Goal: Task Accomplishment & Management: Manage account settings

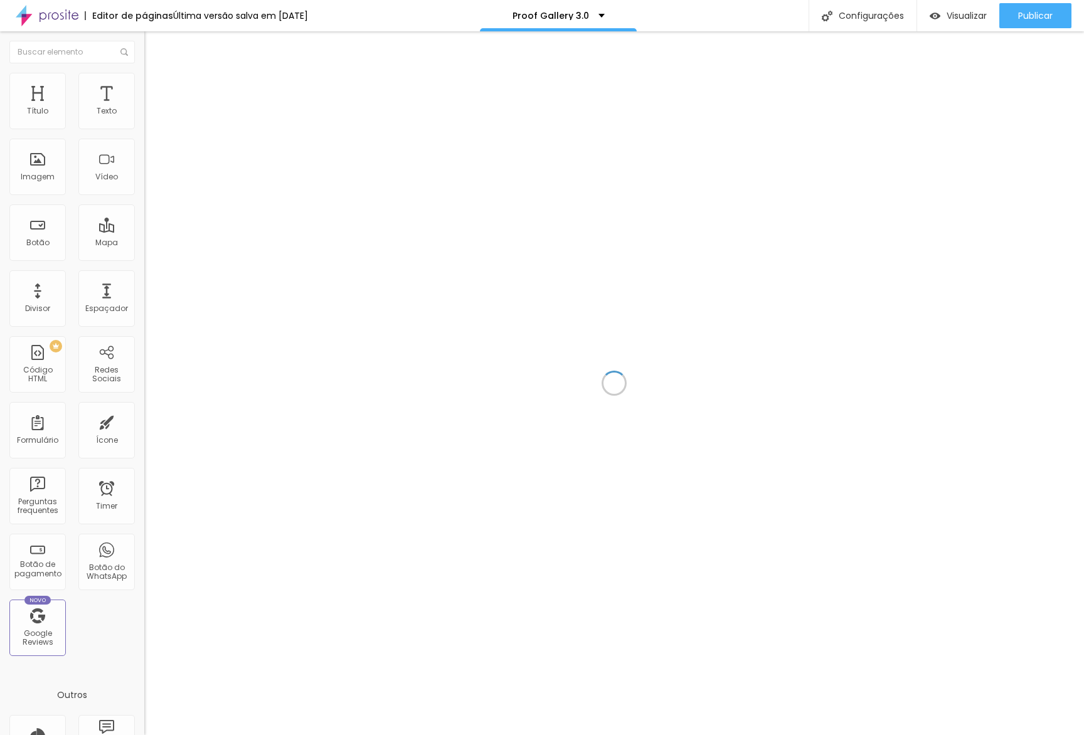
click at [247, 125] on div at bounding box center [614, 383] width 940 height 704
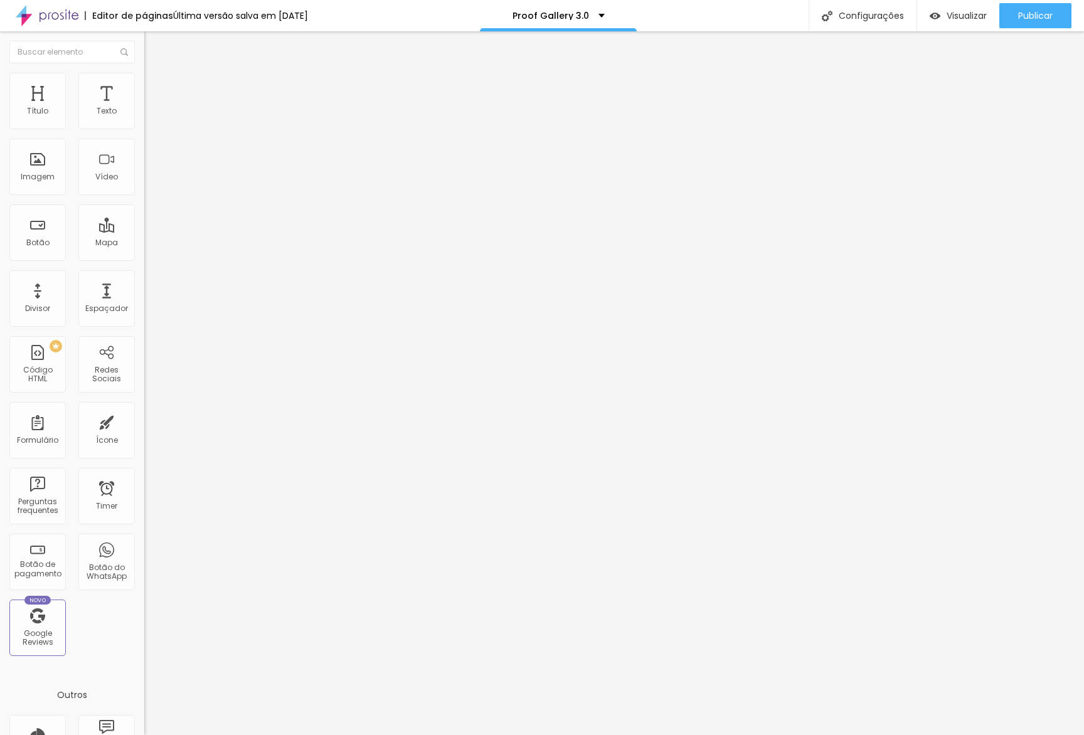
click at [156, 87] on span "Estilo" at bounding box center [165, 81] width 19 height 11
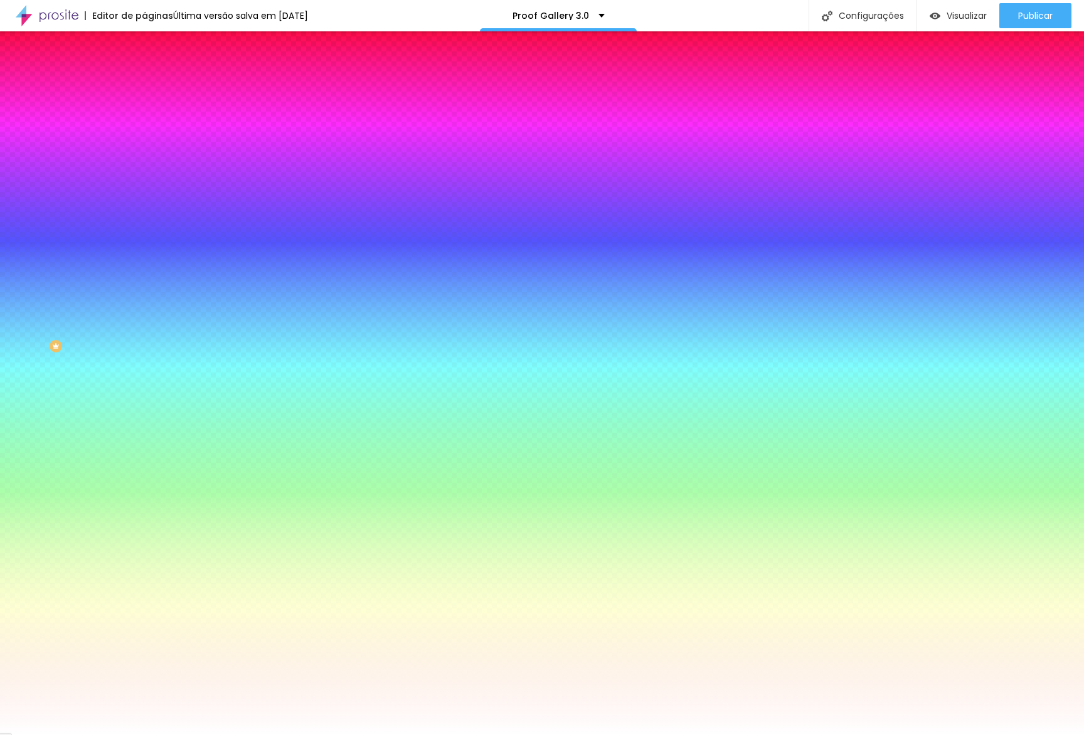
click at [144, 114] on div "Trocar imagem" at bounding box center [216, 109] width 144 height 9
click at [144, 115] on span "Trocar imagem" at bounding box center [178, 110] width 68 height 11
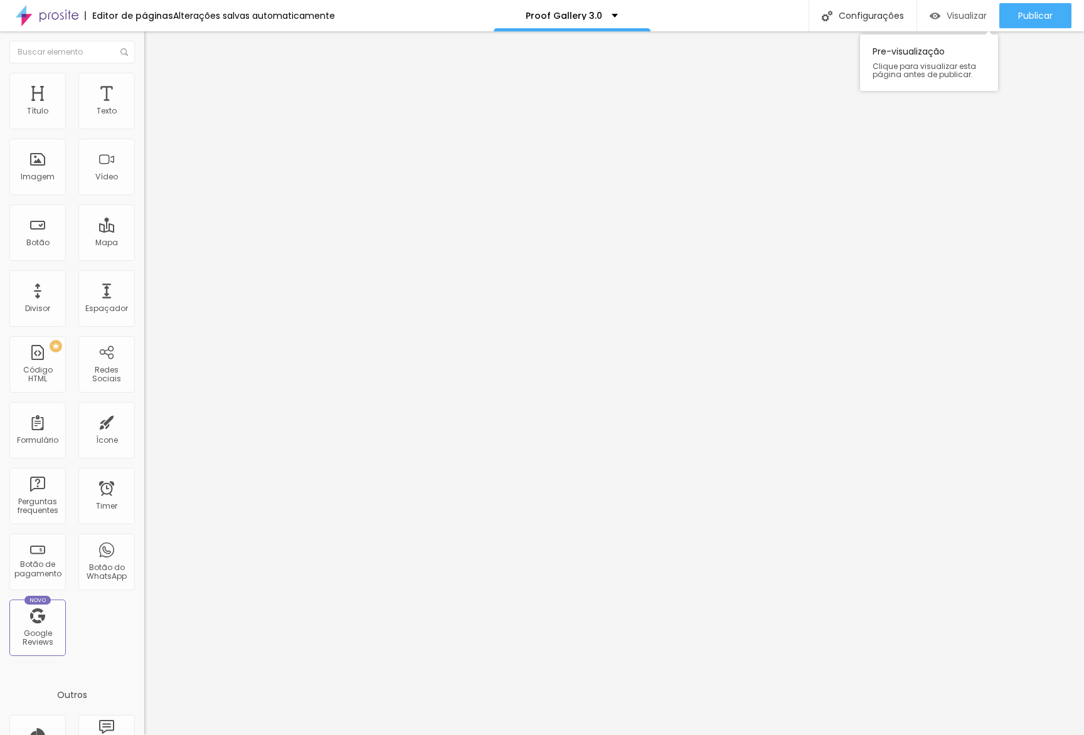
click at [969, 13] on span "Visualizar" at bounding box center [967, 16] width 40 height 10
click at [144, 75] on ul "Conteúdo Estilo Avançado" at bounding box center [216, 79] width 144 height 38
click at [156, 87] on span "Estilo" at bounding box center [165, 81] width 19 height 11
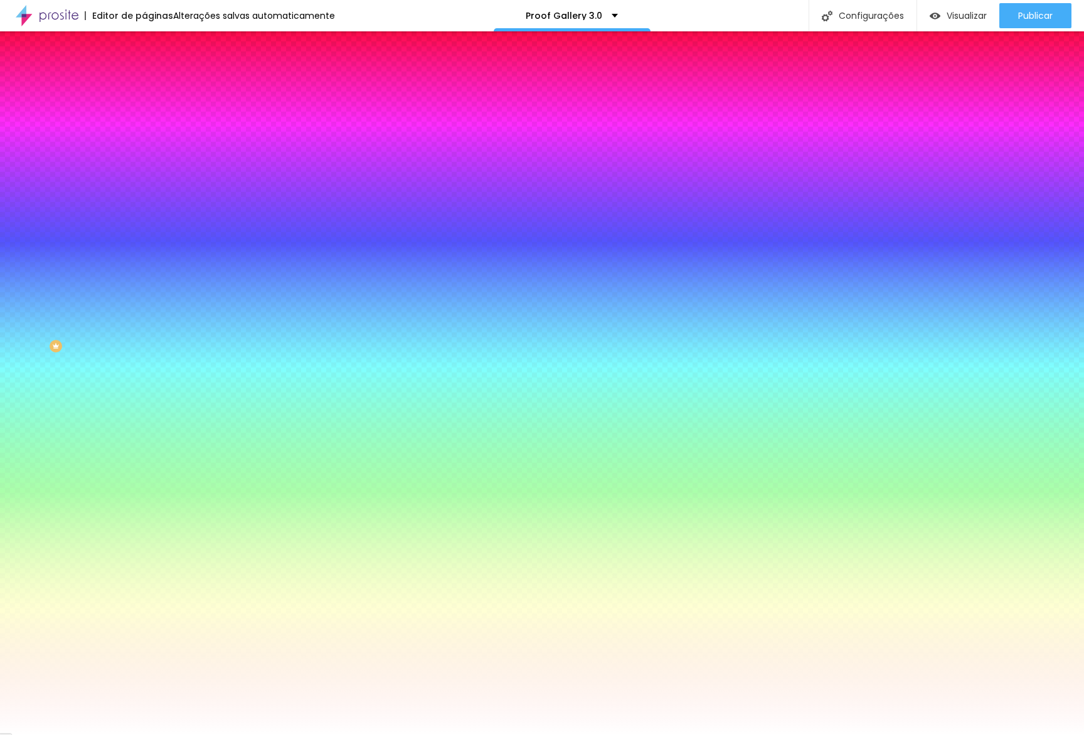
click at [144, 183] on input "#FFFFFF" at bounding box center [219, 177] width 151 height 13
paste input "5F6F9"
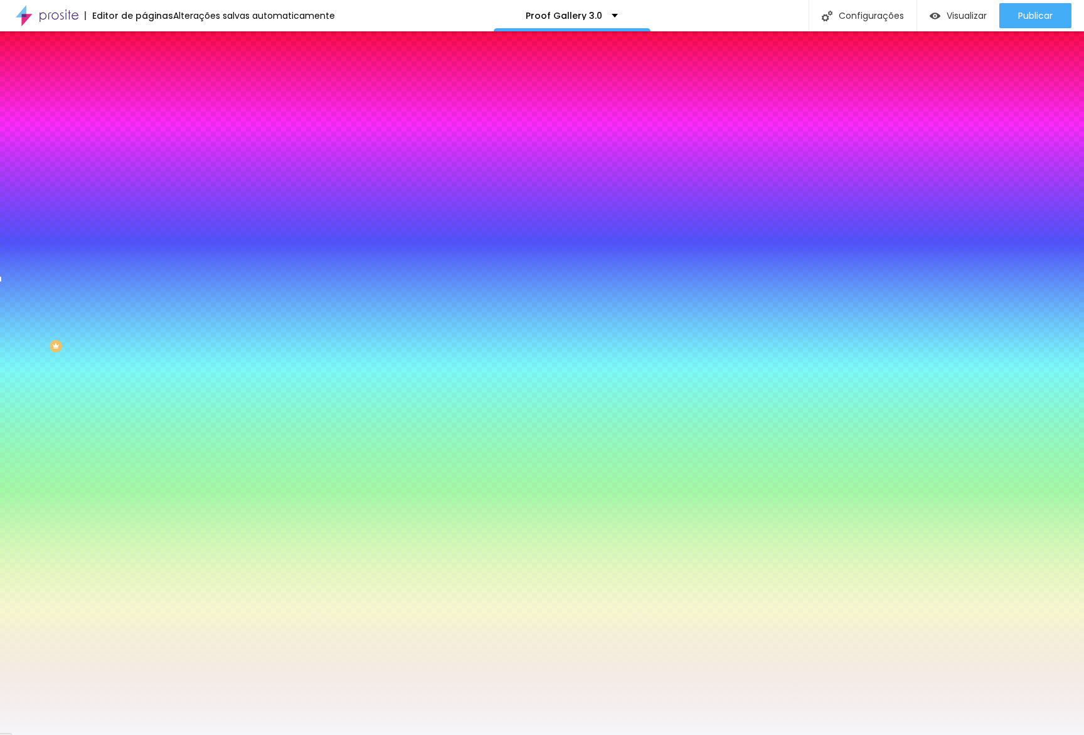
type input "#F5F6F9"
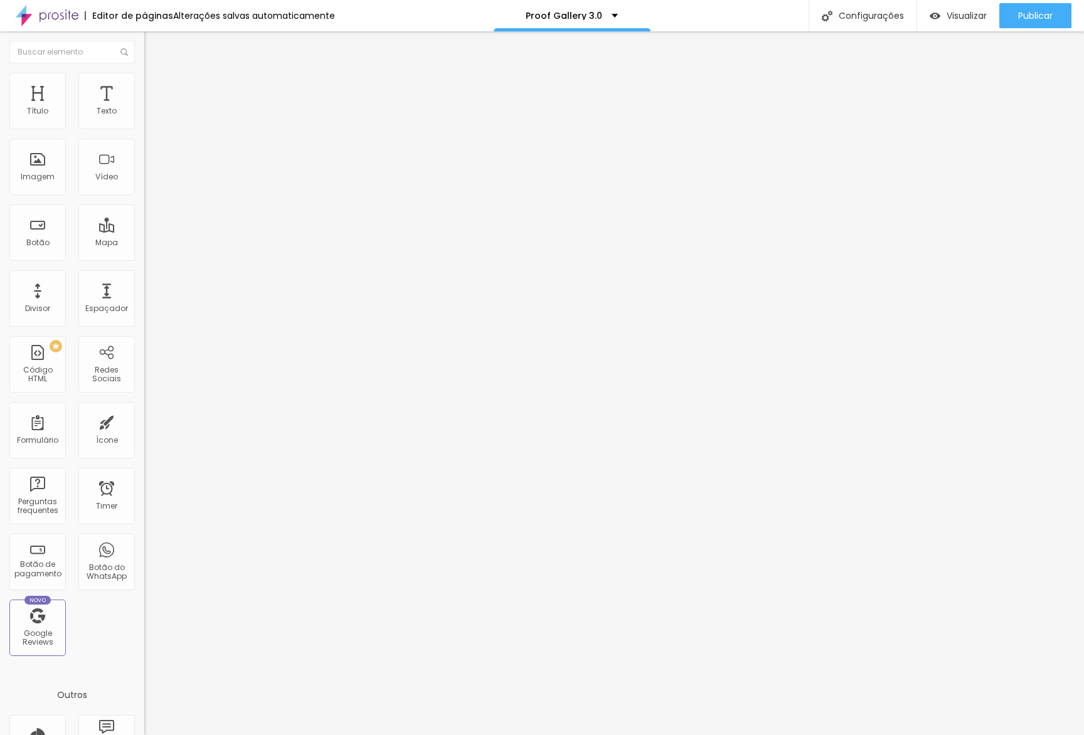
click at [144, 120] on button "button" at bounding box center [153, 113] width 18 height 13
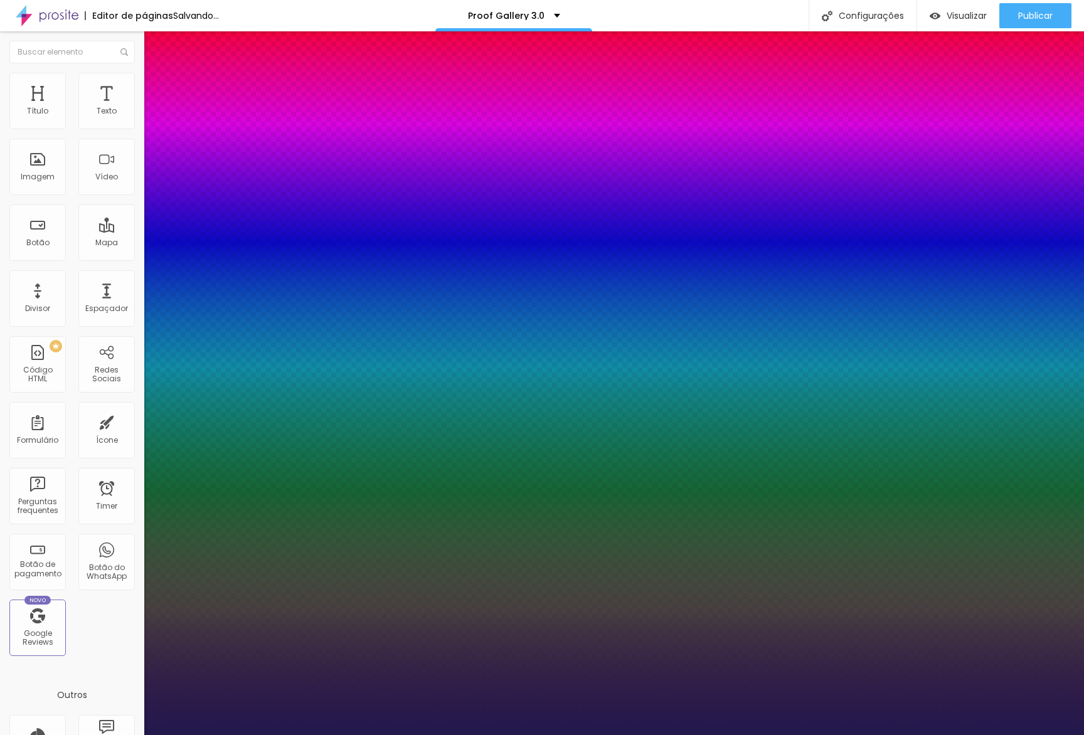
type input "1"
type input "15"
type input "1"
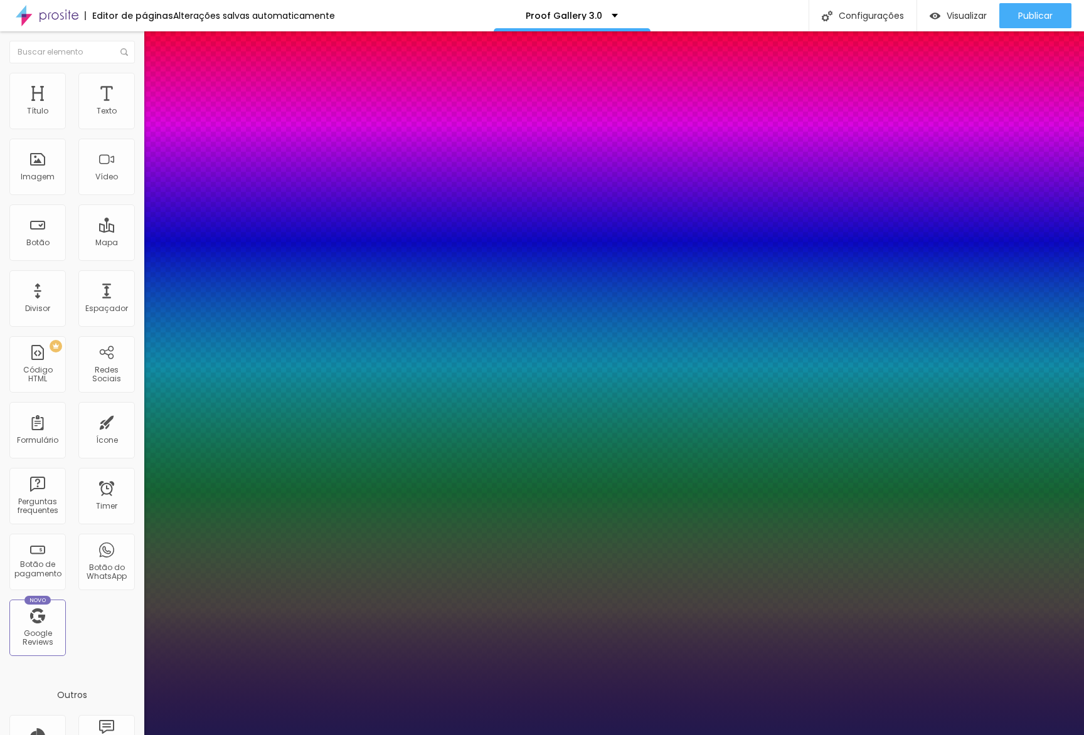
type input "14"
type input "1"
click at [100, 735] on div at bounding box center [542, 735] width 1084 height 0
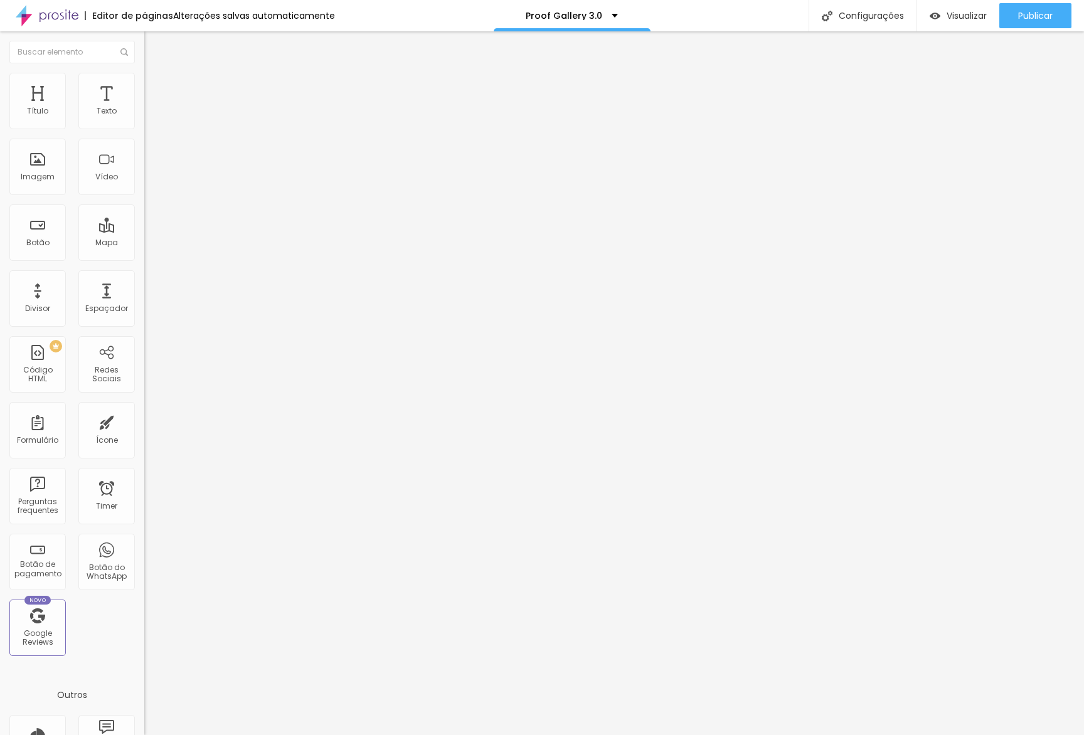
click at [144, 108] on span "Adicionar imagem" at bounding box center [184, 102] width 81 height 11
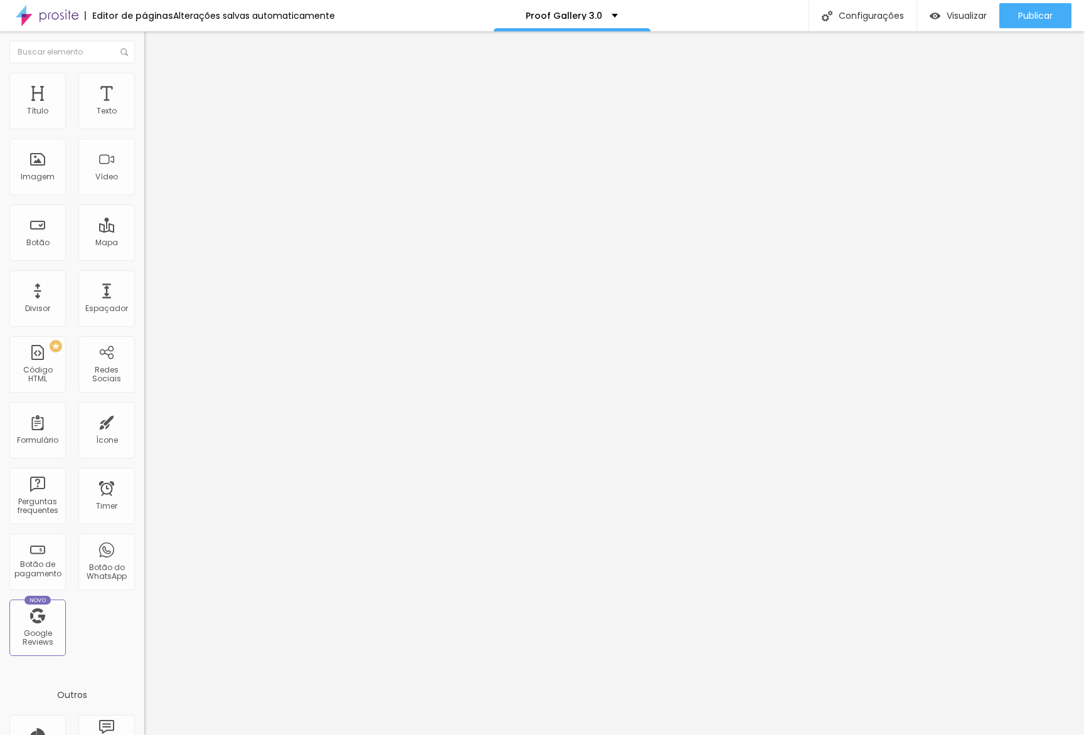
click at [156, 87] on span "Estilo" at bounding box center [165, 81] width 19 height 11
click at [198, 119] on button "px" at bounding box center [207, 111] width 19 height 13
type input "600"
click at [205, 119] on button "px" at bounding box center [214, 111] width 19 height 13
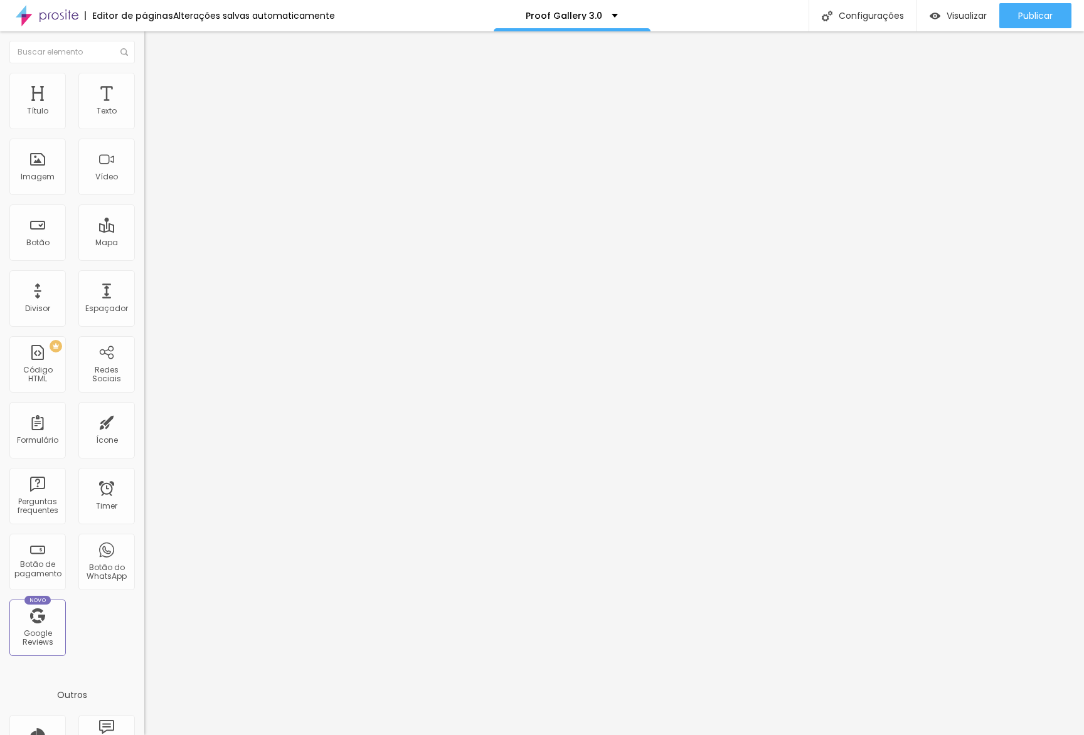
click at [144, 119] on input "600" at bounding box center [174, 111] width 61 height 13
type input "1"
type input "50"
type input "14"
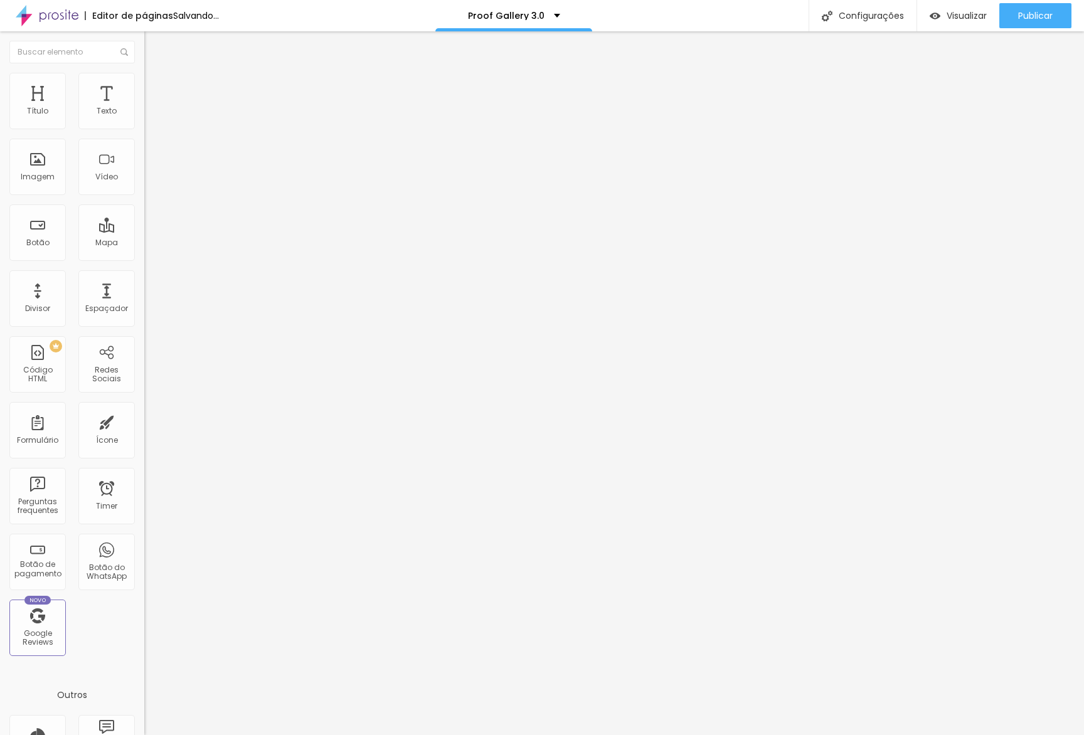
type input "50"
type input "140"
click at [156, 74] on span "Conteúdo" at bounding box center [175, 68] width 39 height 11
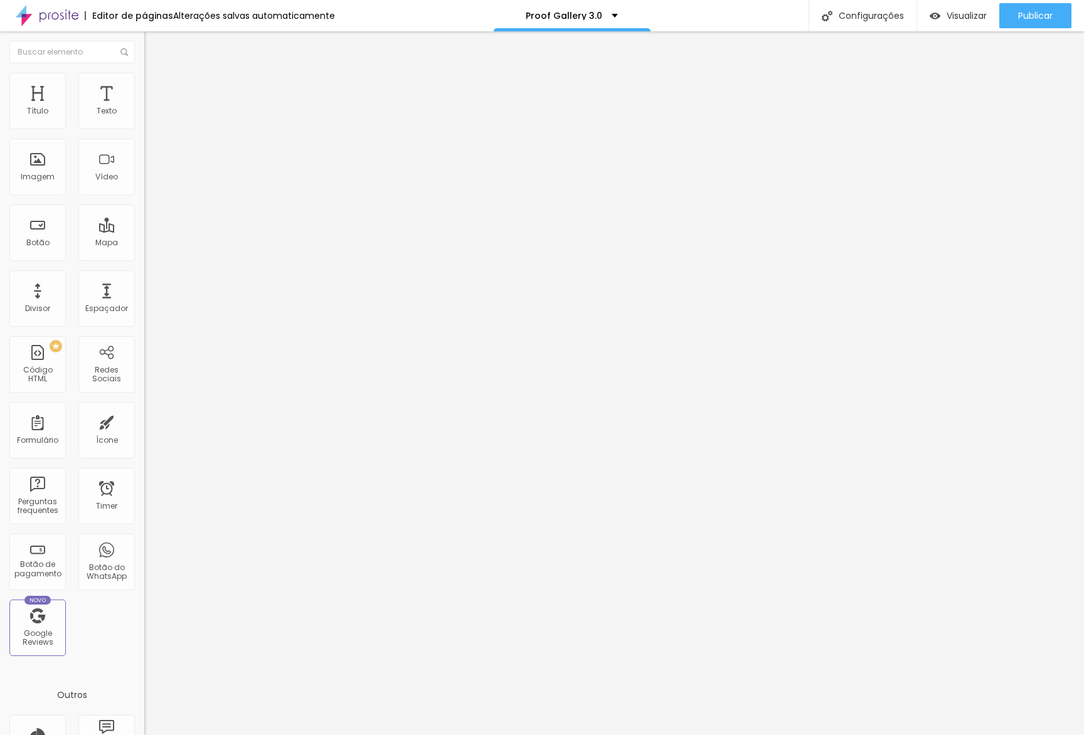
click at [144, 159] on img at bounding box center [148, 154] width 9 height 9
click at [156, 87] on span "Estilo" at bounding box center [165, 81] width 19 height 11
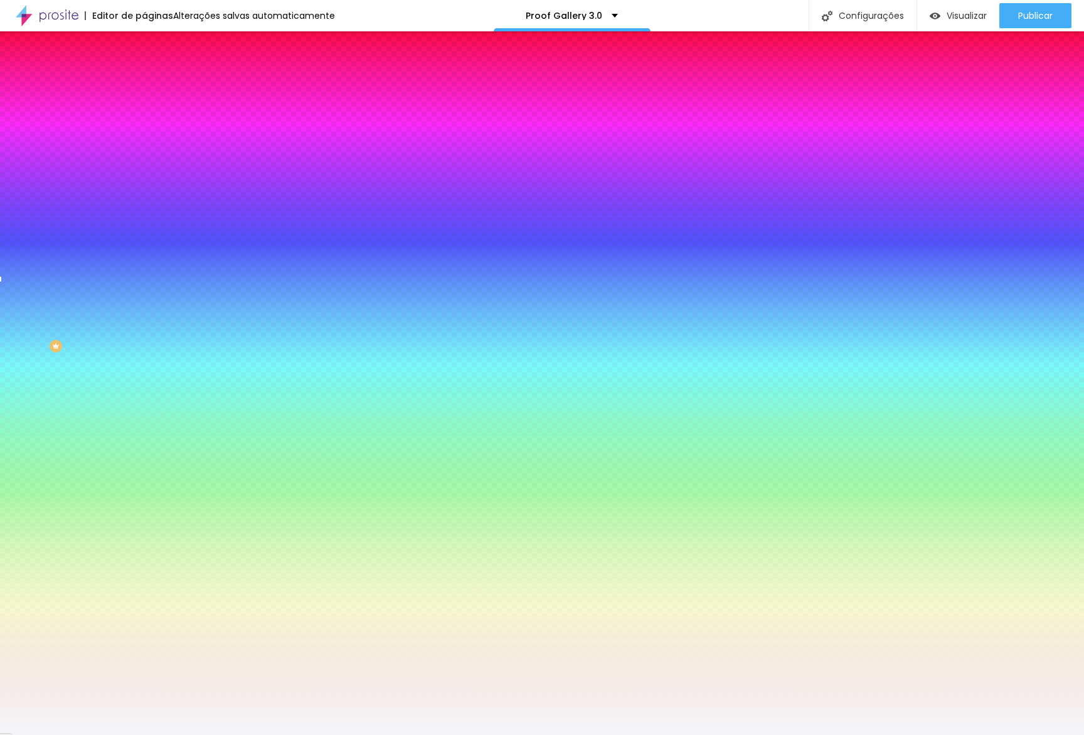
click at [144, 85] on li "Avançado" at bounding box center [216, 91] width 144 height 13
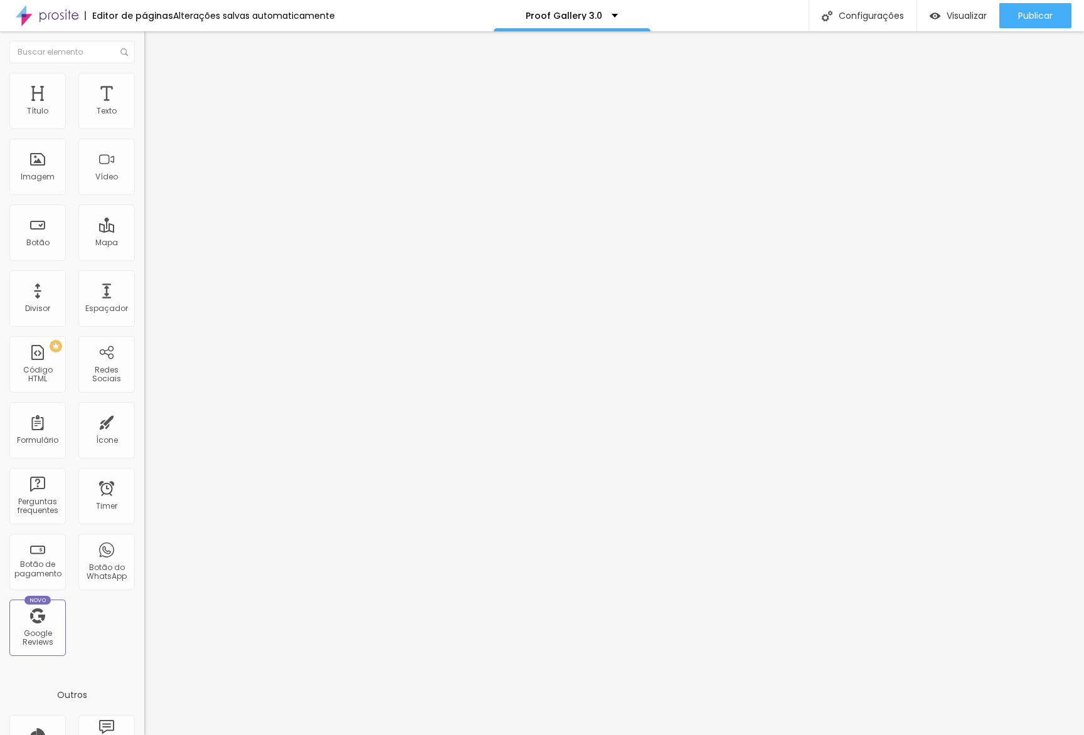
click at [144, 76] on img at bounding box center [149, 78] width 11 height 11
click at [156, 88] on span "Avançado" at bounding box center [176, 93] width 41 height 11
click at [156, 87] on span "Estilo" at bounding box center [165, 81] width 19 height 11
click at [137, 646] on div "Título Texto Imagem Vídeo Botão Mapa Divisor Espaçador PREMIUM Código HTML Rede…" at bounding box center [72, 369] width 144 height 593
click at [144, 114] on span "Encaixotado" at bounding box center [168, 109] width 49 height 11
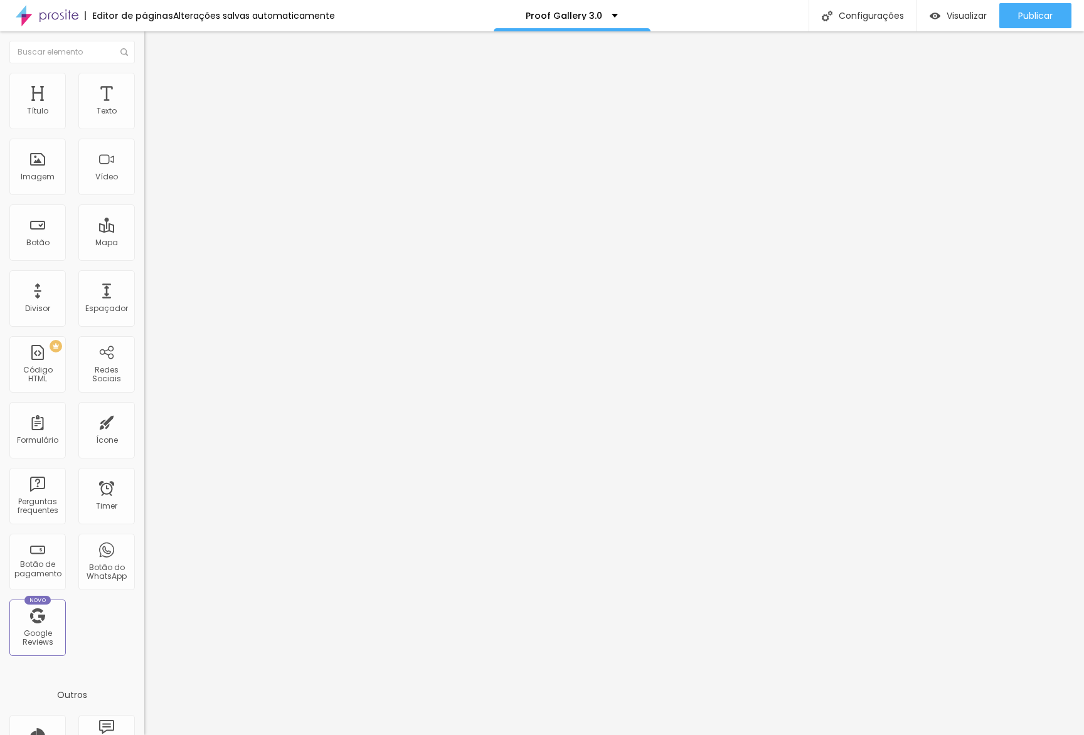
click at [144, 134] on span "Completo" at bounding box center [163, 128] width 38 height 11
click at [156, 92] on span "Avançado" at bounding box center [176, 93] width 41 height 11
type input "57"
type input "51"
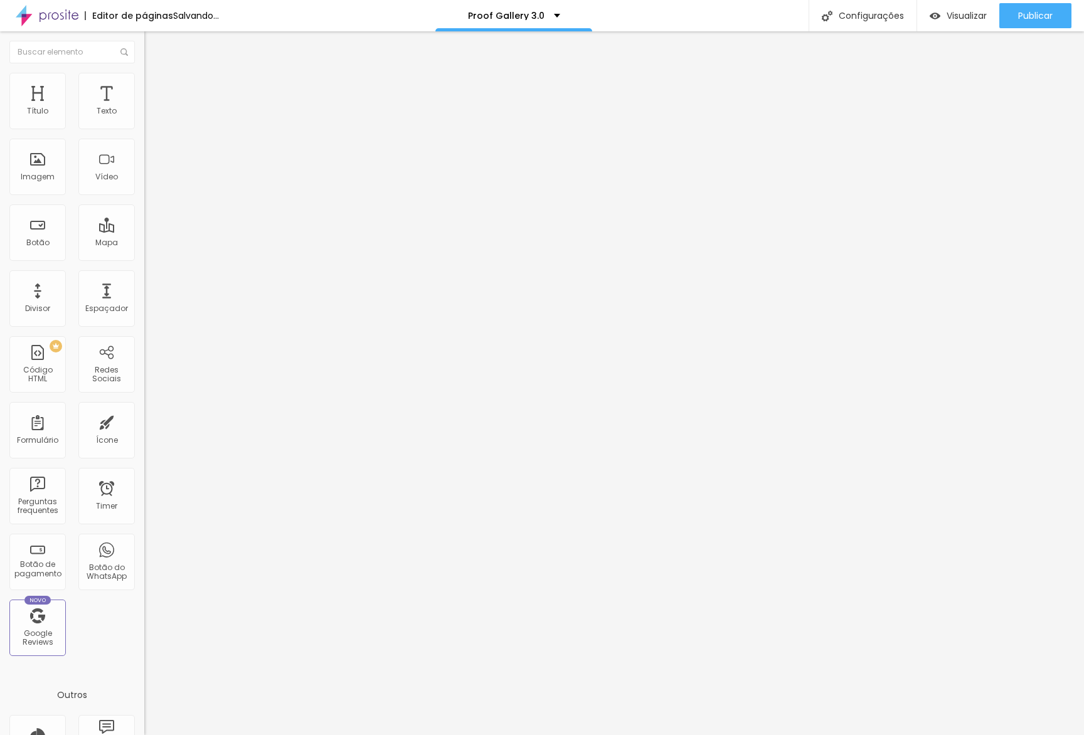
type input "51"
type input "41"
type input "19"
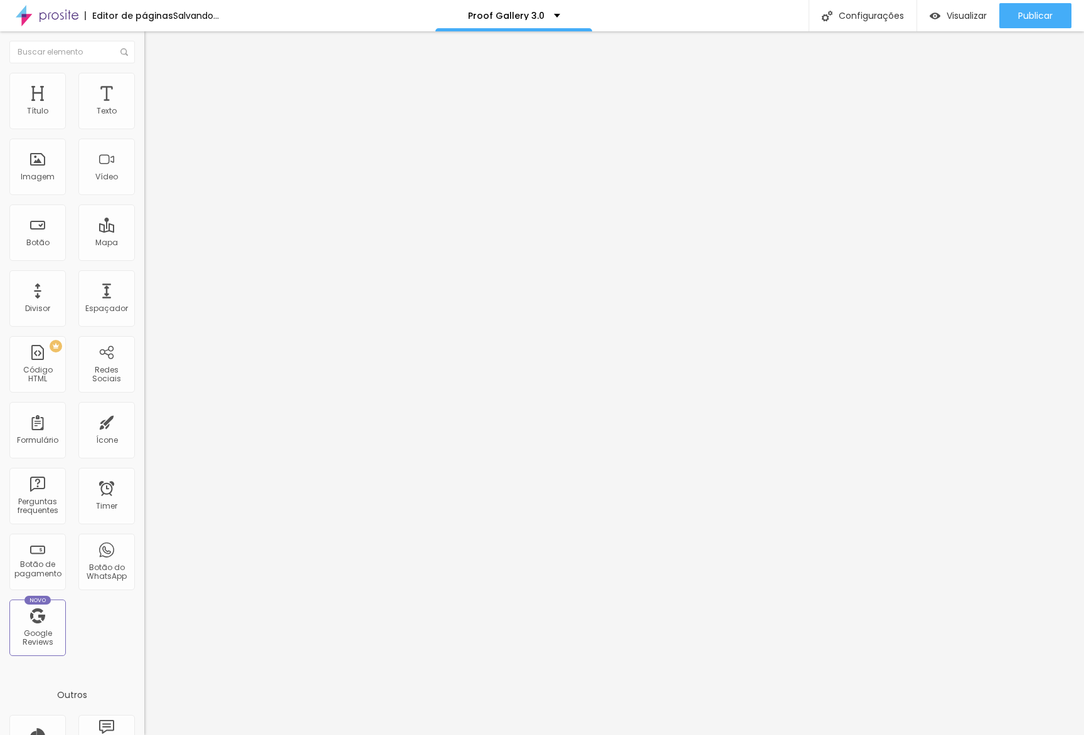
type input "0"
drag, startPoint x: 29, startPoint y: 147, endPoint x: 0, endPoint y: 149, distance: 29.5
click at [144, 149] on div "20 Espaçamento entre colunas 0 px Espaçamento vertical ID Html Classes Html Vis…" at bounding box center [216, 362] width 144 height 528
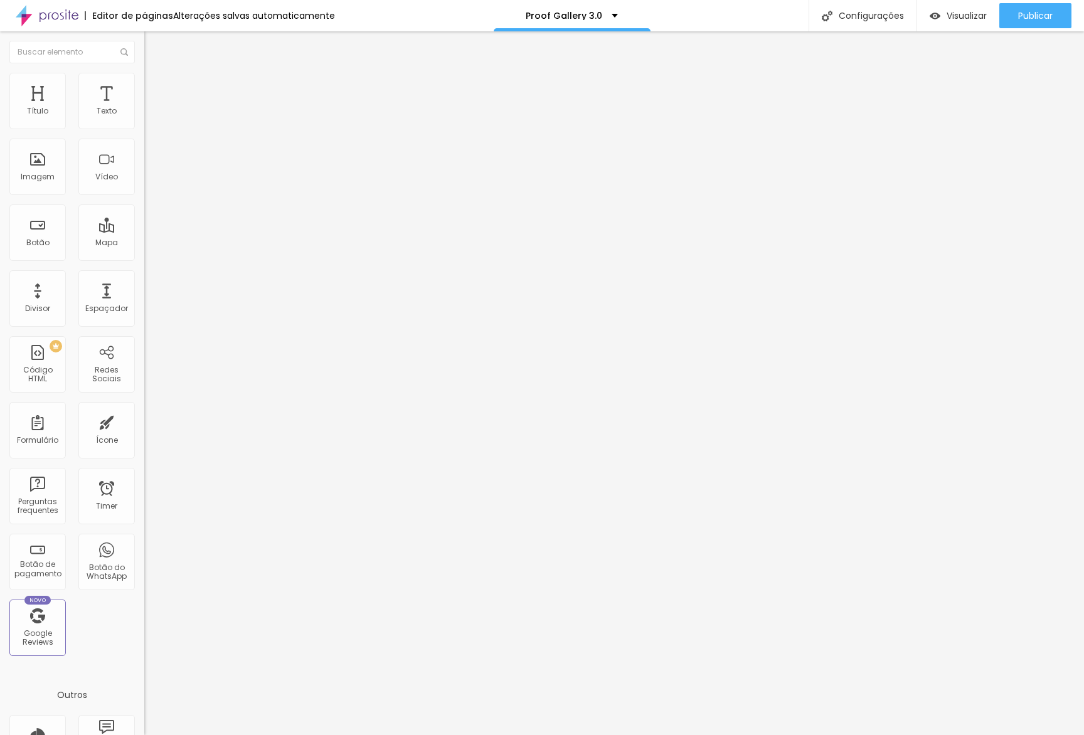
click at [144, 124] on img at bounding box center [148, 119] width 9 height 9
click at [144, 85] on li "Avançado" at bounding box center [216, 91] width 144 height 13
drag, startPoint x: 131, startPoint y: 310, endPoint x: 132, endPoint y: 296, distance: 13.9
click at [144, 547] on div at bounding box center [216, 547] width 144 height 0
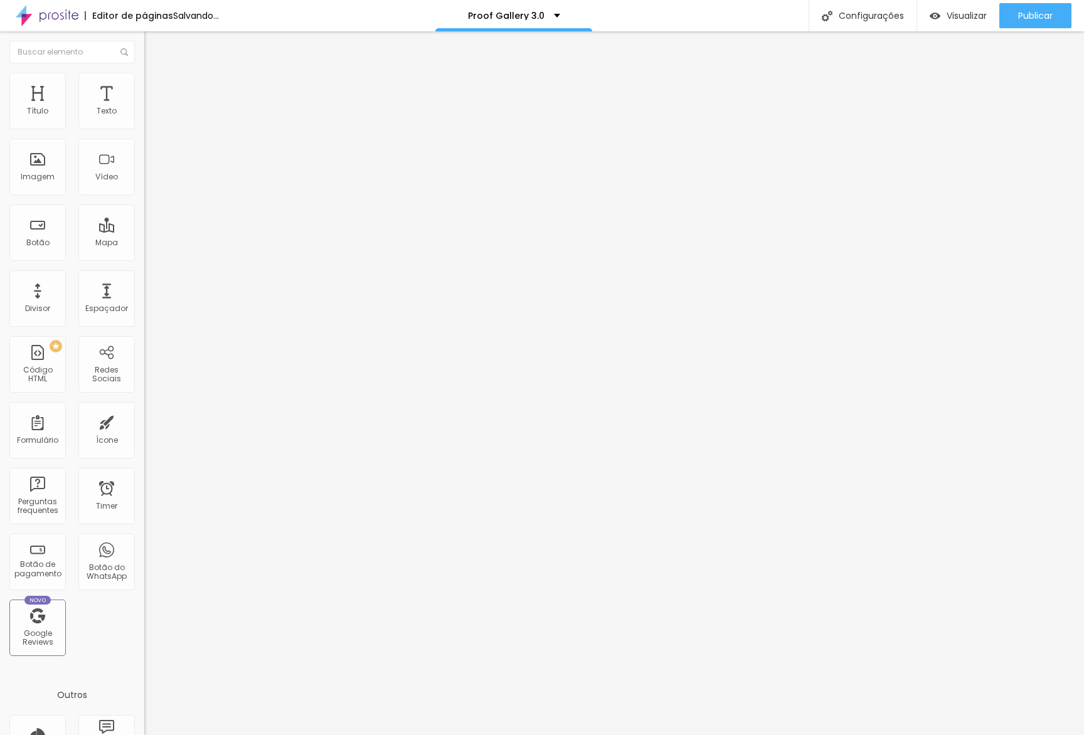
click at [144, 532] on li "Celular" at bounding box center [216, 536] width 144 height 8
click at [144, 540] on div at bounding box center [216, 540] width 144 height 0
click at [144, 93] on li "Avançado" at bounding box center [216, 91] width 144 height 13
type input "10"
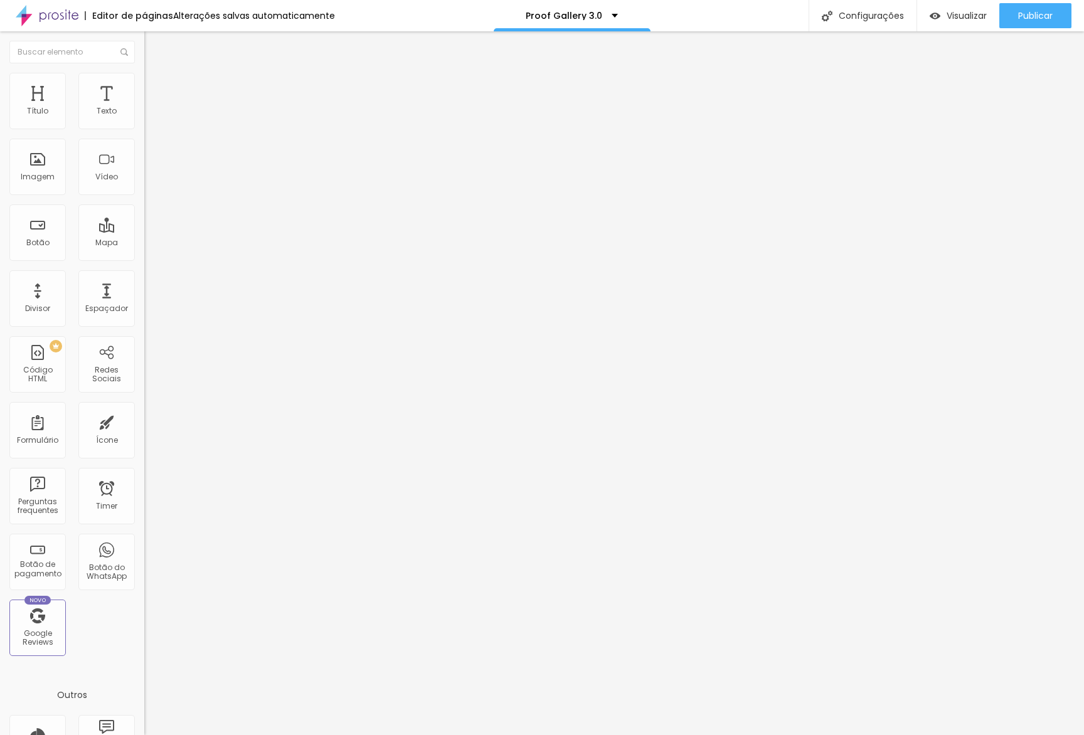
type input "9"
click at [144, 421] on input "range" at bounding box center [184, 426] width 81 height 10
type input "43"
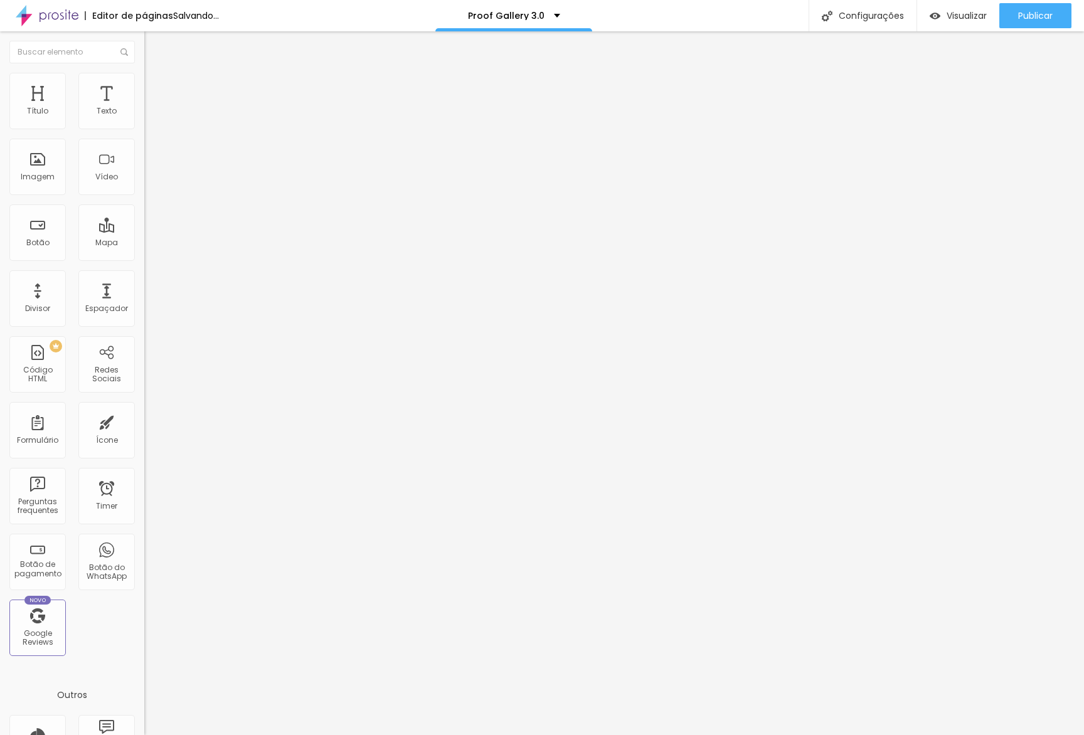
type input "40"
click at [144, 421] on input "range" at bounding box center [184, 426] width 81 height 10
click at [144, 169] on img at bounding box center [148, 164] width 9 height 9
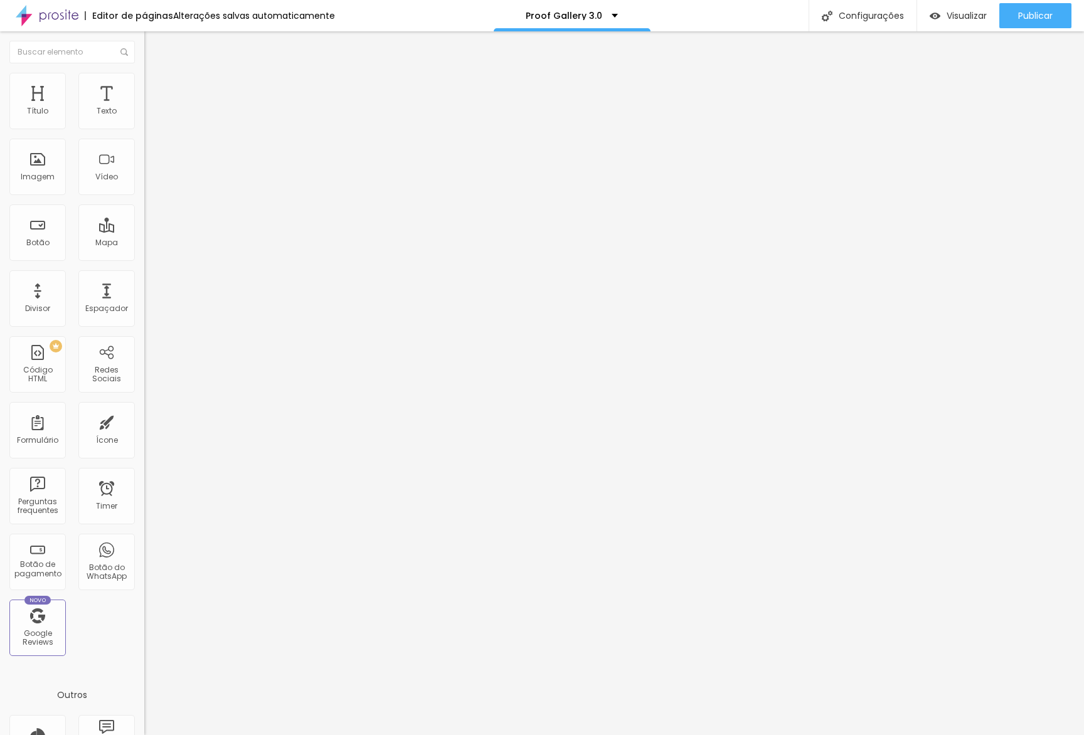
click at [144, 120] on div "Tipografia Voltar ao padrão" at bounding box center [216, 102] width 144 height 35
click at [149, 117] on icon "button" at bounding box center [153, 113] width 8 height 8
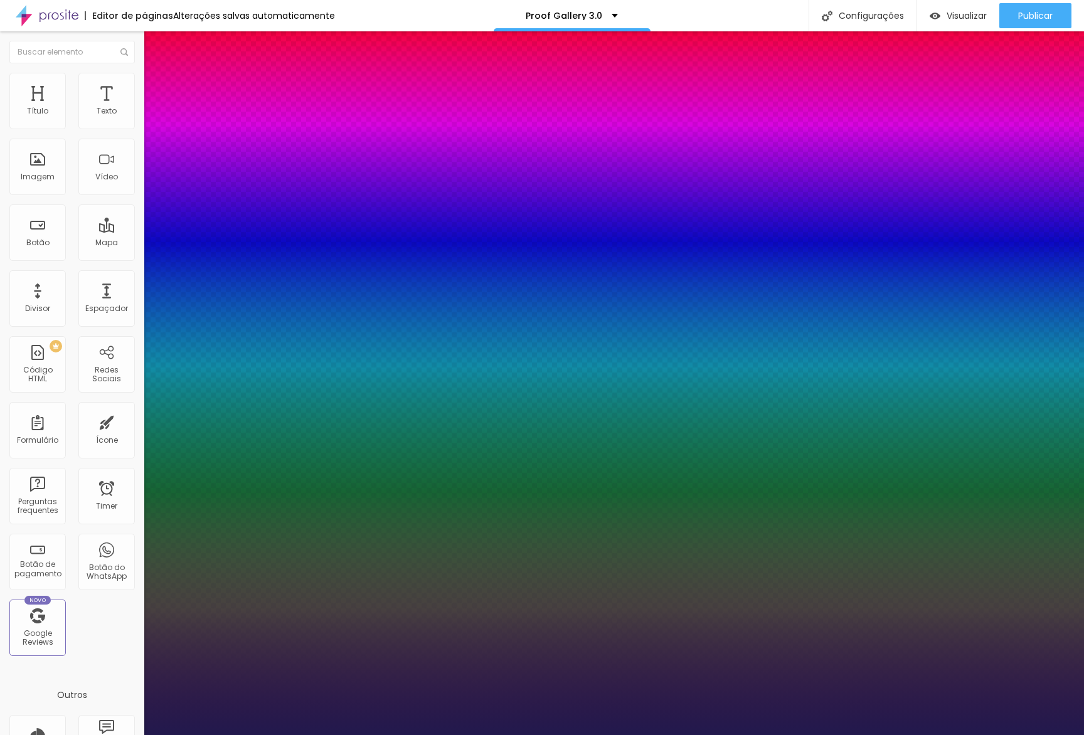
type input "1"
type input "1.4"
type input "1"
type input "1.5"
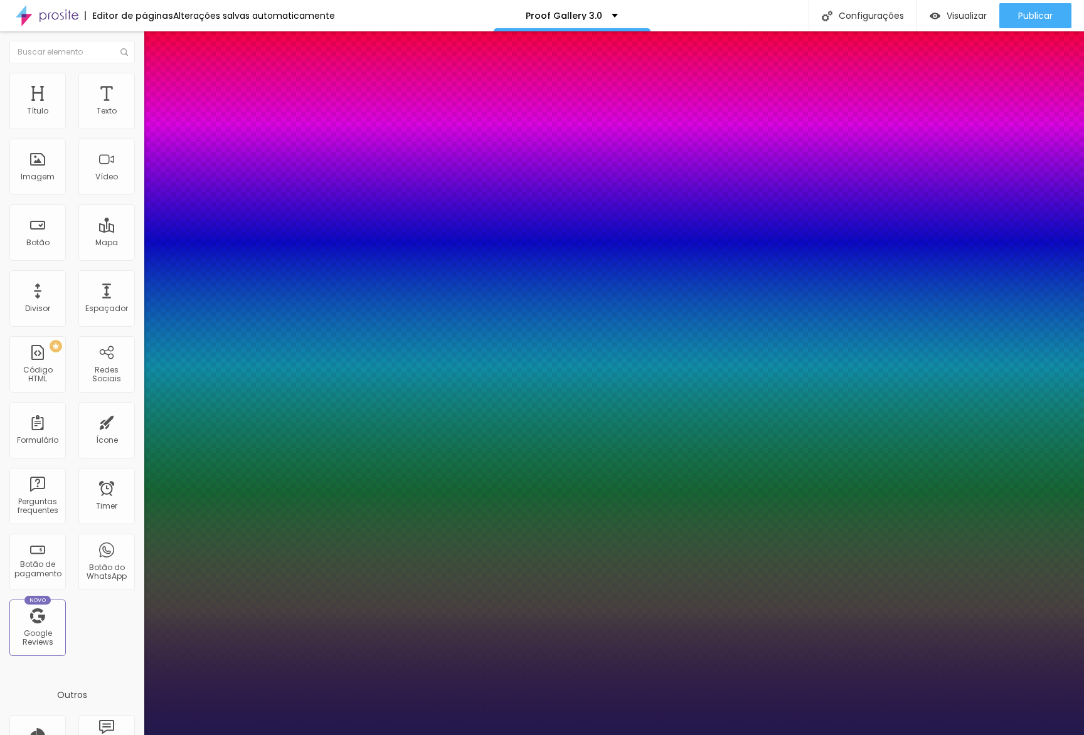
type input "1.5"
type input "1"
type input "1.6"
type input "1"
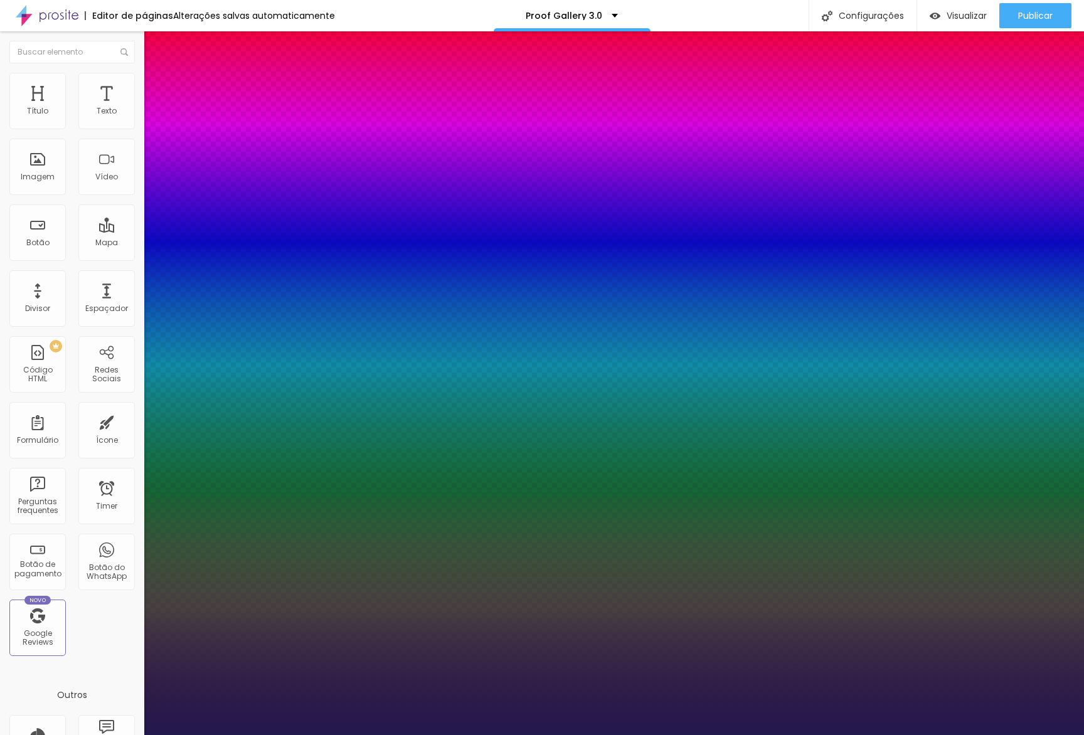
type input "1.7"
type input "1"
type input "1.8"
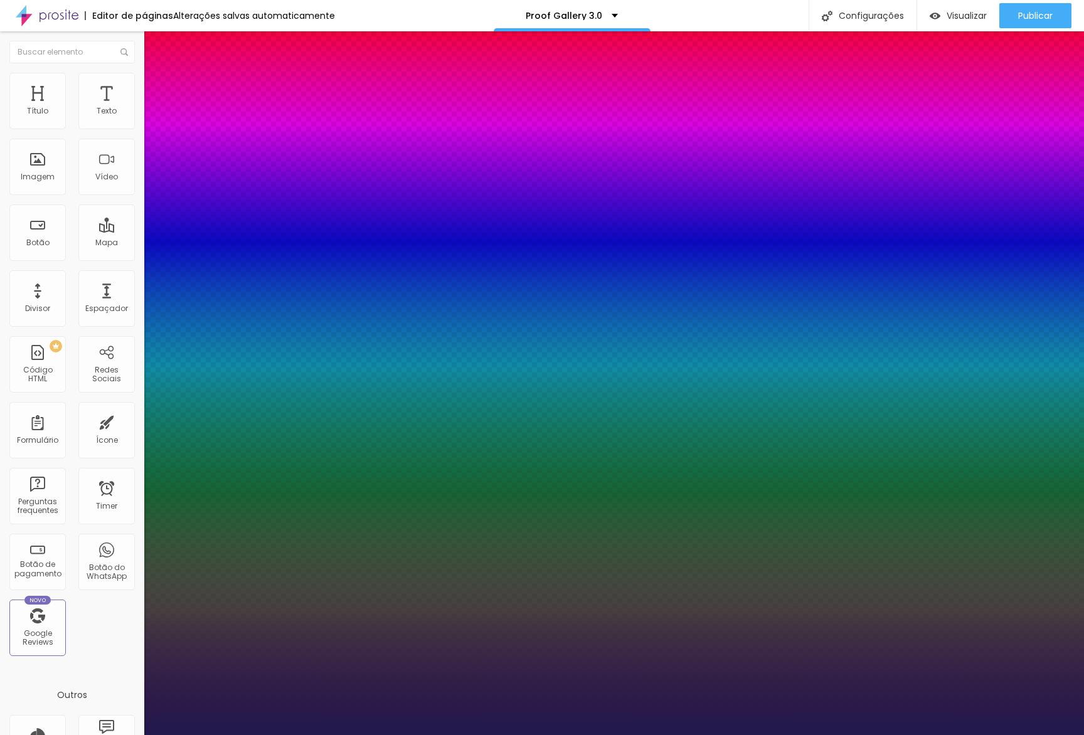
type input "1"
type input "1.9"
type input "1"
type input "2"
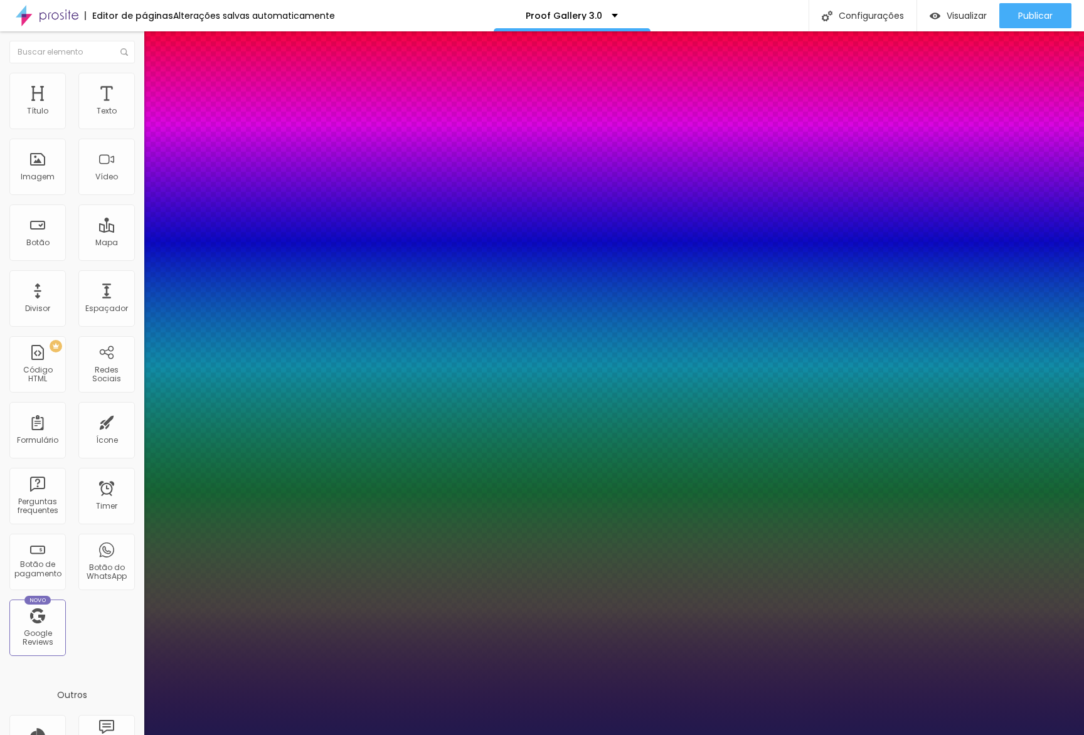
type input "2"
type input "1"
type input "2"
drag, startPoint x: 215, startPoint y: 301, endPoint x: 375, endPoint y: 304, distance: 160.0
click at [373, 303] on body "Editor de páginas Salvando... Proof Gallery 3.0 Configurações Configurações da …" at bounding box center [542, 367] width 1084 height 735
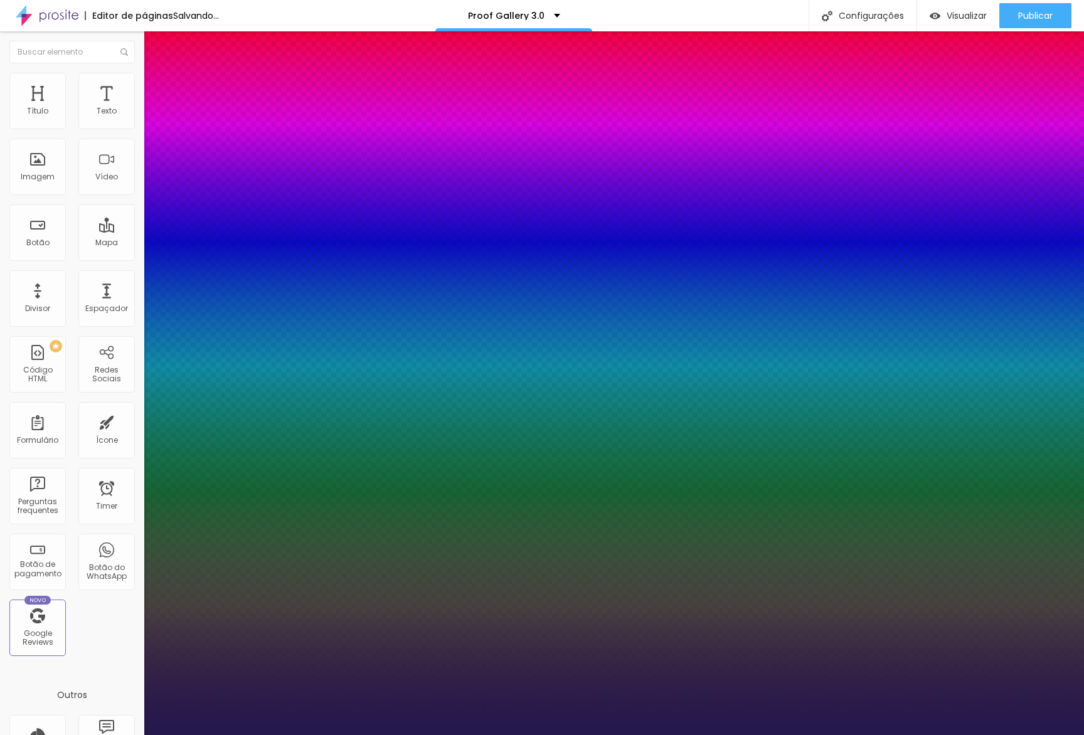
type input "1"
click at [800, 735] on div at bounding box center [542, 735] width 1084 height 0
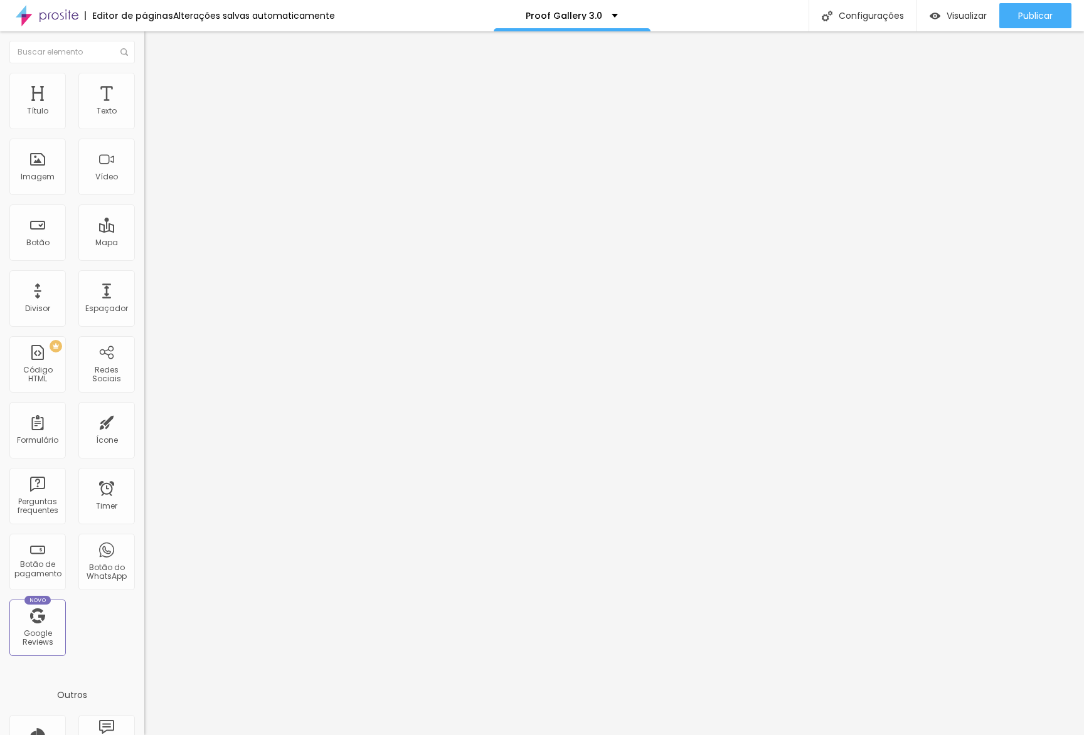
click at [144, 98] on li "Avançado" at bounding box center [216, 91] width 144 height 13
drag, startPoint x: 127, startPoint y: 331, endPoint x: 129, endPoint y: 307, distance: 23.9
click at [144, 555] on div at bounding box center [216, 555] width 144 height 0
click at [144, 547] on div at bounding box center [216, 547] width 144 height 0
click at [144, 540] on div at bounding box center [216, 540] width 144 height 0
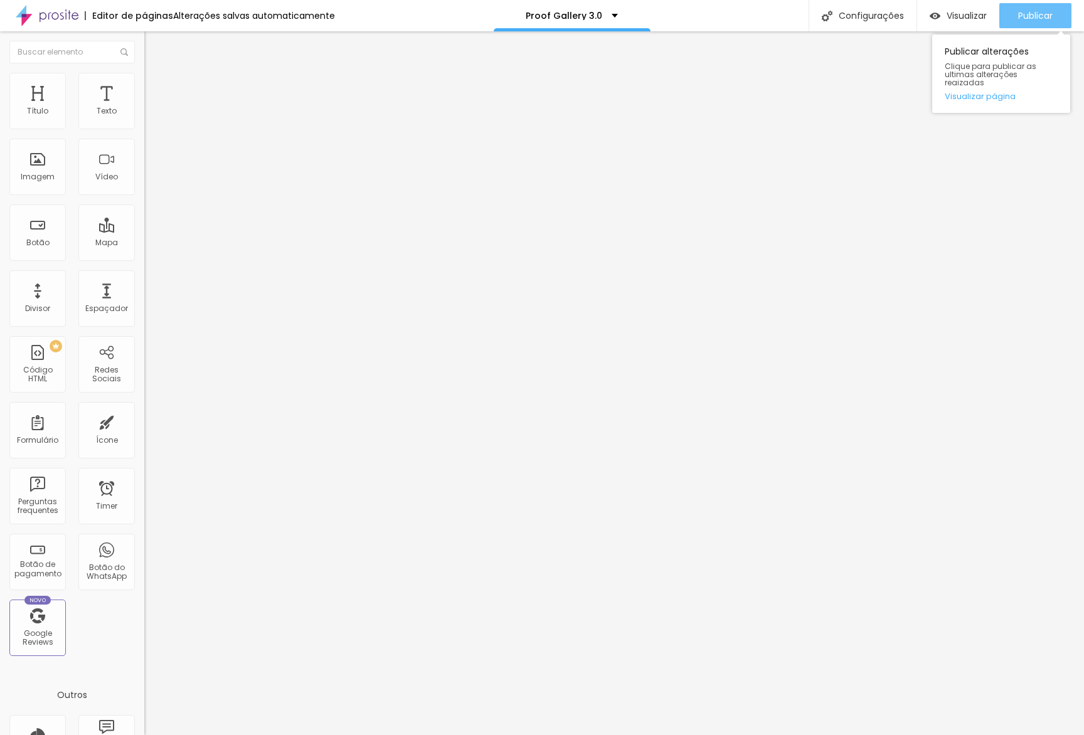
click at [1029, 20] on span "Publicar" at bounding box center [1035, 16] width 35 height 10
click at [993, 92] on link "Visualizar página" at bounding box center [1001, 96] width 113 height 8
click at [144, 94] on li "Avançado" at bounding box center [216, 91] width 144 height 13
click at [144, 547] on div at bounding box center [216, 547] width 144 height 0
click at [144, 540] on div at bounding box center [216, 540] width 144 height 0
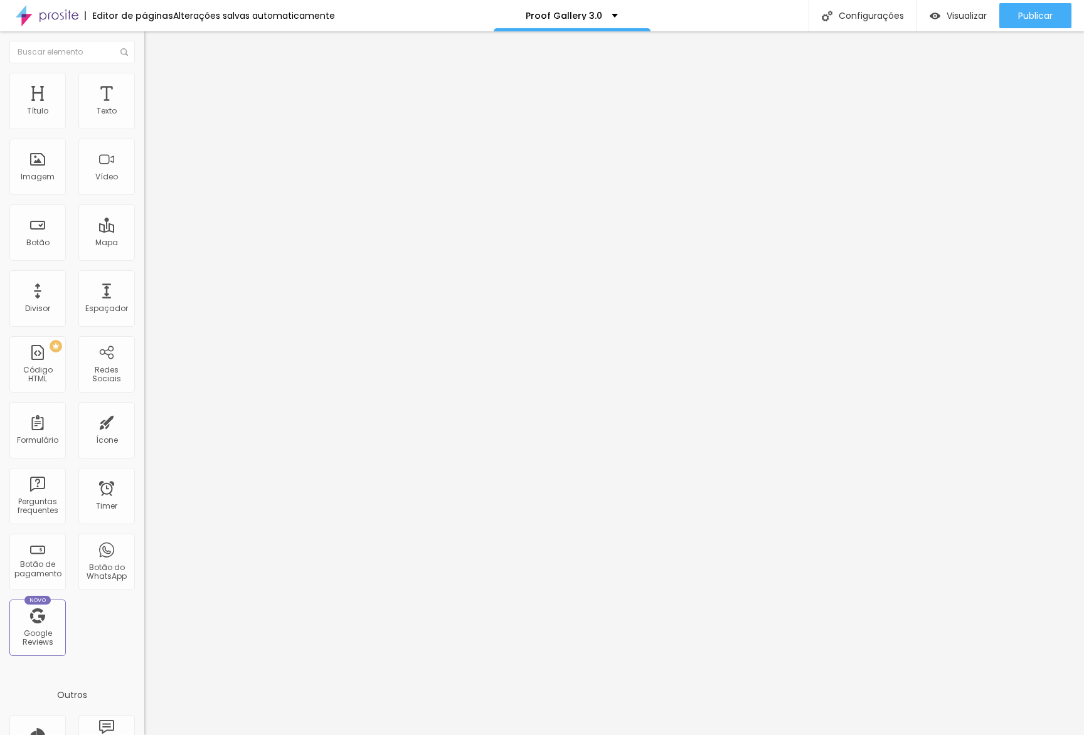
click at [144, 108] on span "Adicionar imagem" at bounding box center [184, 102] width 81 height 11
click at [144, 85] on li "Avançado" at bounding box center [216, 91] width 144 height 13
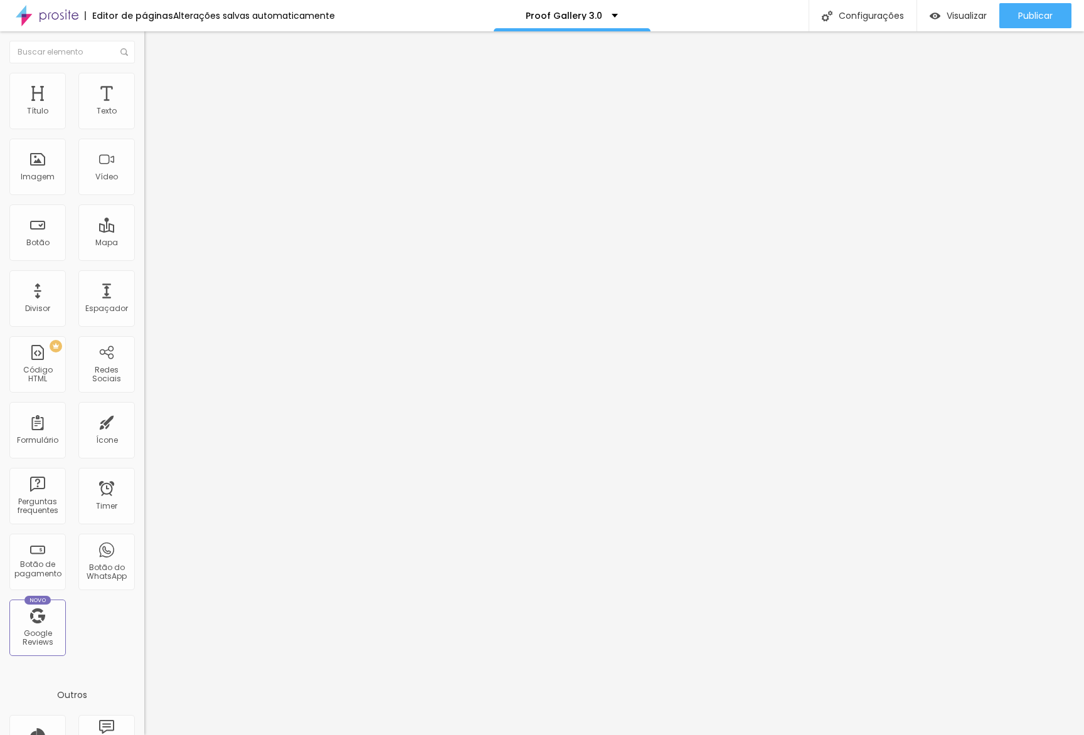
click at [144, 555] on div at bounding box center [216, 555] width 144 height 0
click at [144, 85] on li "Avançado" at bounding box center [216, 91] width 144 height 13
type input "25"
type input "20"
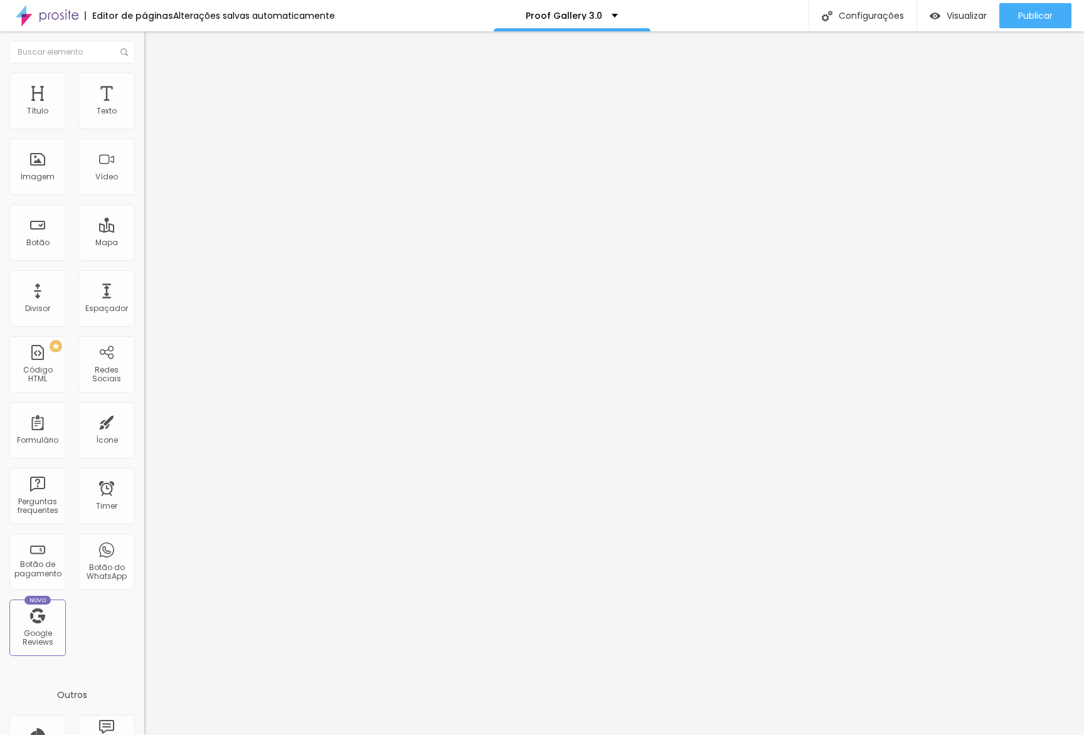
type input "20"
type input "5"
type input "0"
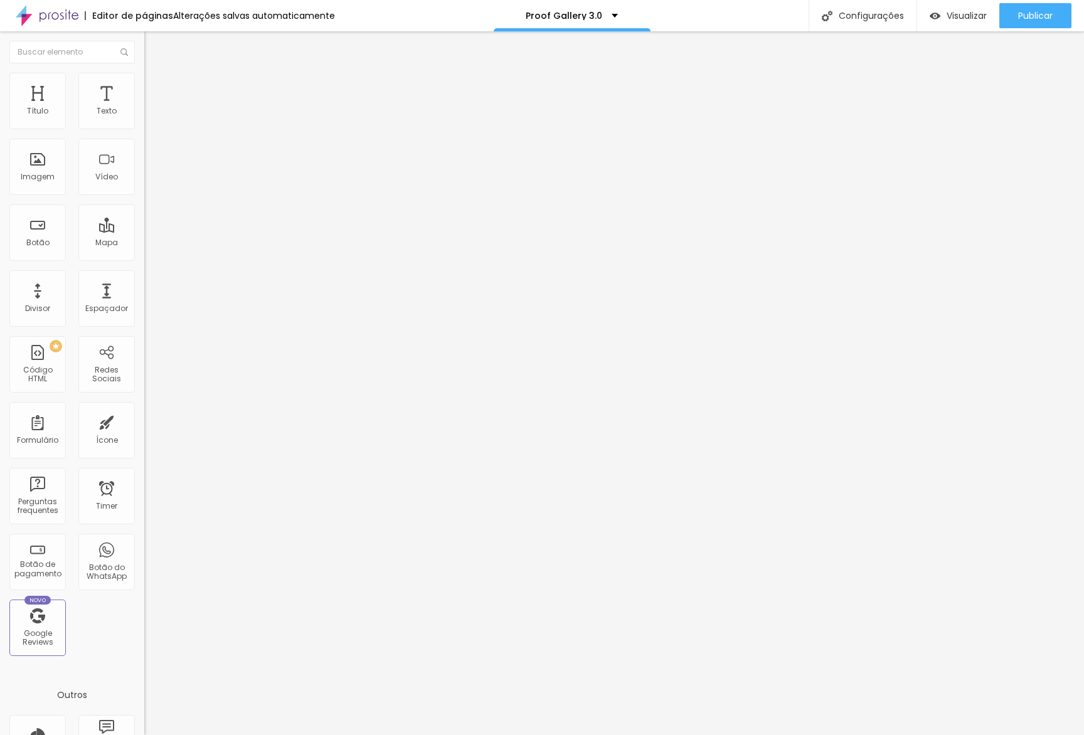
drag, startPoint x: 55, startPoint y: 120, endPoint x: 4, endPoint y: 122, distance: 50.8
type input "0"
click at [144, 243] on input "range" at bounding box center [184, 248] width 81 height 10
drag, startPoint x: 124, startPoint y: 95, endPoint x: 111, endPoint y: 100, distance: 13.5
click at [144, 95] on li "Avançado" at bounding box center [216, 91] width 144 height 13
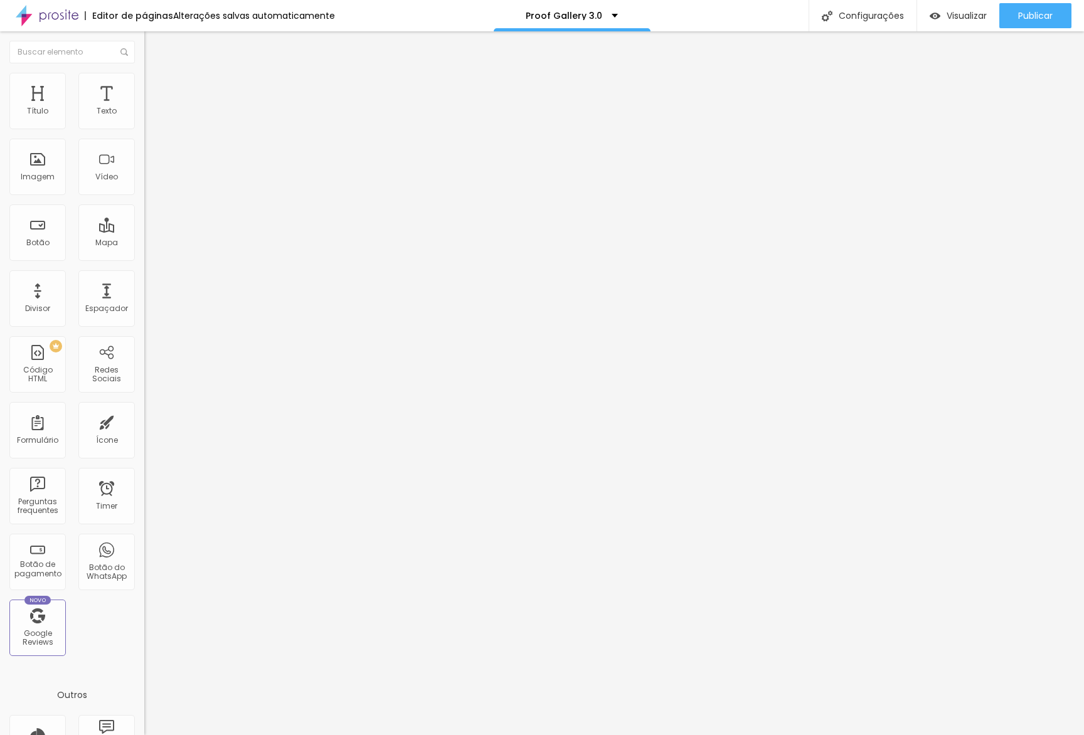
drag, startPoint x: 112, startPoint y: 85, endPoint x: 58, endPoint y: 108, distance: 58.7
click at [156, 88] on span "Avançado" at bounding box center [176, 93] width 41 height 11
type input "12"
type input "9"
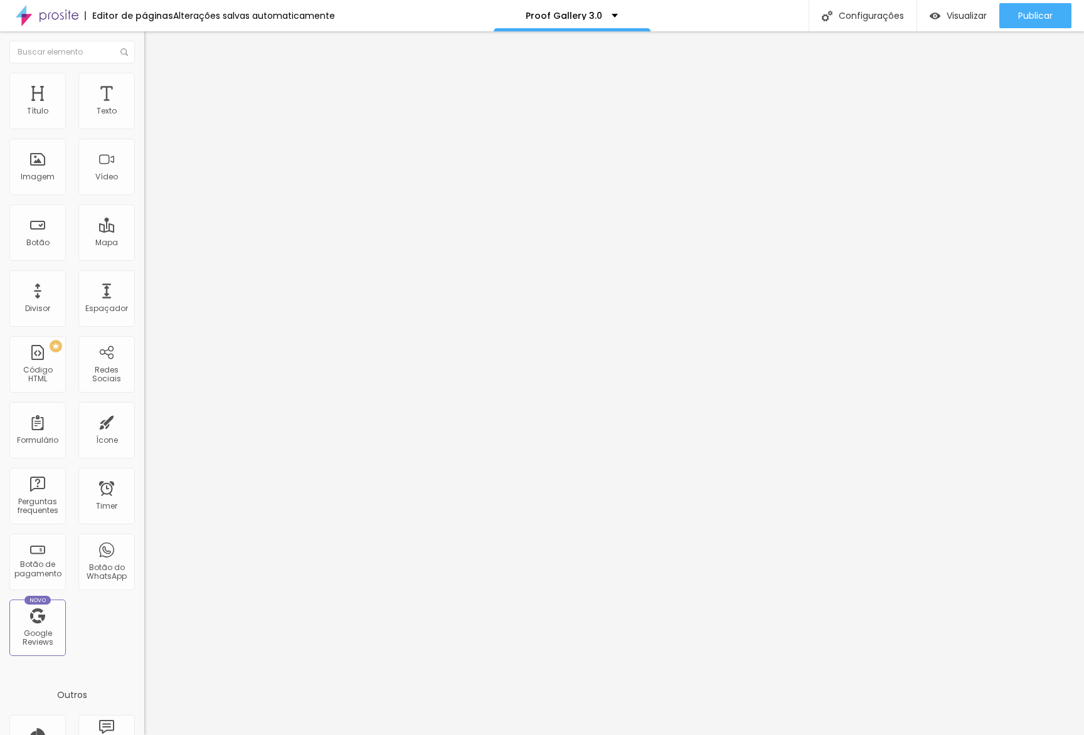
type input "9"
type input "4"
type input "0"
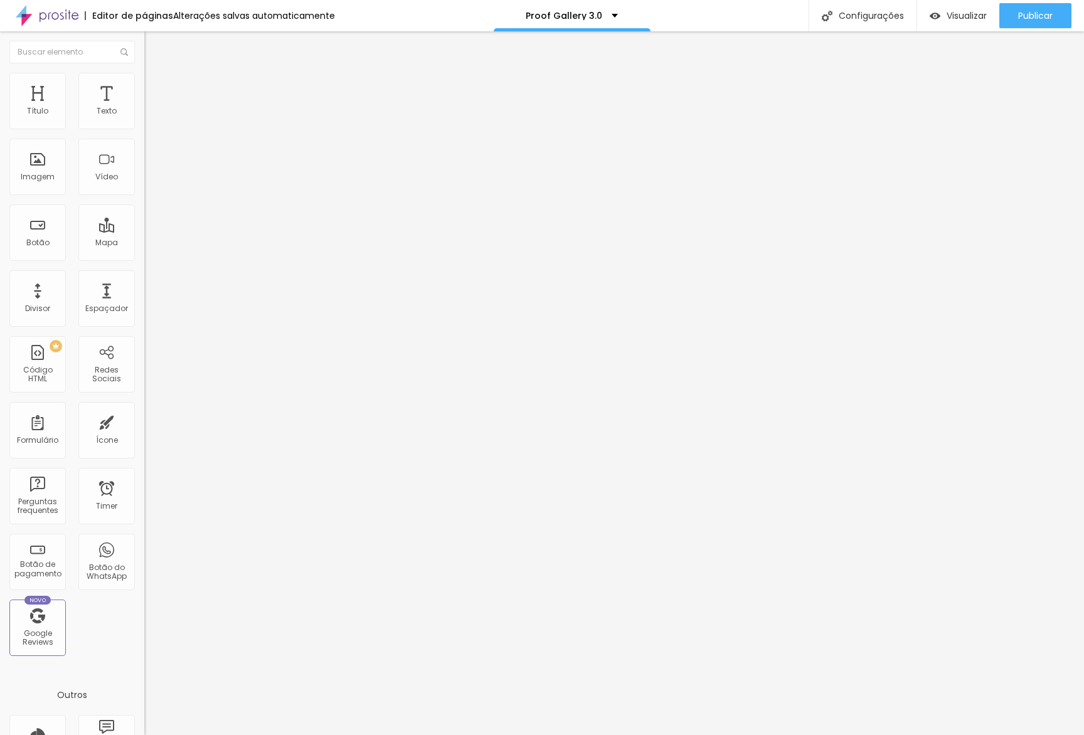
drag, startPoint x: 22, startPoint y: 120, endPoint x: 1, endPoint y: 120, distance: 21.3
type input "0"
click at [144, 243] on input "range" at bounding box center [184, 248] width 81 height 10
type input "0"
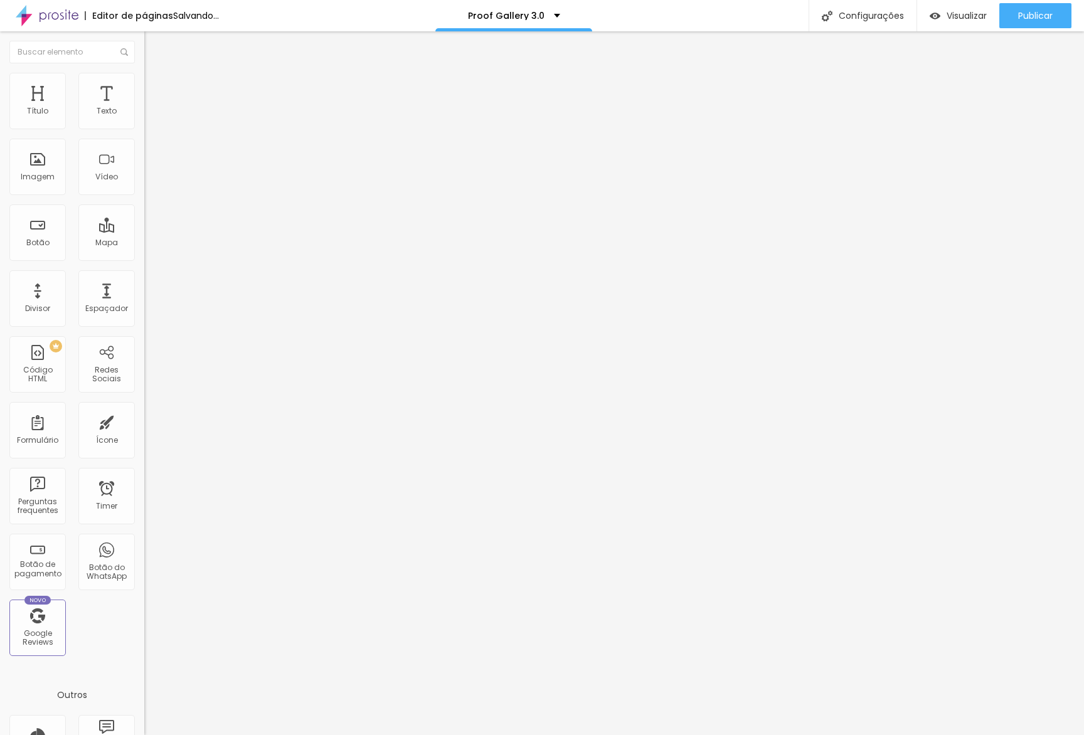
type input "0"
drag, startPoint x: 14, startPoint y: 144, endPoint x: 1, endPoint y: 144, distance: 12.5
click at [144, 144] on div "0 Espaço de cima 0 Espaço de baixo ID Html Classes Html Visível nos dispositivo…" at bounding box center [216, 362] width 144 height 528
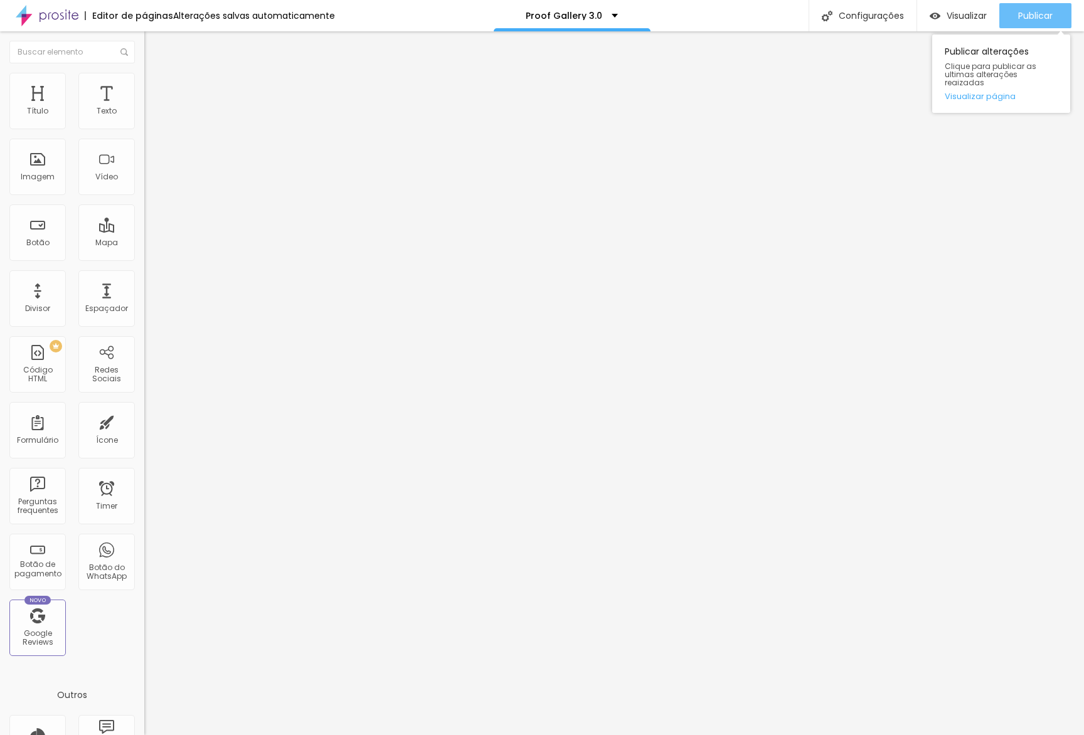
click at [1041, 13] on span "Publicar" at bounding box center [1035, 16] width 35 height 10
click at [144, 85] on li "Avançado" at bounding box center [216, 91] width 144 height 13
click at [144, 555] on div at bounding box center [216, 555] width 144 height 0
drag, startPoint x: 120, startPoint y: 328, endPoint x: 121, endPoint y: 317, distance: 11.4
click at [144, 555] on div at bounding box center [216, 555] width 144 height 0
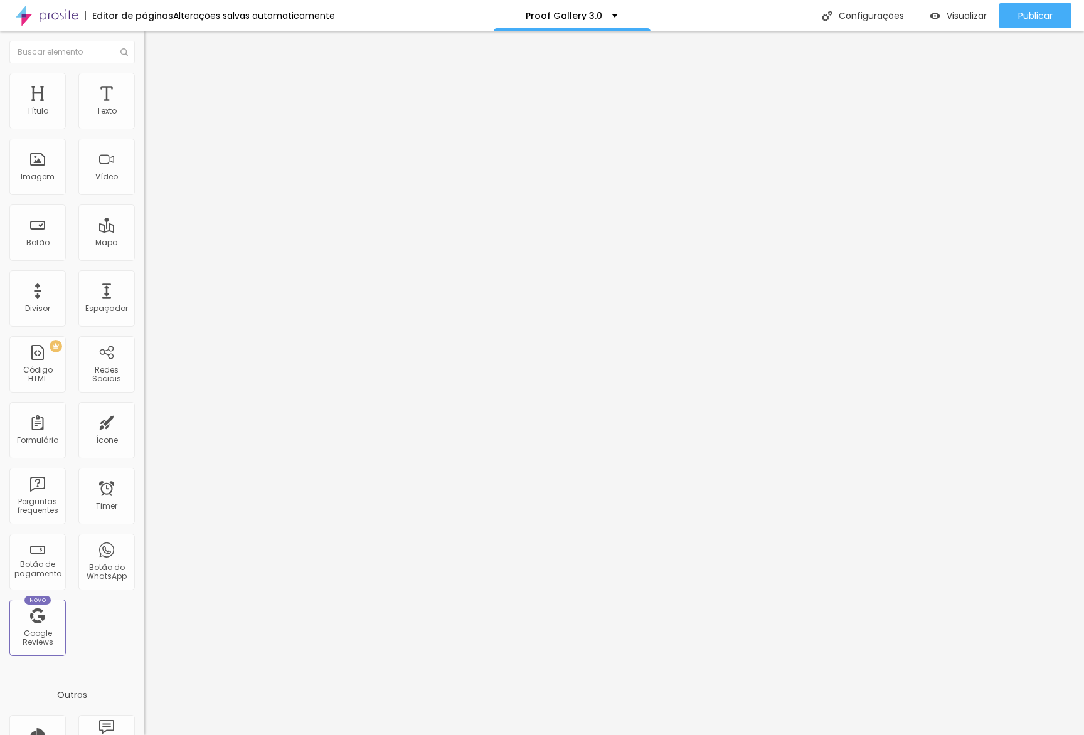
drag, startPoint x: 122, startPoint y: 304, endPoint x: 124, endPoint y: 286, distance: 17.7
click at [144, 547] on div at bounding box center [216, 547] width 144 height 0
click at [144, 540] on div at bounding box center [216, 540] width 144 height 0
drag, startPoint x: 105, startPoint y: 70, endPoint x: 111, endPoint y: 97, distance: 27.6
click at [144, 85] on li "Avançado" at bounding box center [216, 91] width 144 height 13
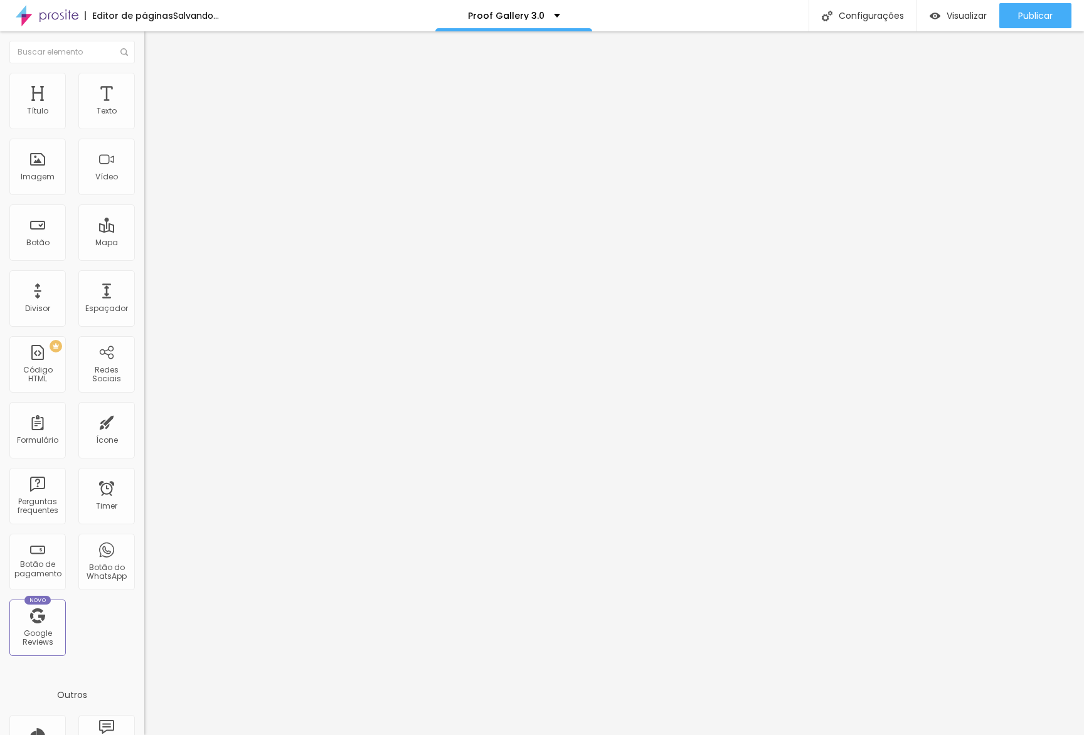
drag, startPoint x: 124, startPoint y: 323, endPoint x: 124, endPoint y: 309, distance: 13.8
click at [144, 547] on li "Desktop" at bounding box center [216, 551] width 144 height 8
drag, startPoint x: 125, startPoint y: 304, endPoint x: 125, endPoint y: 294, distance: 10.7
click at [144, 547] on div at bounding box center [216, 547] width 144 height 0
click at [144, 540] on div at bounding box center [216, 540] width 144 height 0
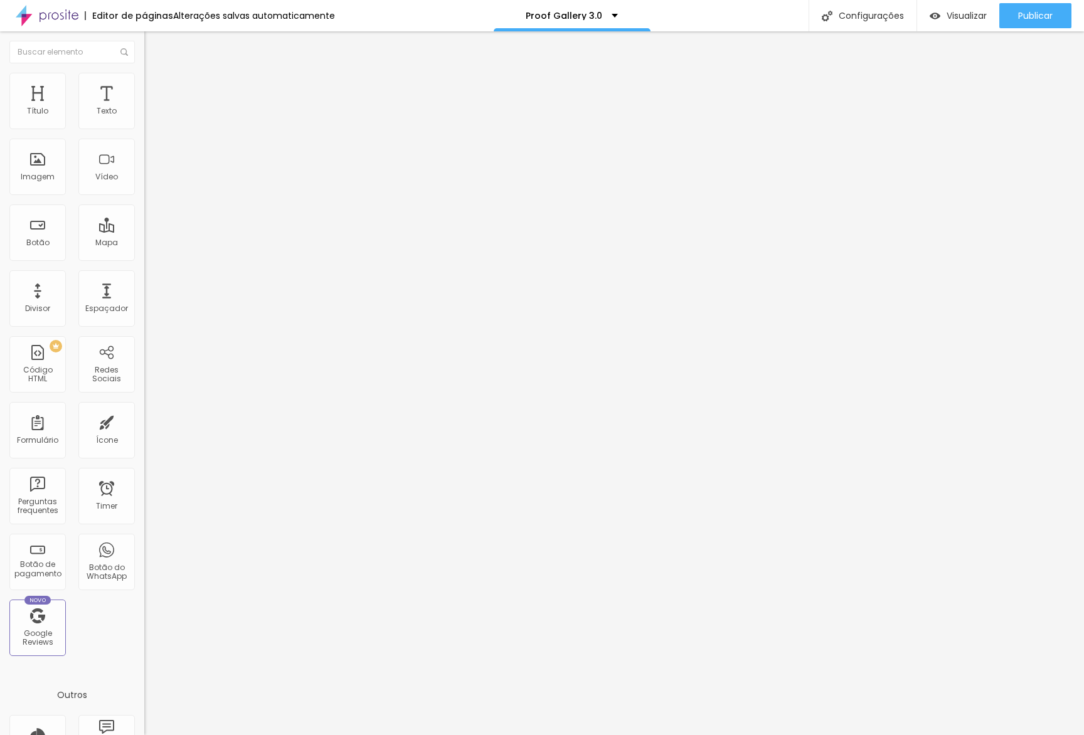
click at [144, 555] on div at bounding box center [216, 555] width 144 height 0
click at [156, 87] on span "Estilo" at bounding box center [165, 81] width 19 height 11
click at [144, 119] on input "330" at bounding box center [174, 111] width 61 height 13
type input "1"
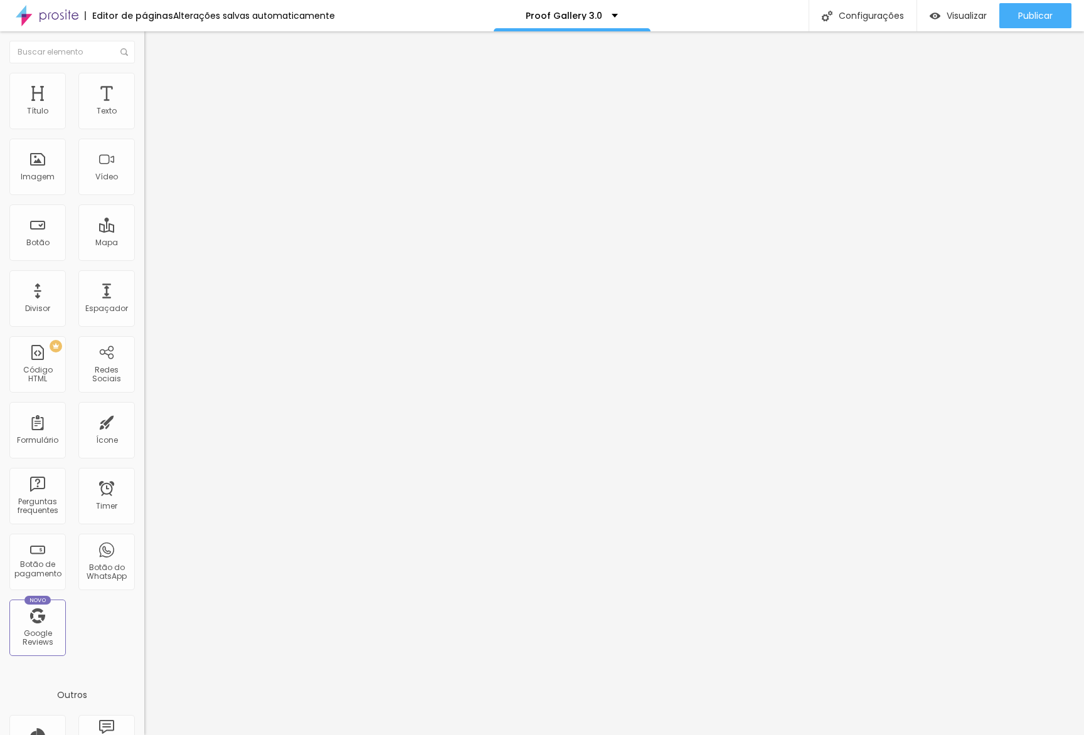
type input "50"
type input "15"
type input "50"
type input "150"
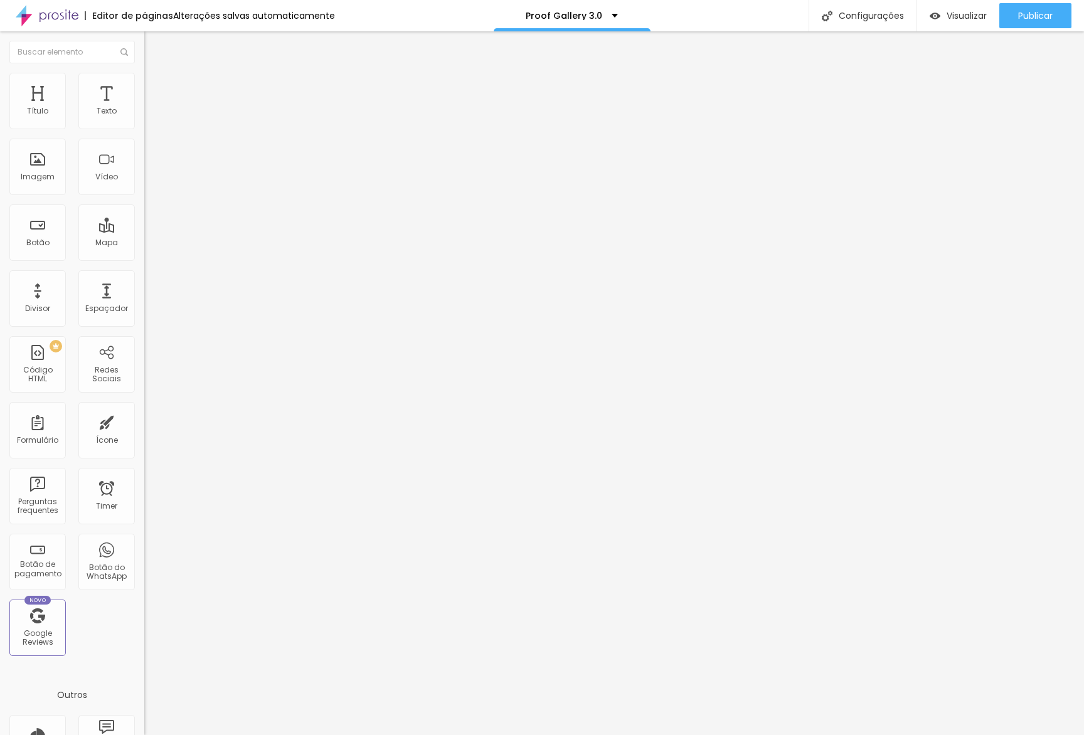
type input "150"
click at [1015, 26] on button "Publicar" at bounding box center [1035, 15] width 72 height 25
click at [144, 85] on li "Estilo" at bounding box center [216, 79] width 144 height 13
click at [144, 119] on input "150" at bounding box center [174, 111] width 61 height 13
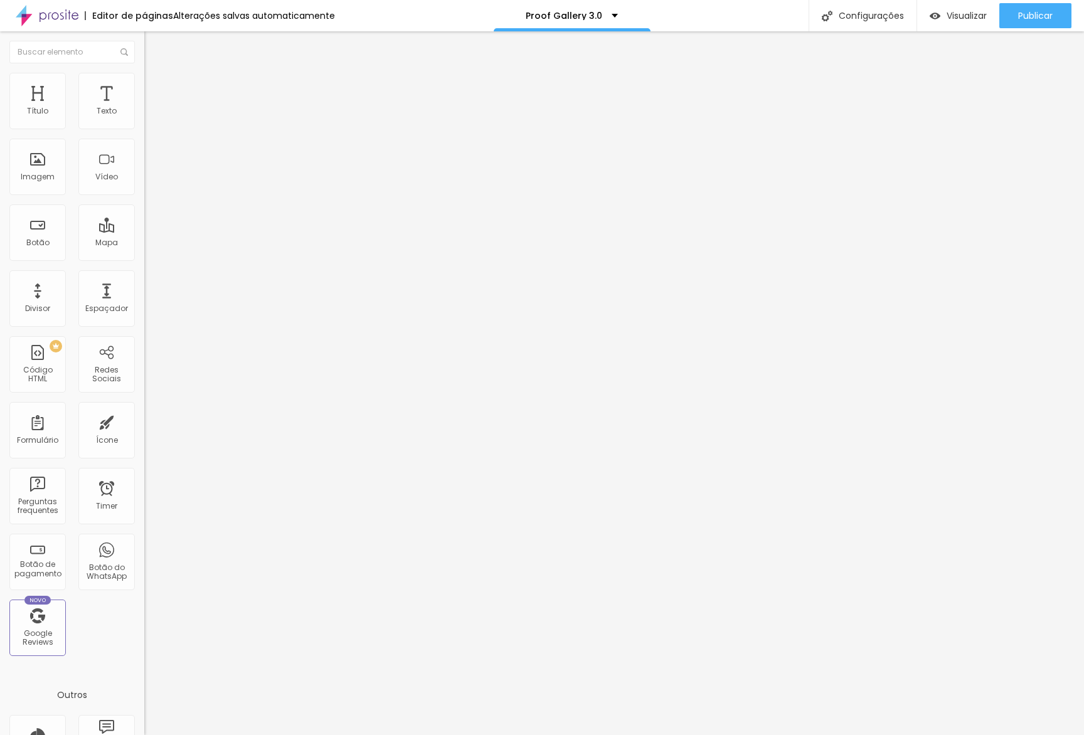
type input "2"
type input "50"
type input "20"
type input "50"
type input "200"
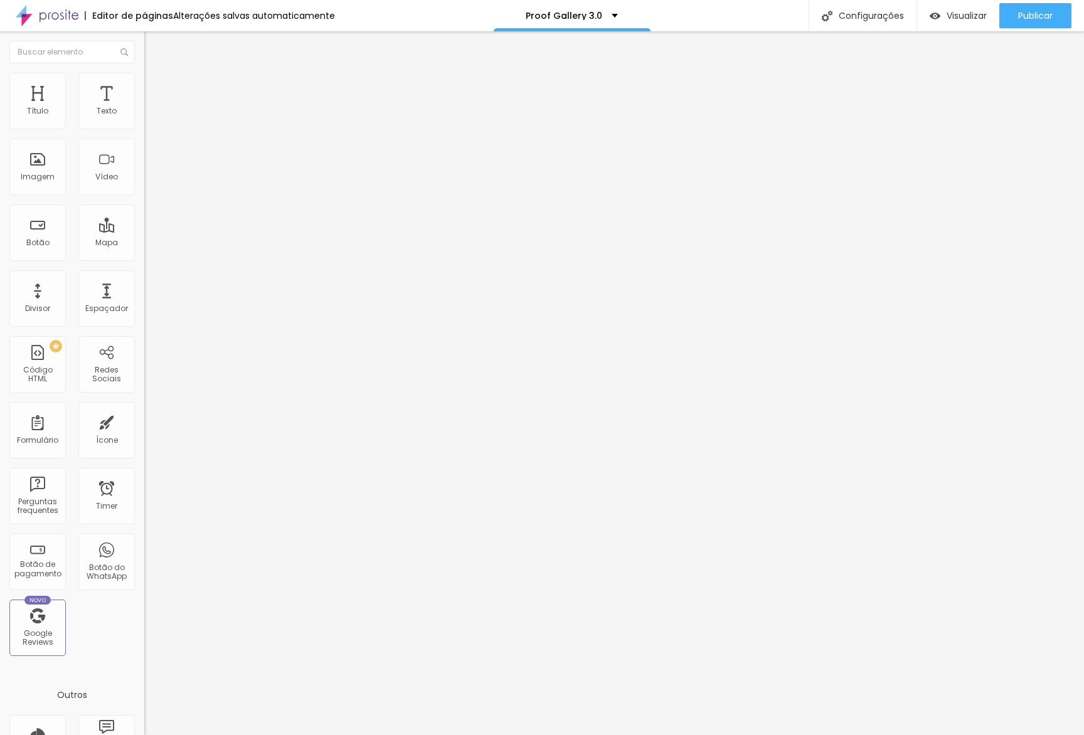
type input "200"
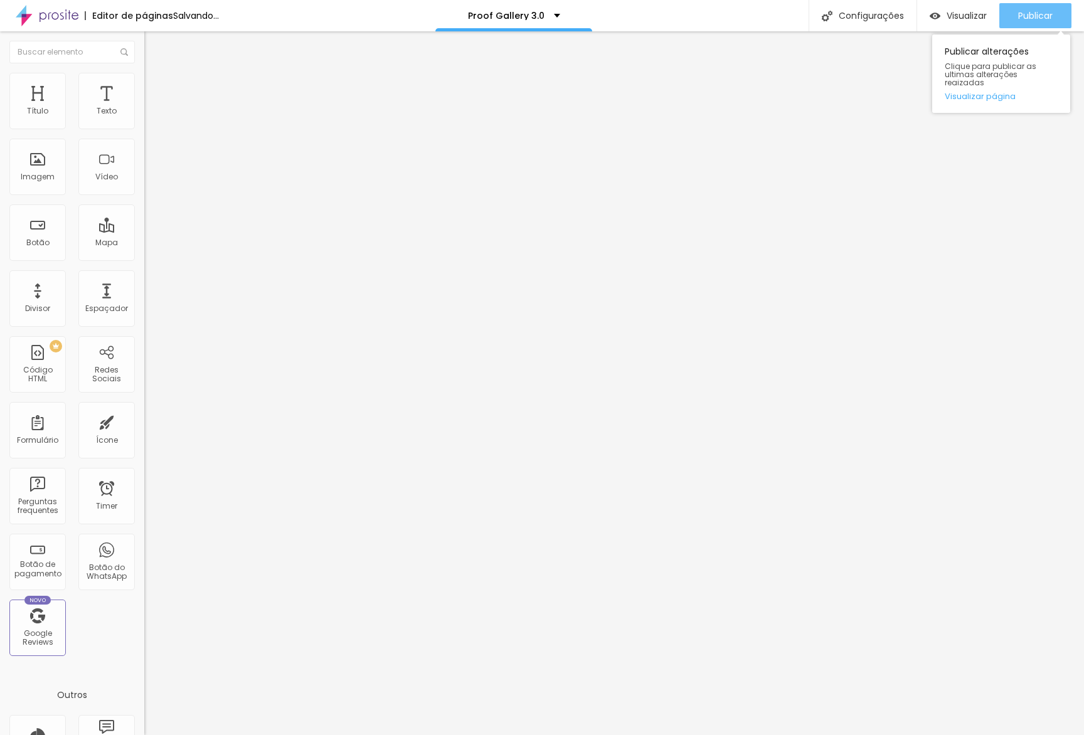
click at [1067, 23] on button "Publicar" at bounding box center [1035, 15] width 72 height 25
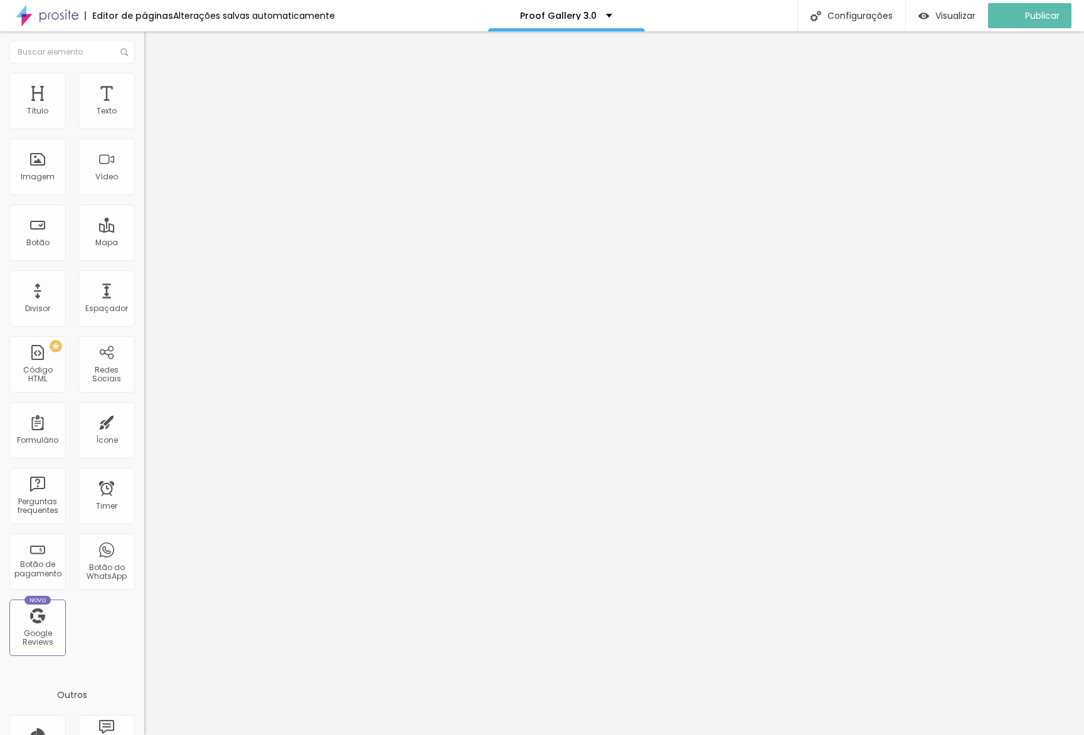
click at [144, 81] on li "Estilo" at bounding box center [216, 79] width 144 height 13
click at [144, 119] on input "200" at bounding box center [174, 111] width 61 height 13
type input "2"
type input "50"
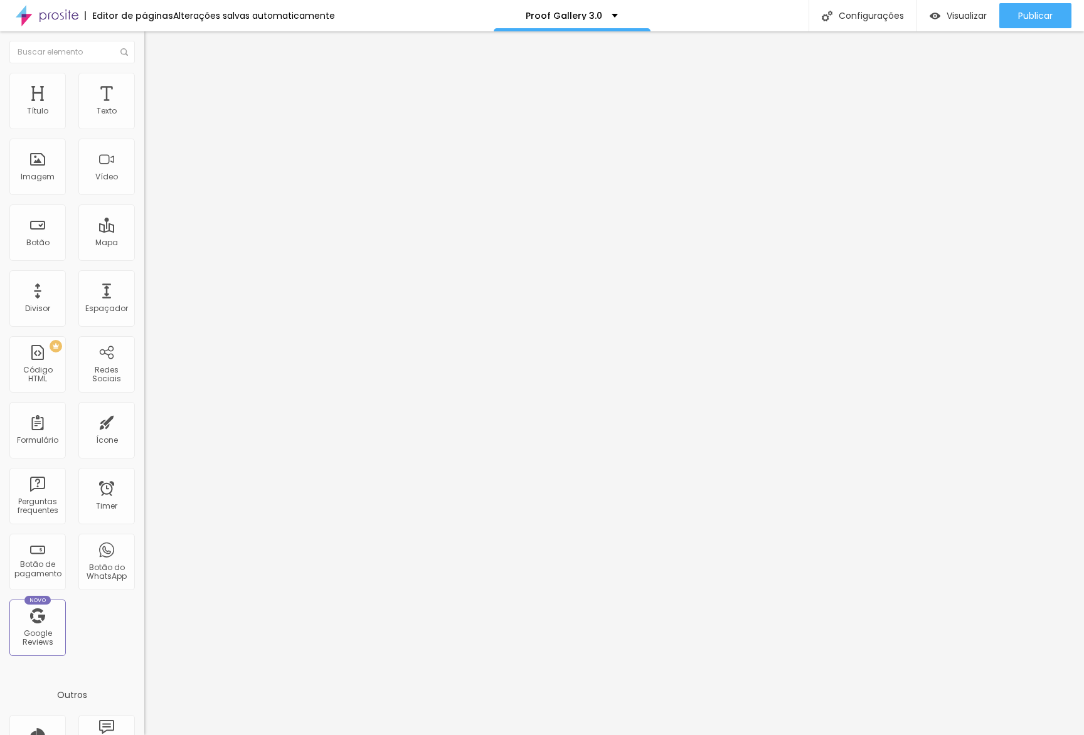
type input "25"
type input "50"
type input "250"
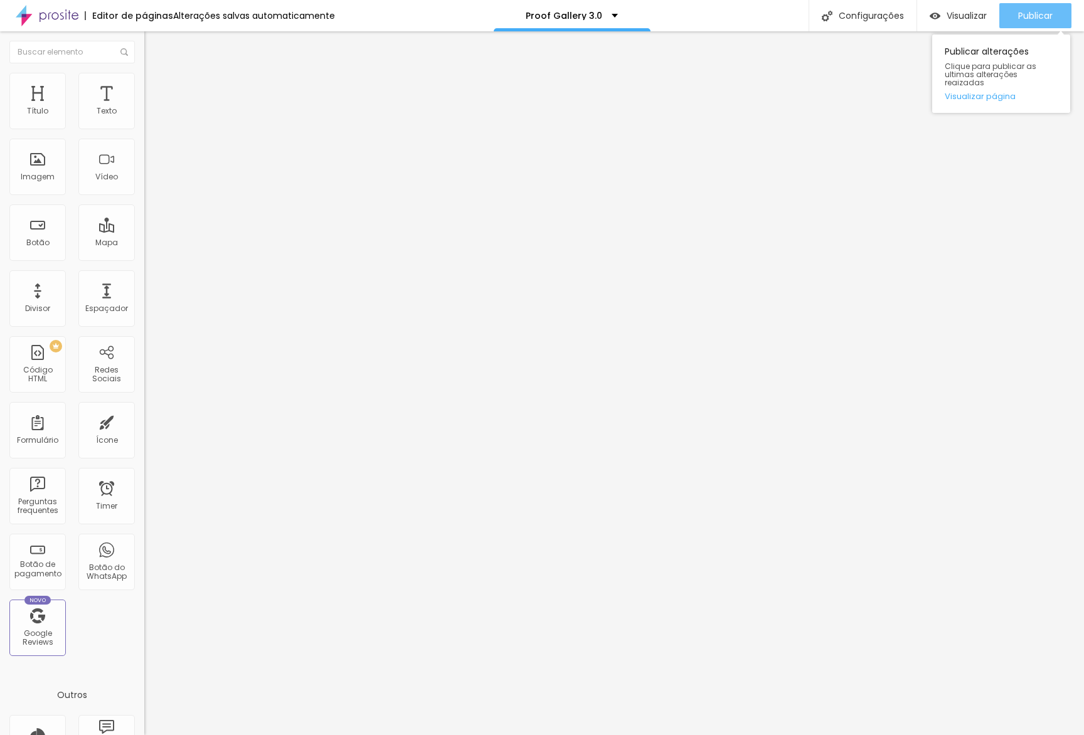
click at [1041, 6] on div "Publicar" at bounding box center [1035, 15] width 35 height 25
click at [156, 89] on span "Avançado" at bounding box center [176, 93] width 41 height 11
type input "30"
type input "0"
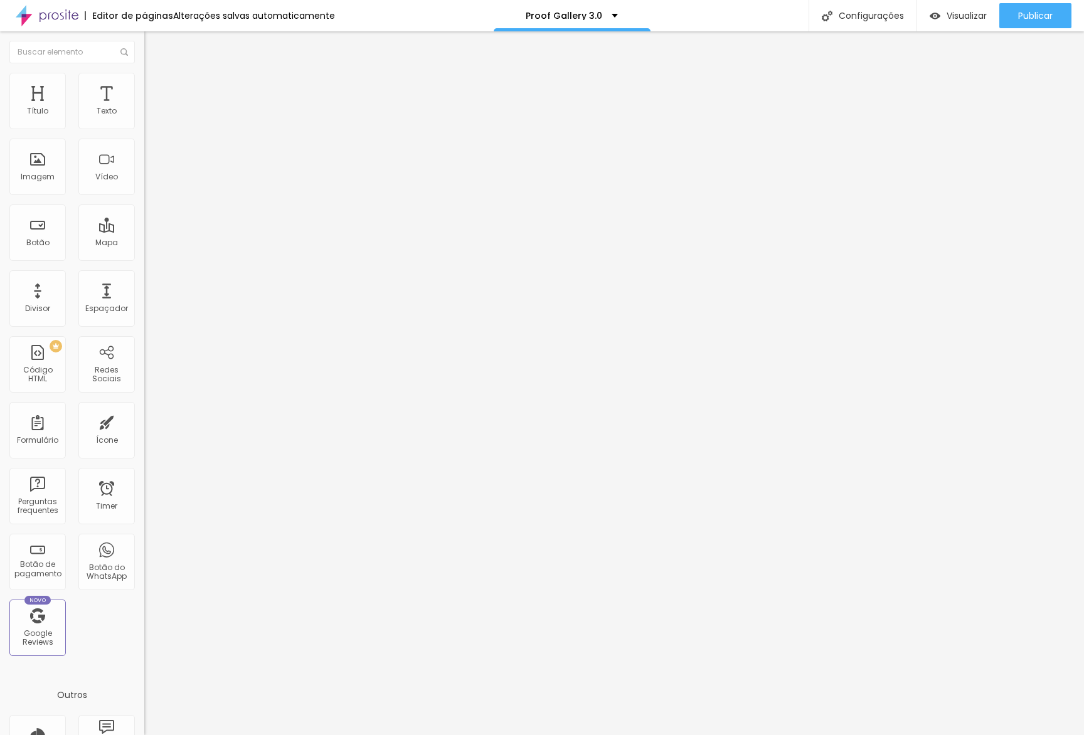
type input "0"
drag, startPoint x: 32, startPoint y: 147, endPoint x: 58, endPoint y: 168, distance: 33.1
type input "0"
click at [144, 421] on input "range" at bounding box center [184, 426] width 81 height 10
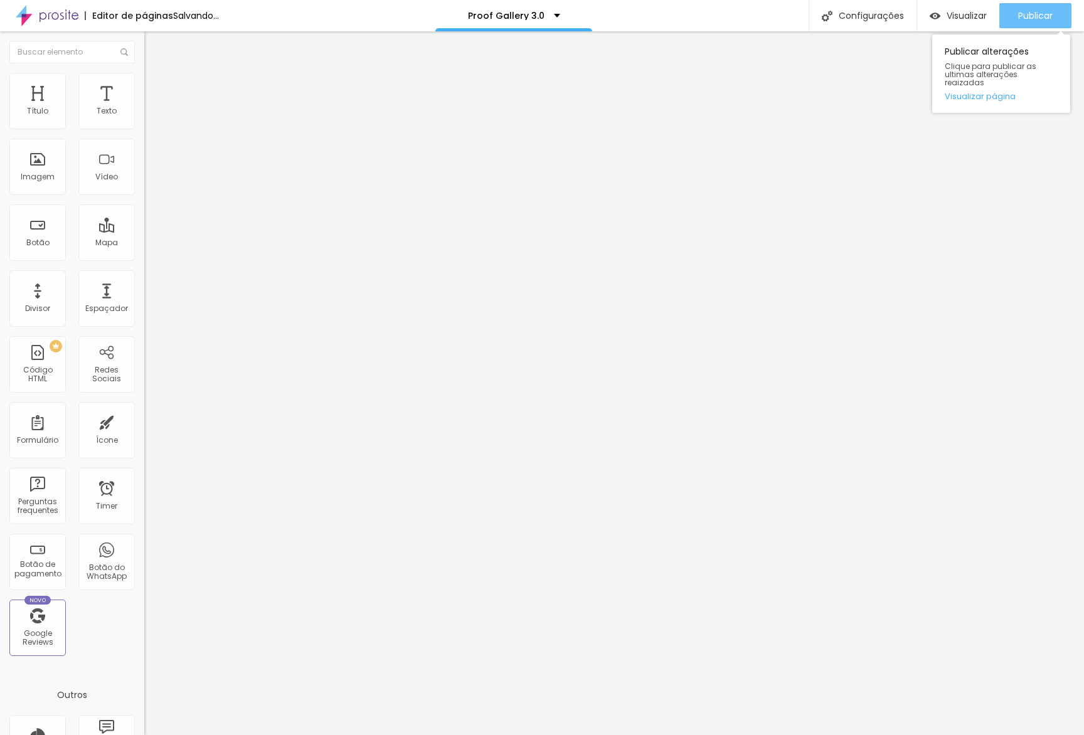
click at [1035, 14] on span "Publicar" at bounding box center [1035, 16] width 35 height 10
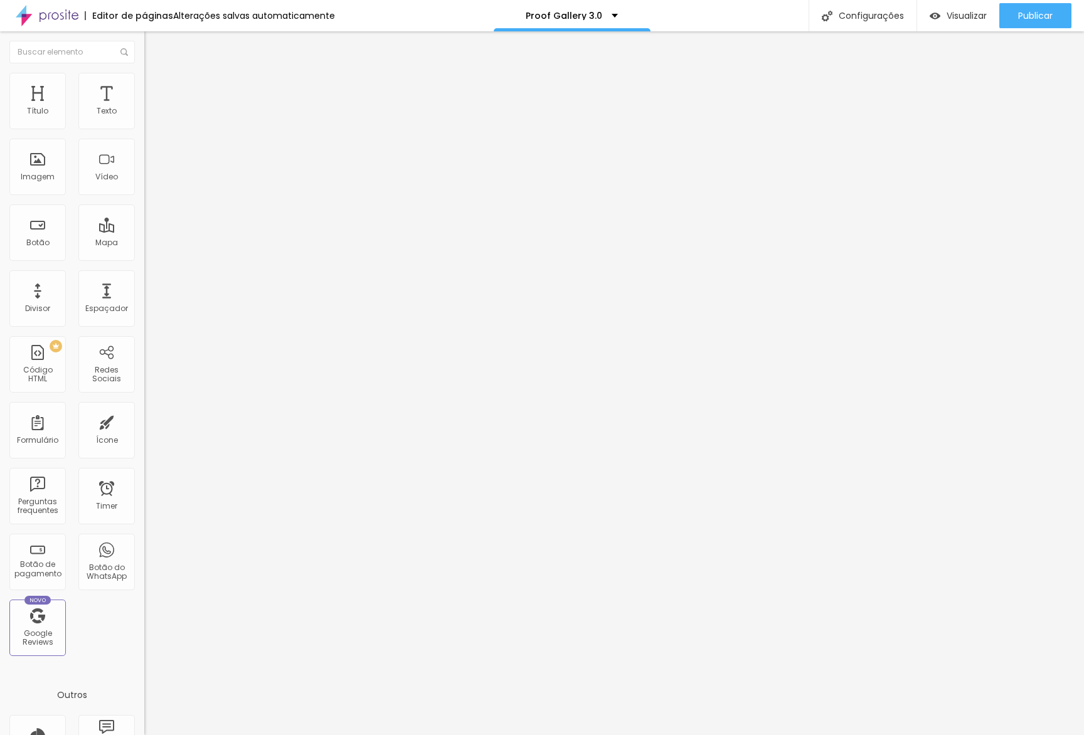
click at [149, 182] on icon "button" at bounding box center [153, 178] width 8 height 8
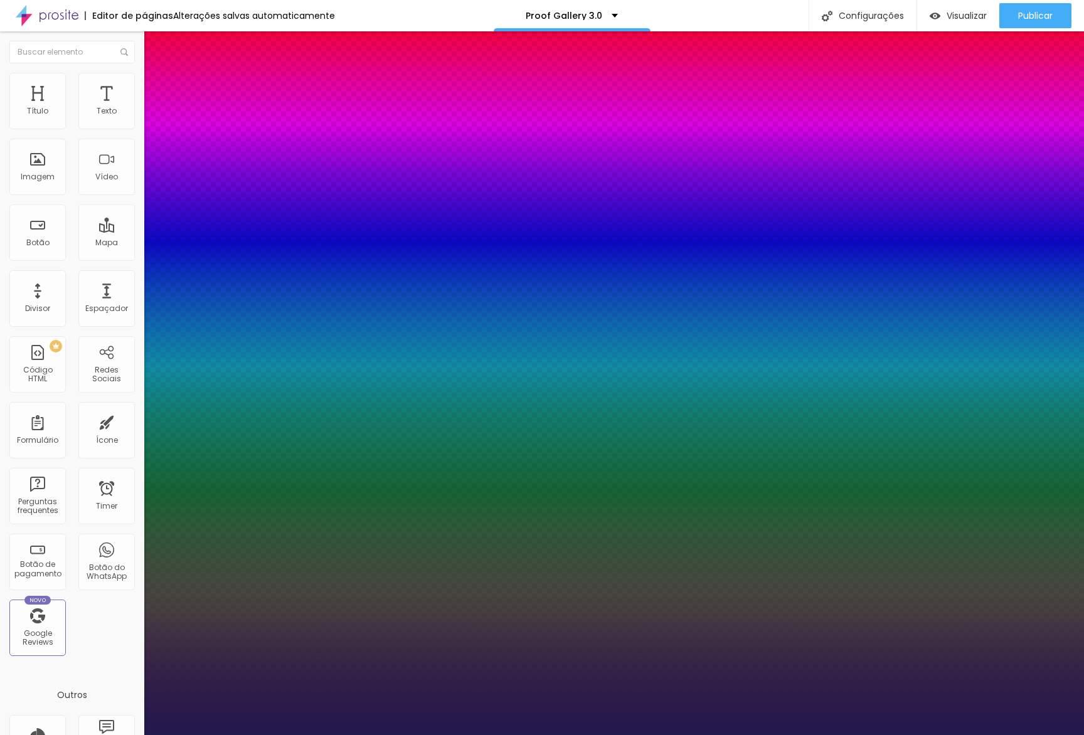
type input "1"
type input "39"
type input "1"
type input "38"
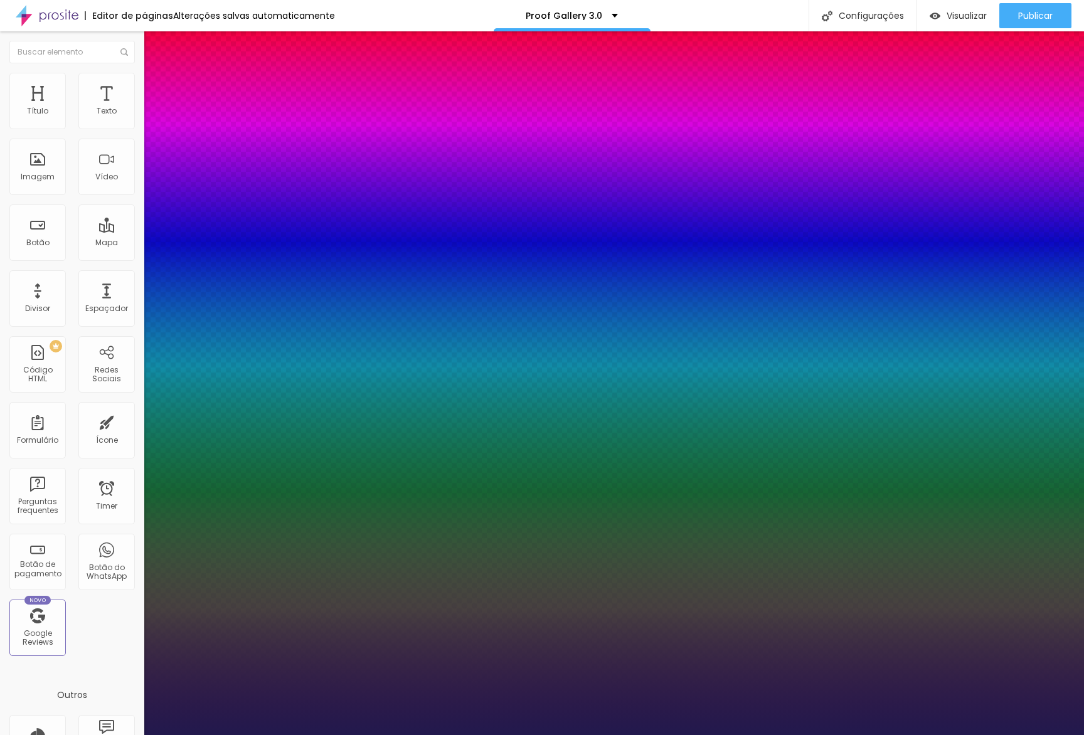
type input "38"
type input "1"
type input "37"
type input "1"
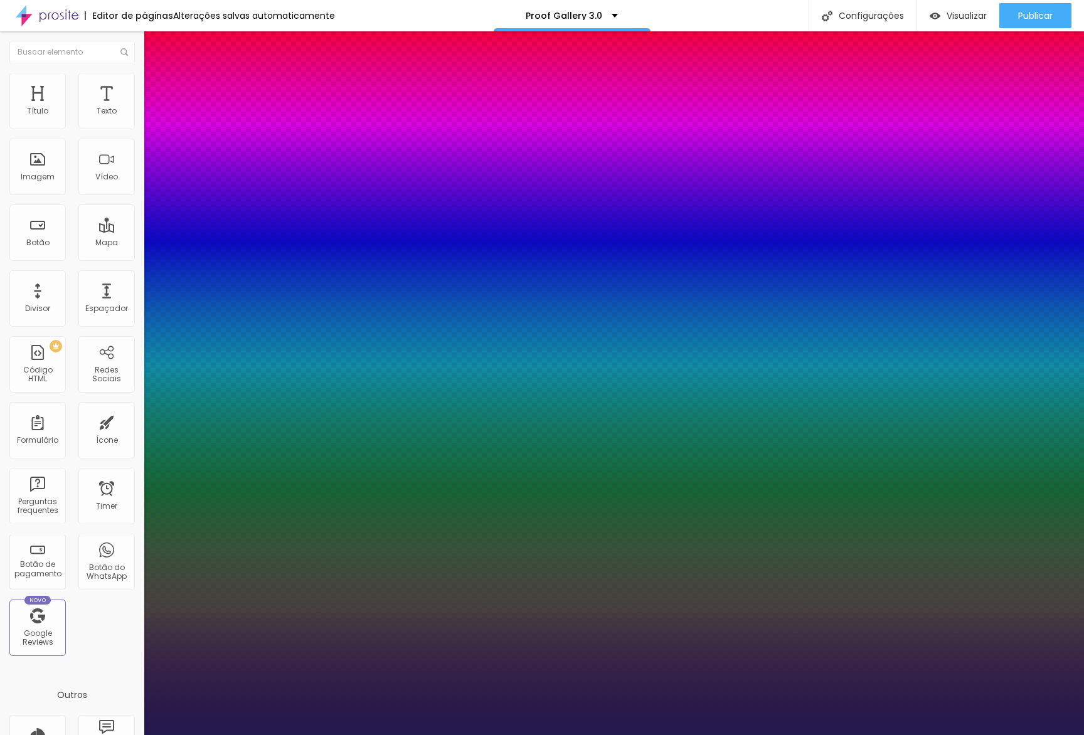
type input "36"
type input "1"
type input "35"
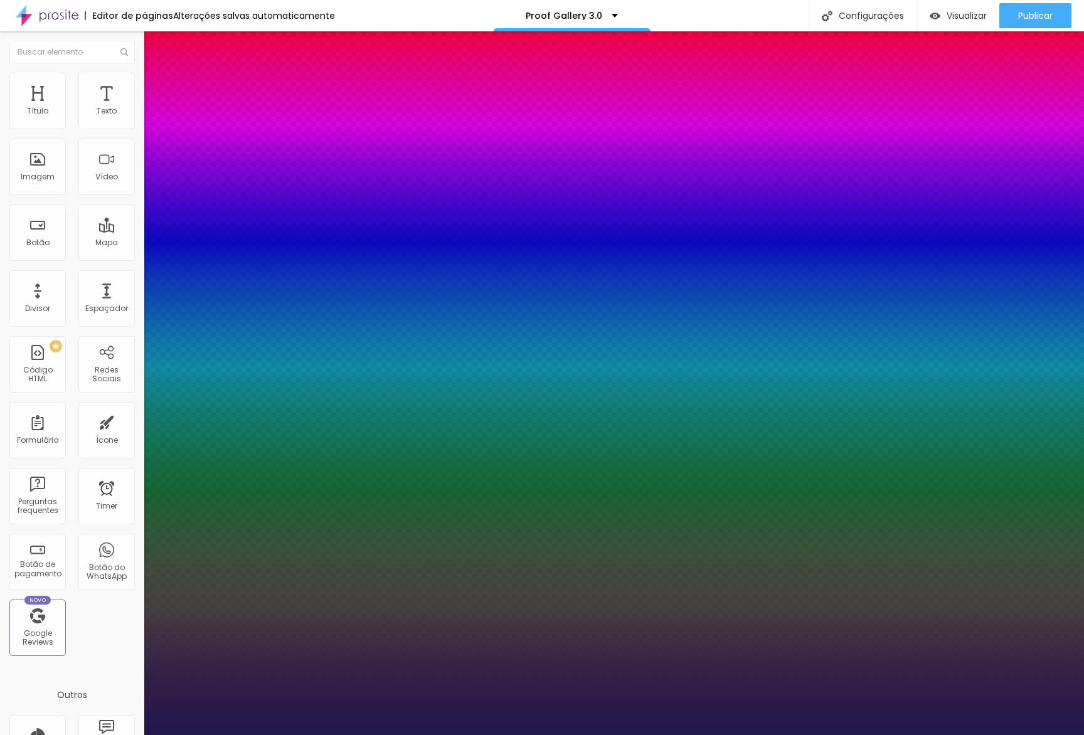
type input "1"
type input "34"
type input "1"
type input "33"
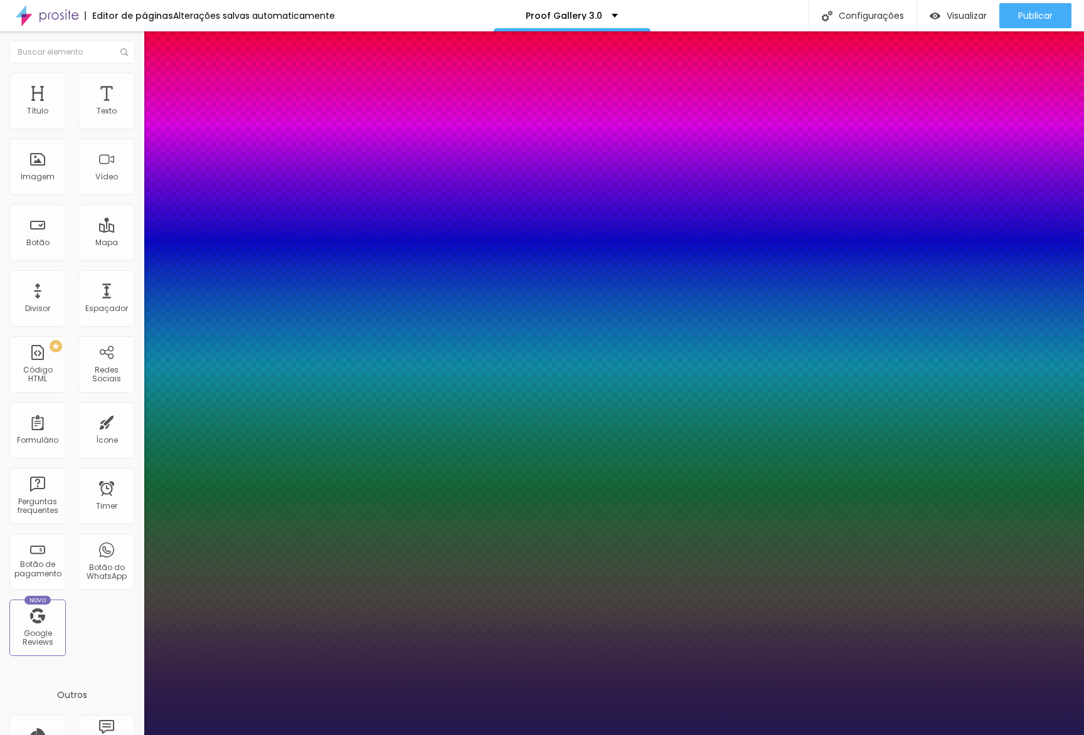
type input "33"
type input "1"
type input "32"
type input "1"
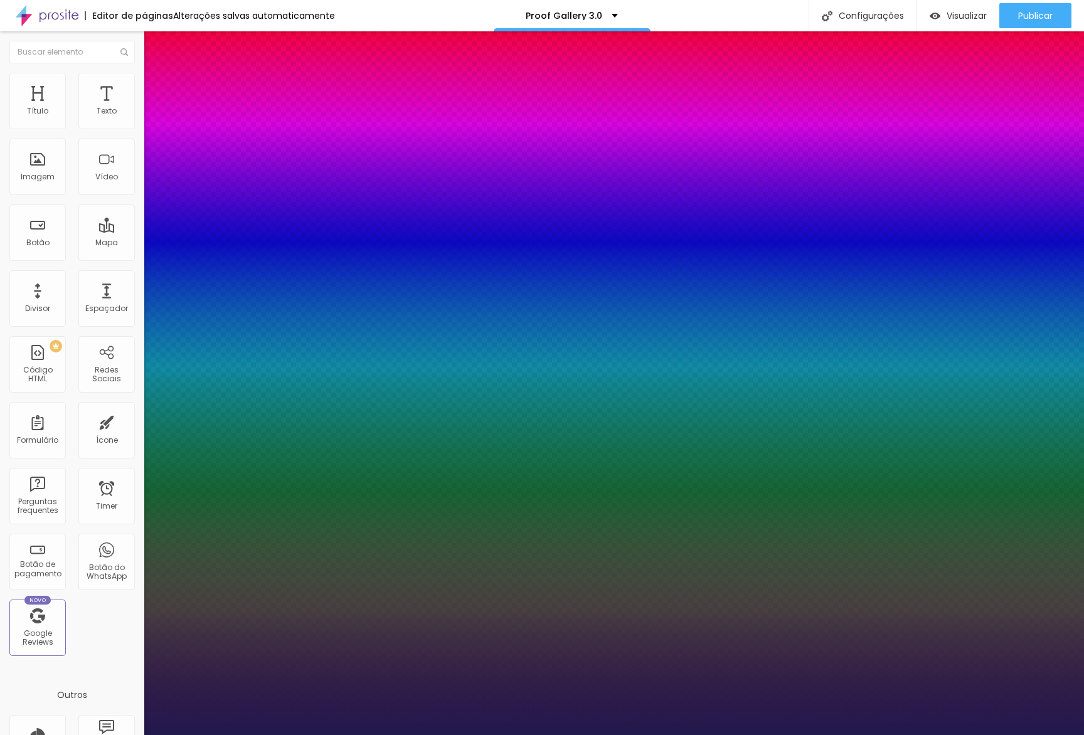
type input "31"
type input "1"
type input "30"
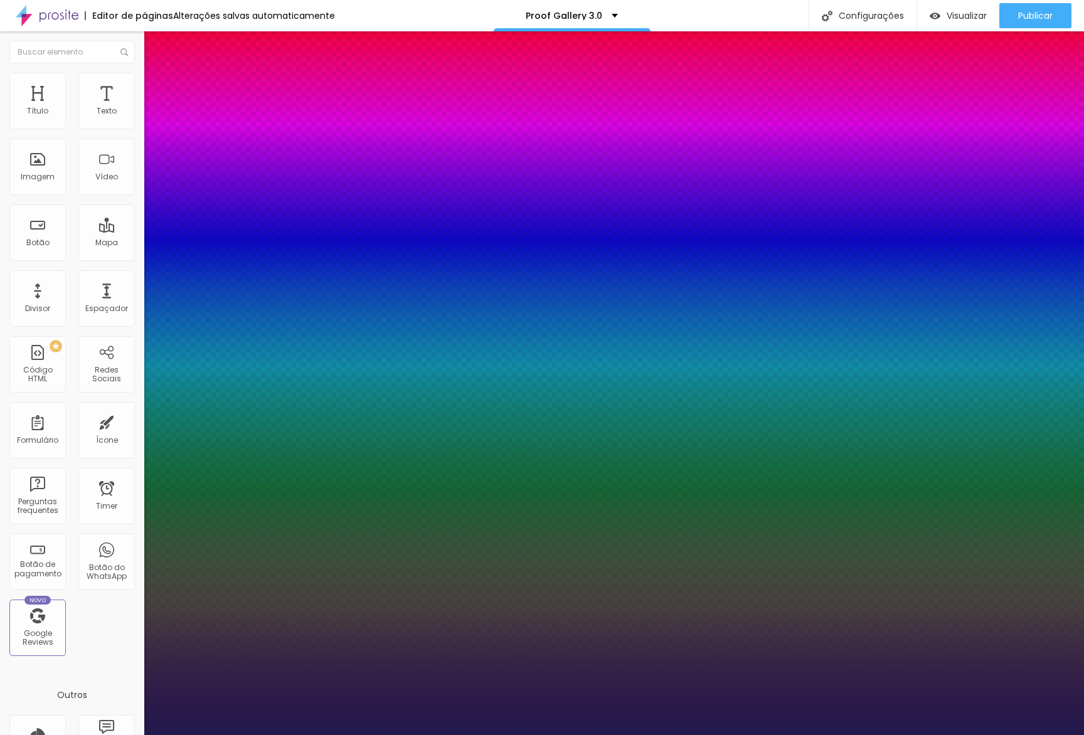
type input "1"
type input "29"
type input "1"
type input "28"
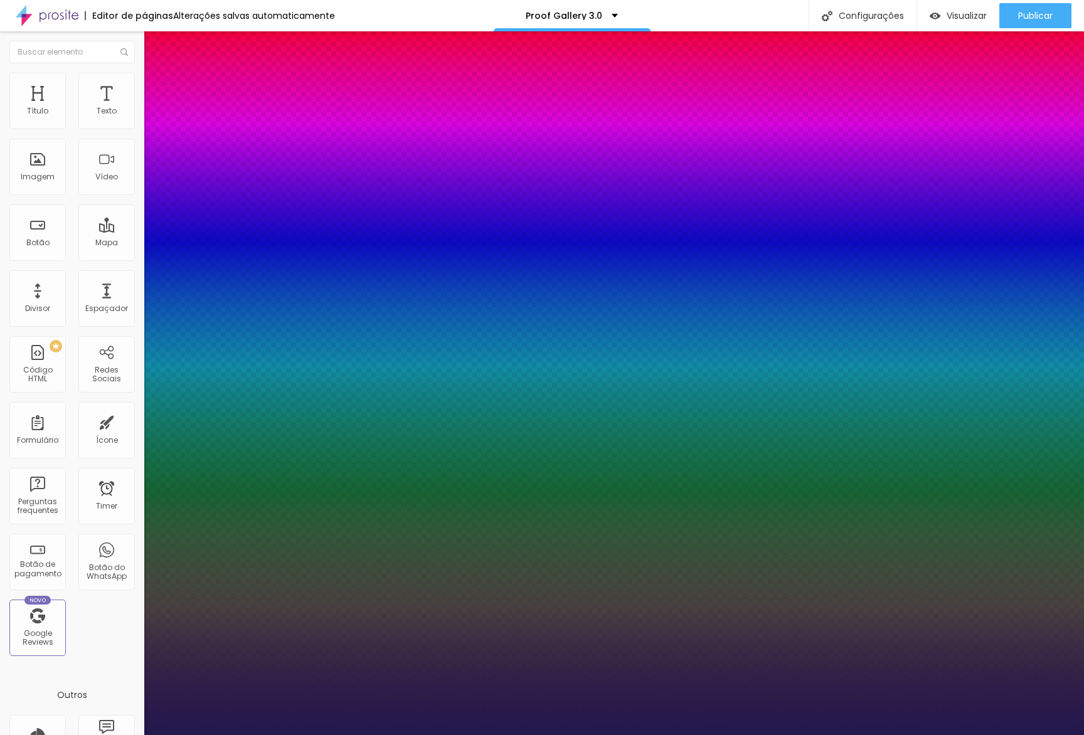
type input "28"
type input "1"
drag, startPoint x: 192, startPoint y: 353, endPoint x: 181, endPoint y: 354, distance: 10.8
type input "28"
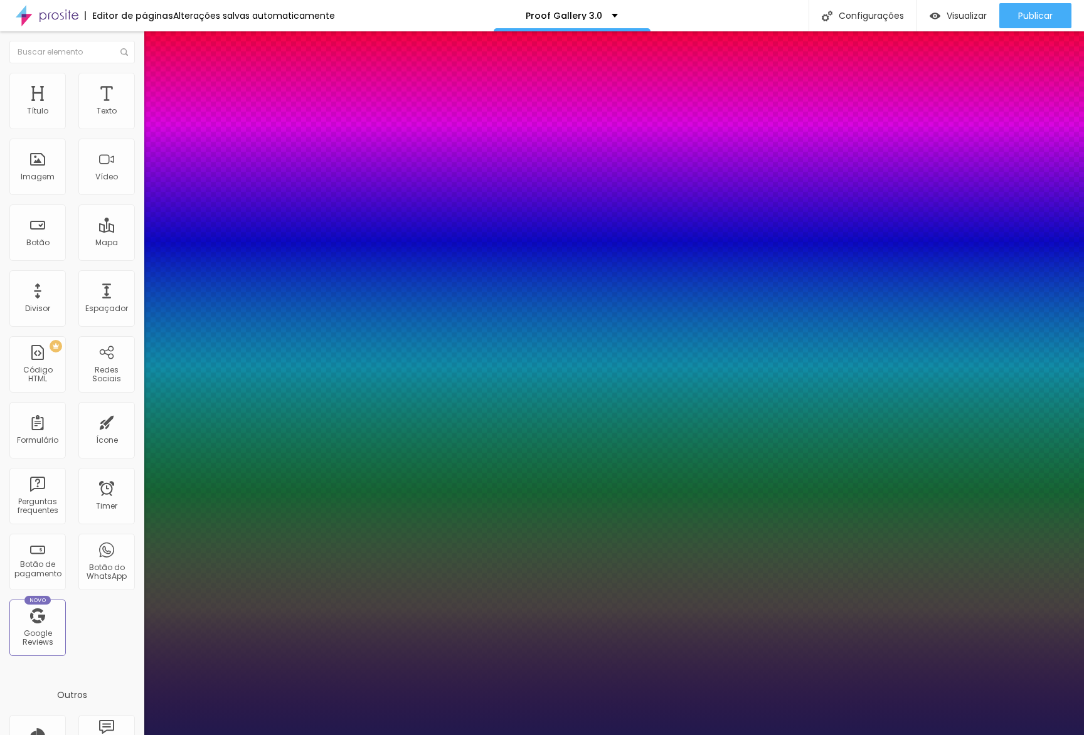
click at [203, 735] on div at bounding box center [542, 735] width 1084 height 0
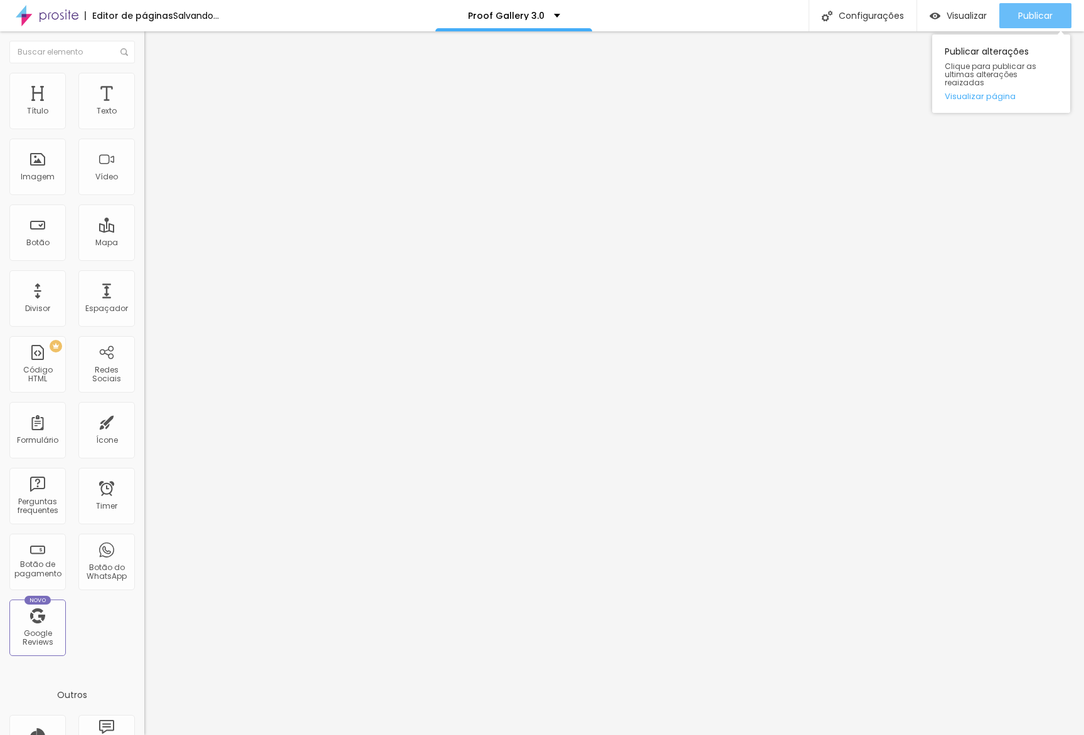
click at [1027, 13] on span "Publicar" at bounding box center [1035, 16] width 35 height 10
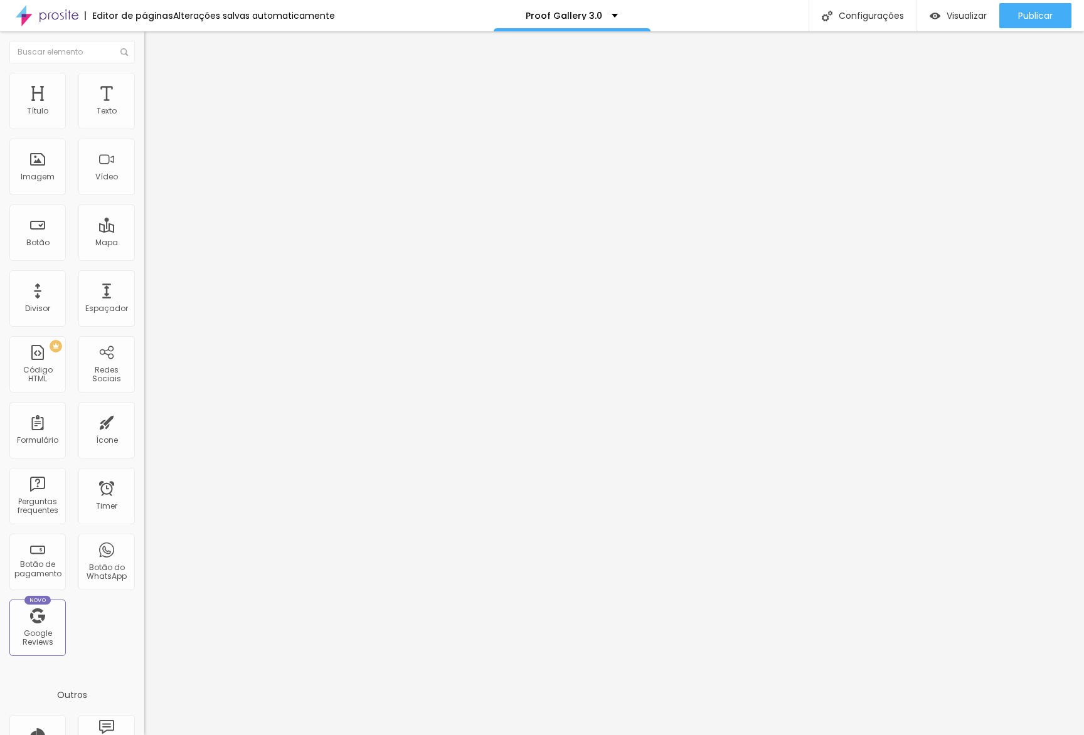
click at [156, 88] on span "Avançado" at bounding box center [176, 93] width 41 height 11
type input "5"
type input "10"
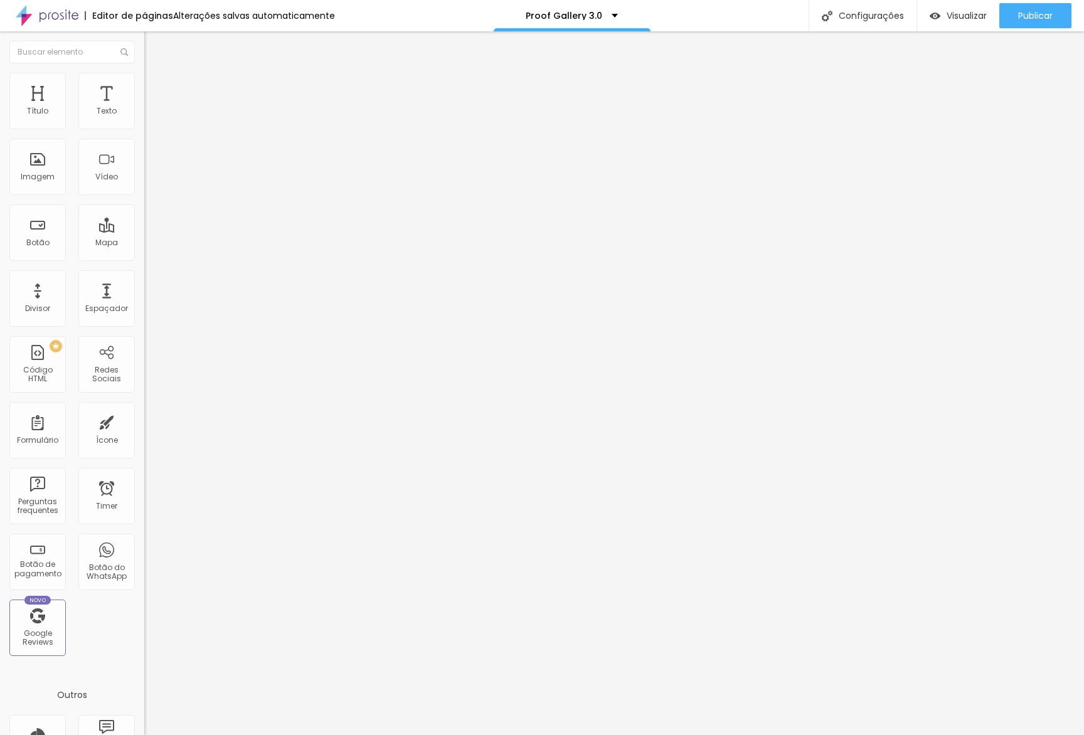
type input "15"
type input "20"
type input "25"
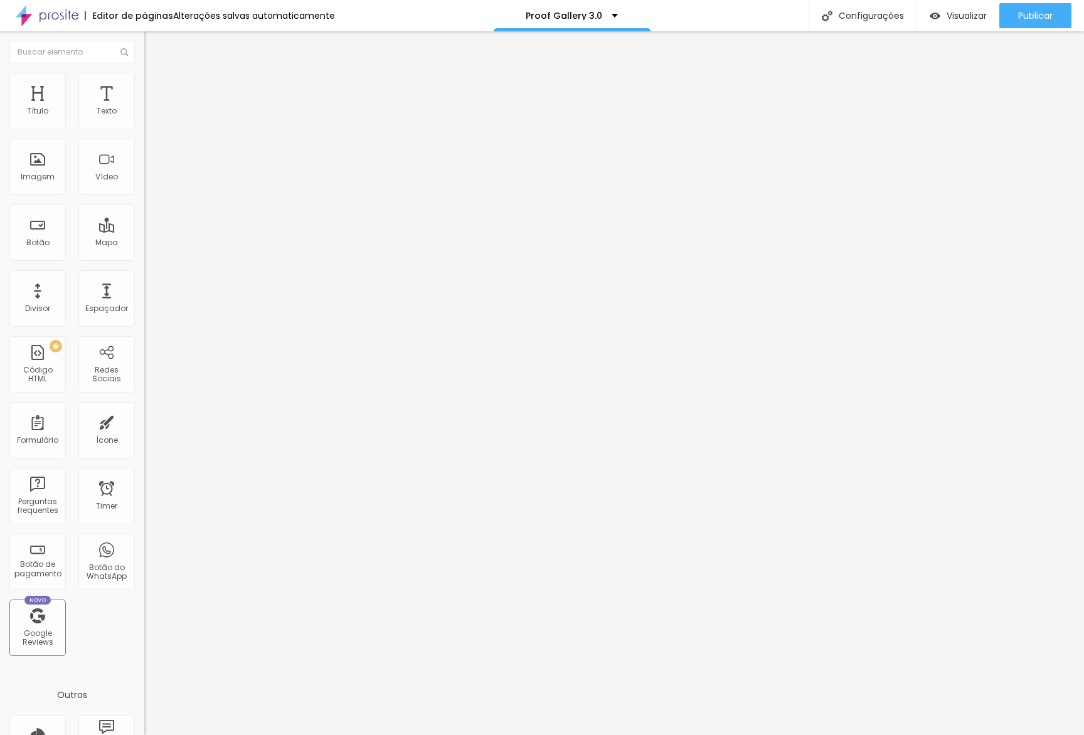
type input "25"
type input "30"
type input "40"
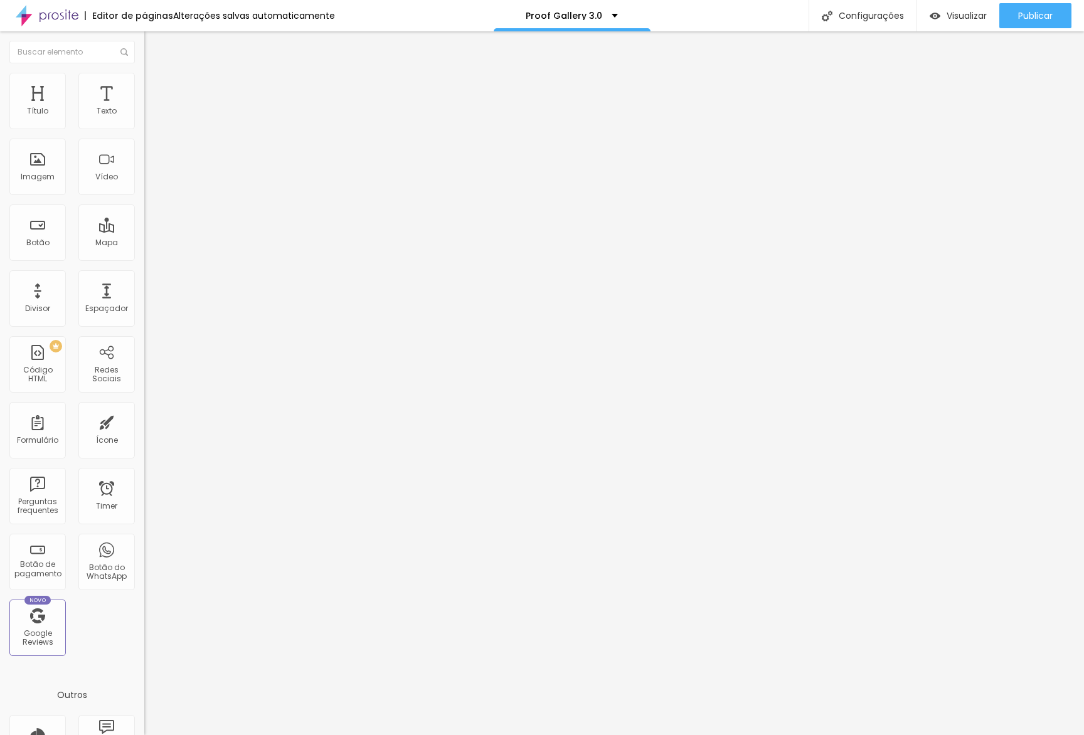
type input "45"
type input "50"
type input "30"
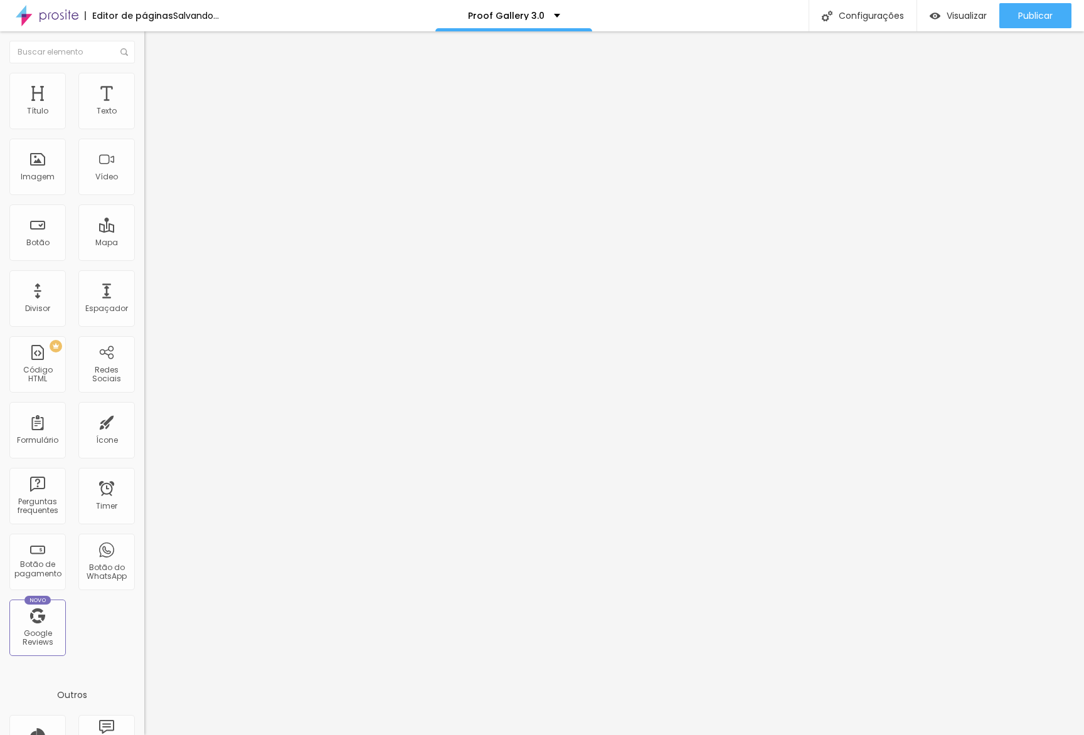
type input "30"
type input "25"
type input "20"
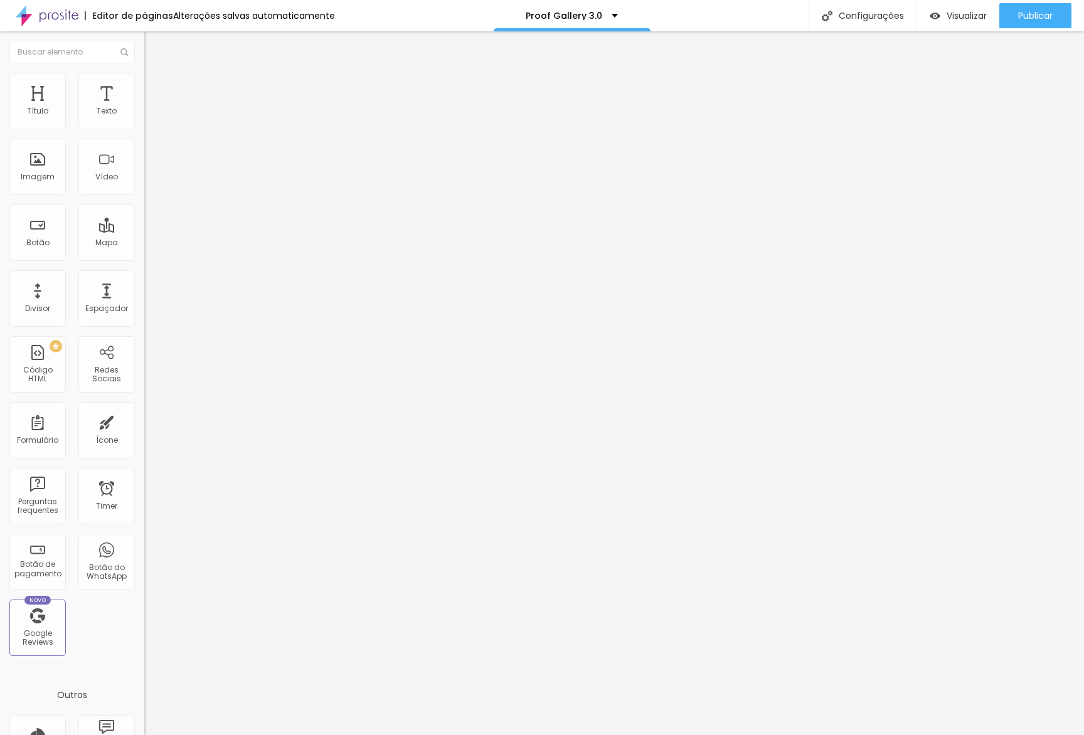
type input "15"
type input "10"
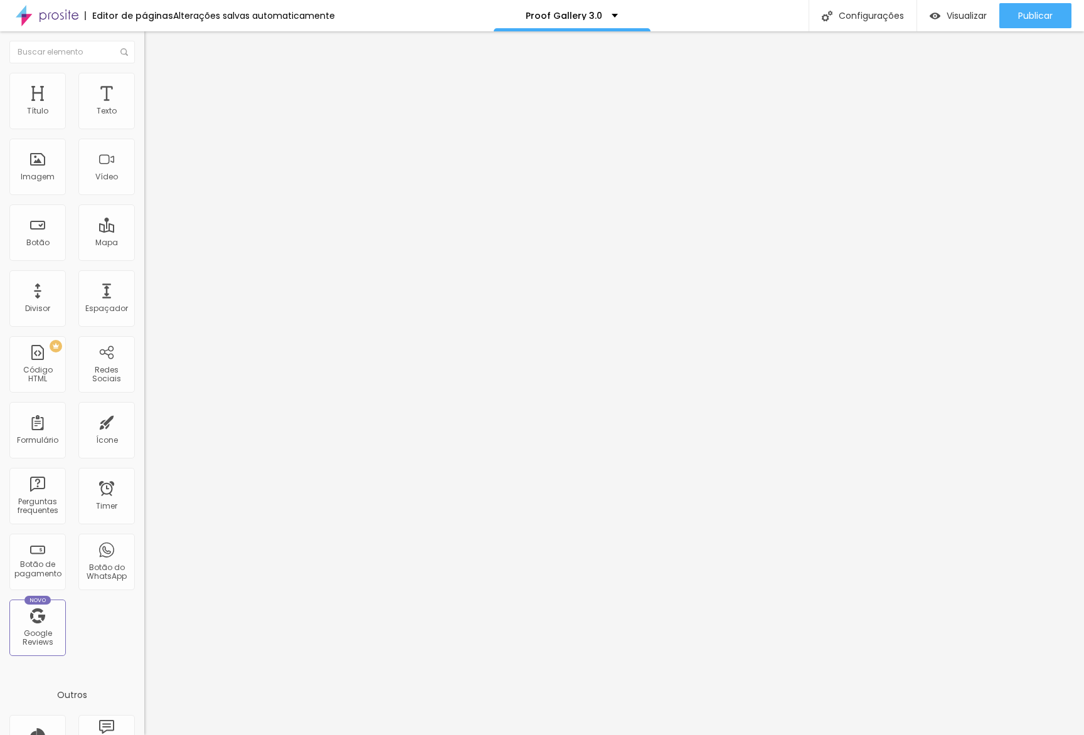
click at [144, 243] on input "range" at bounding box center [184, 248] width 81 height 10
click at [1034, 11] on span "Publicar" at bounding box center [1035, 16] width 35 height 10
click at [144, 186] on button "button" at bounding box center [153, 179] width 18 height 13
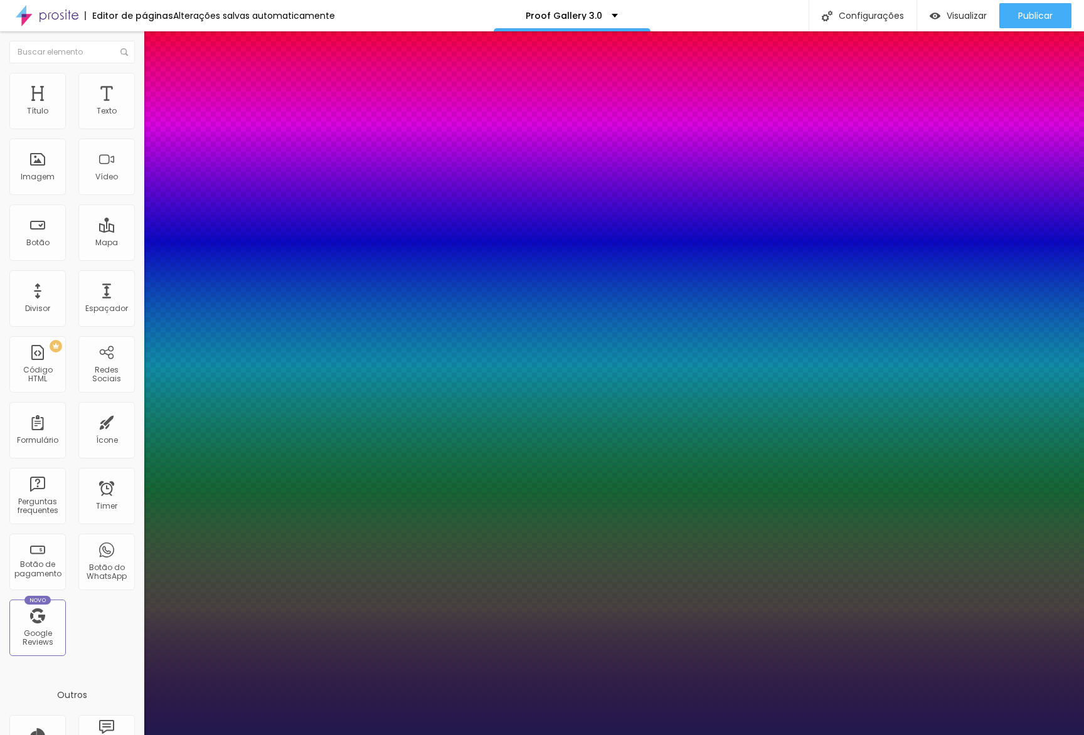
type input "1"
type input "30"
type input "1"
type input "29"
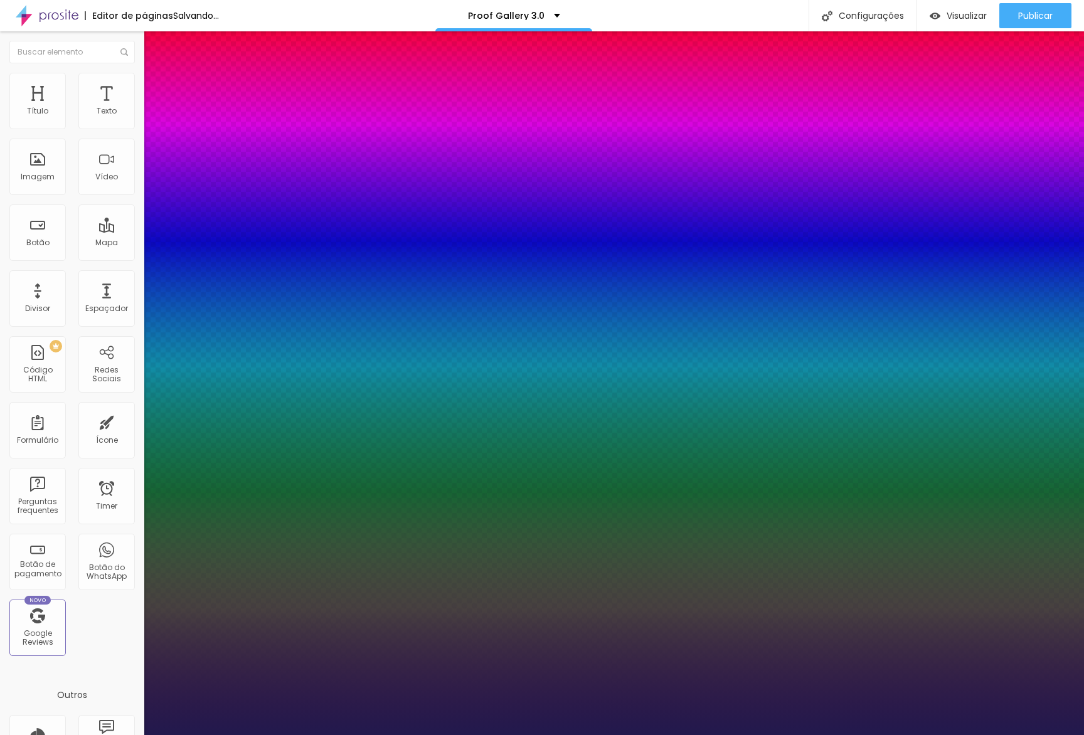
type input "29"
type input "1"
type input "28"
type input "1"
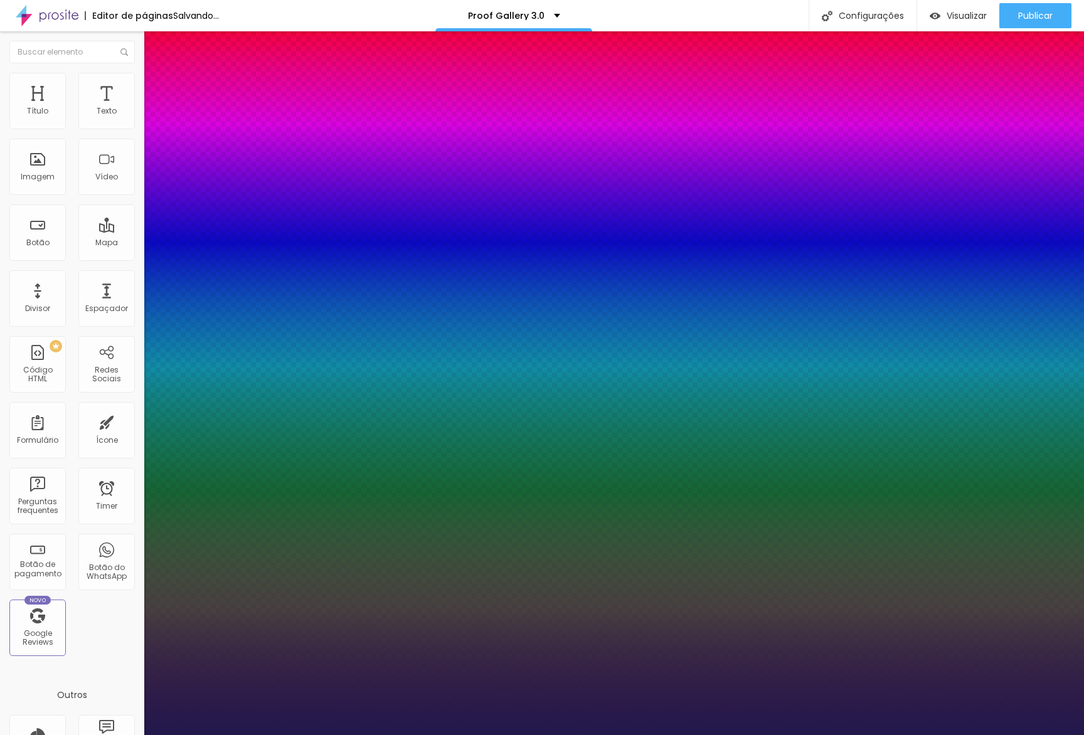
type input "27"
type input "1"
type input "26"
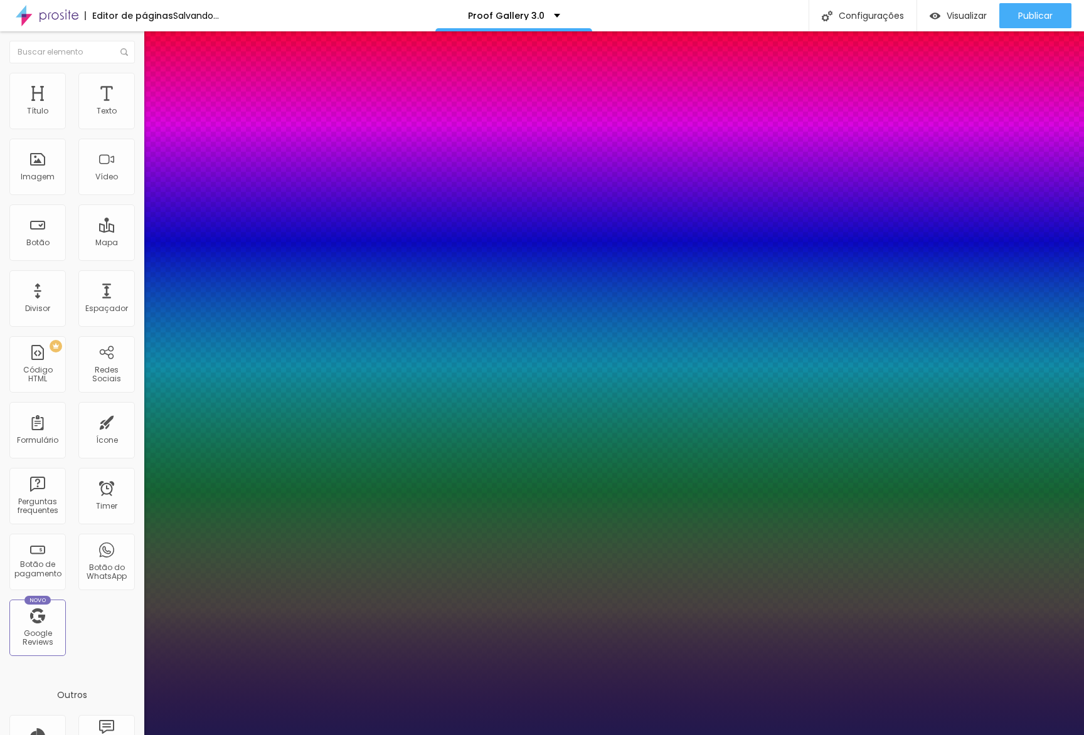
type input "1"
type input "25"
type input "1"
type input "24"
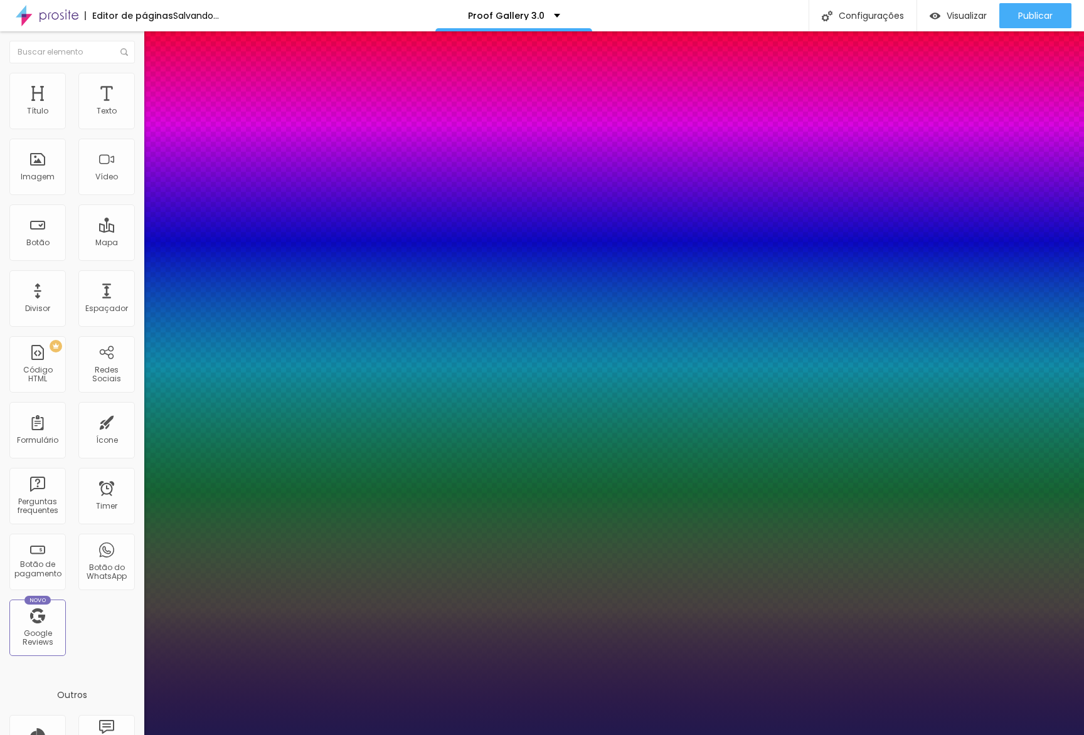
type input "24"
type input "1"
type input "23"
type input "1"
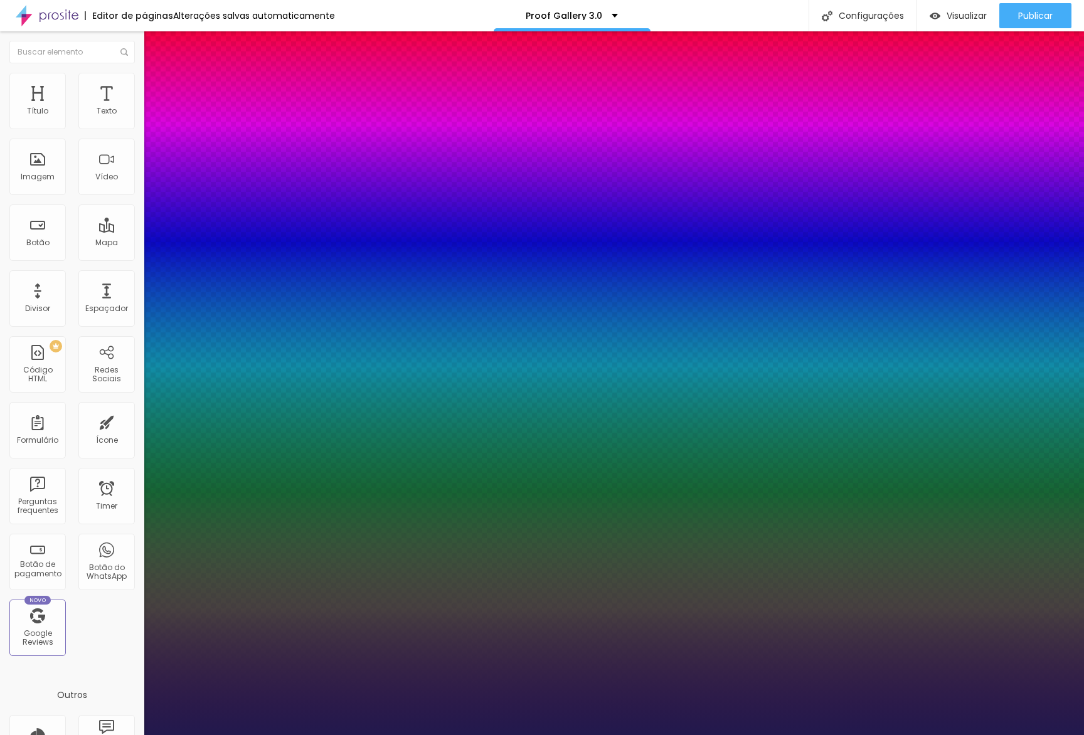
click at [239, 735] on div at bounding box center [542, 735] width 1084 height 0
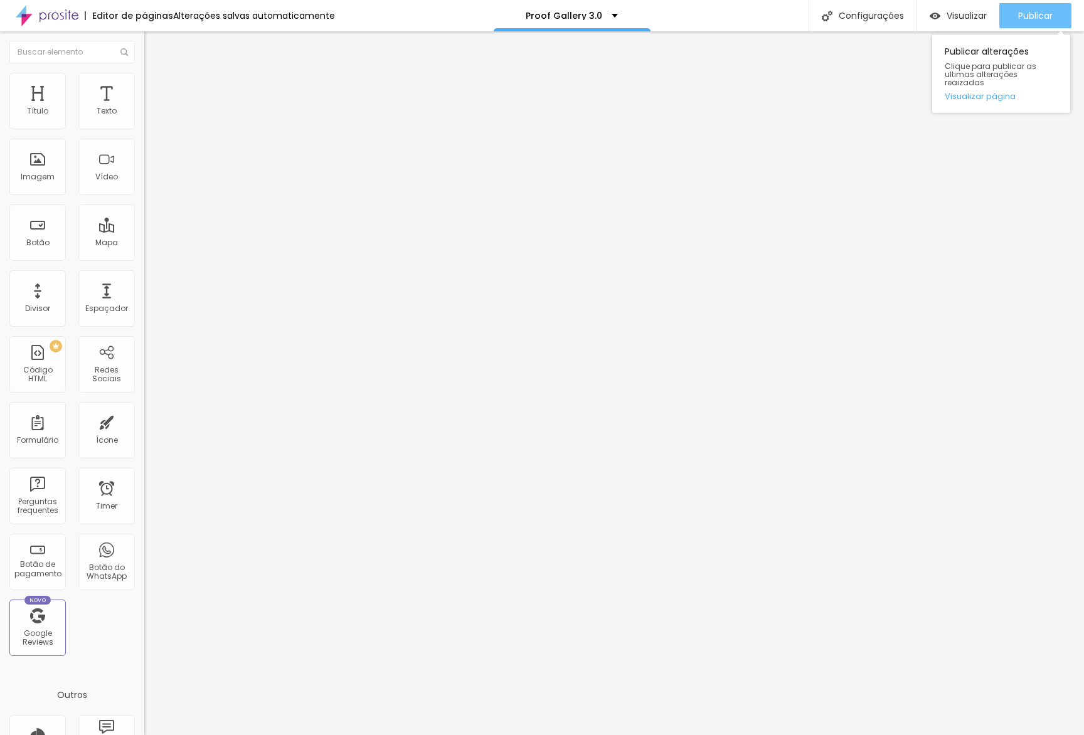
click at [1045, 16] on span "Publicar" at bounding box center [1035, 16] width 35 height 10
click at [156, 88] on span "Avançado" at bounding box center [176, 93] width 41 height 11
click at [144, 255] on input "10" at bounding box center [167, 261] width 47 height 13
click at [144, 255] on input "50" at bounding box center [167, 261] width 47 height 13
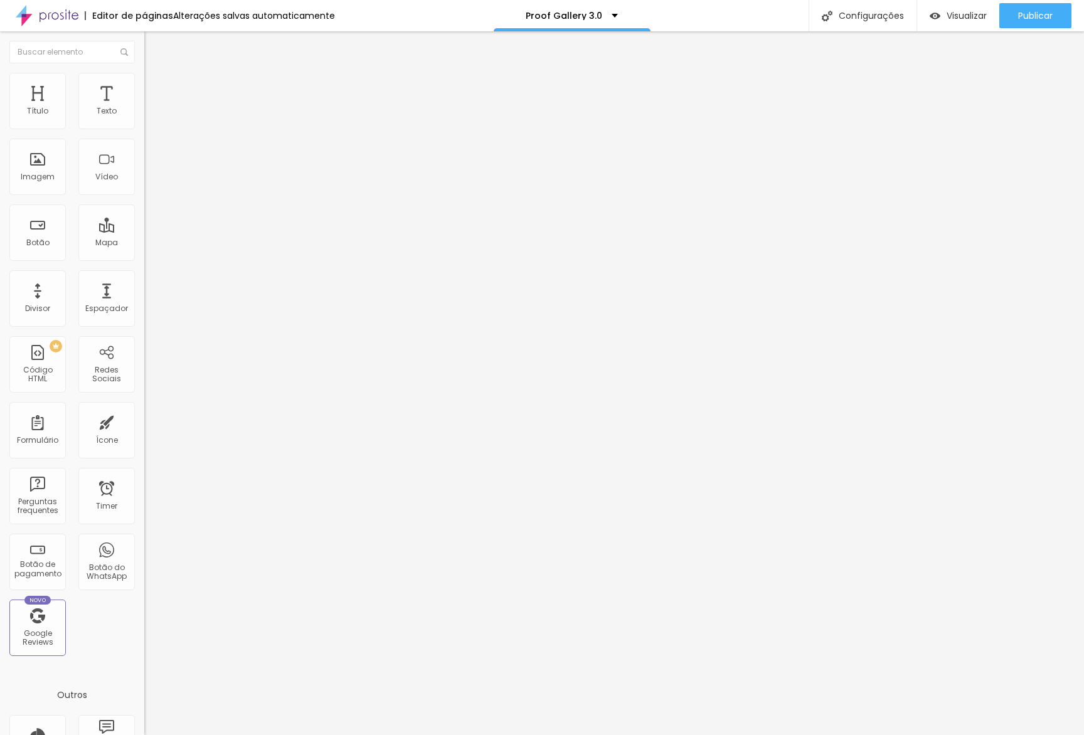
click at [144, 255] on input "50" at bounding box center [167, 261] width 47 height 13
click at [1033, 13] on span "Publicar" at bounding box center [1035, 16] width 35 height 10
click at [156, 87] on span "Avançado" at bounding box center [176, 81] width 41 height 11
drag, startPoint x: 33, startPoint y: 146, endPoint x: 0, endPoint y: 142, distance: 32.9
click at [144, 408] on input "range" at bounding box center [184, 413] width 81 height 10
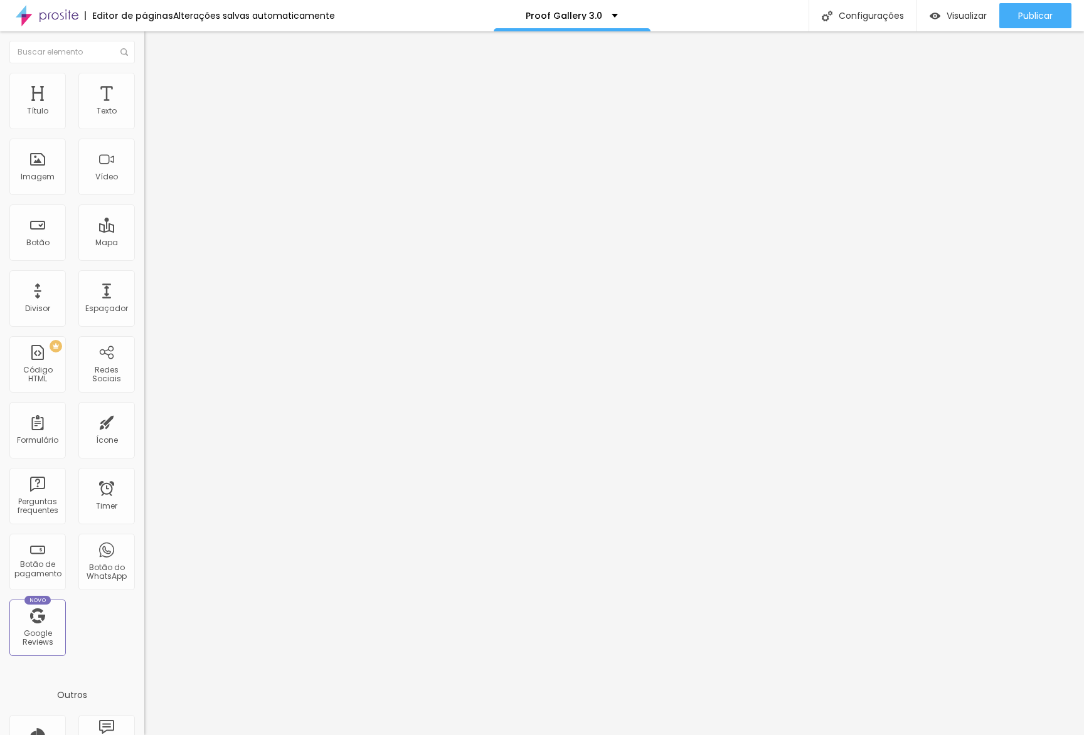
click at [156, 87] on span "Avançado" at bounding box center [176, 81] width 41 height 11
click at [144, 186] on button "button" at bounding box center [153, 179] width 18 height 13
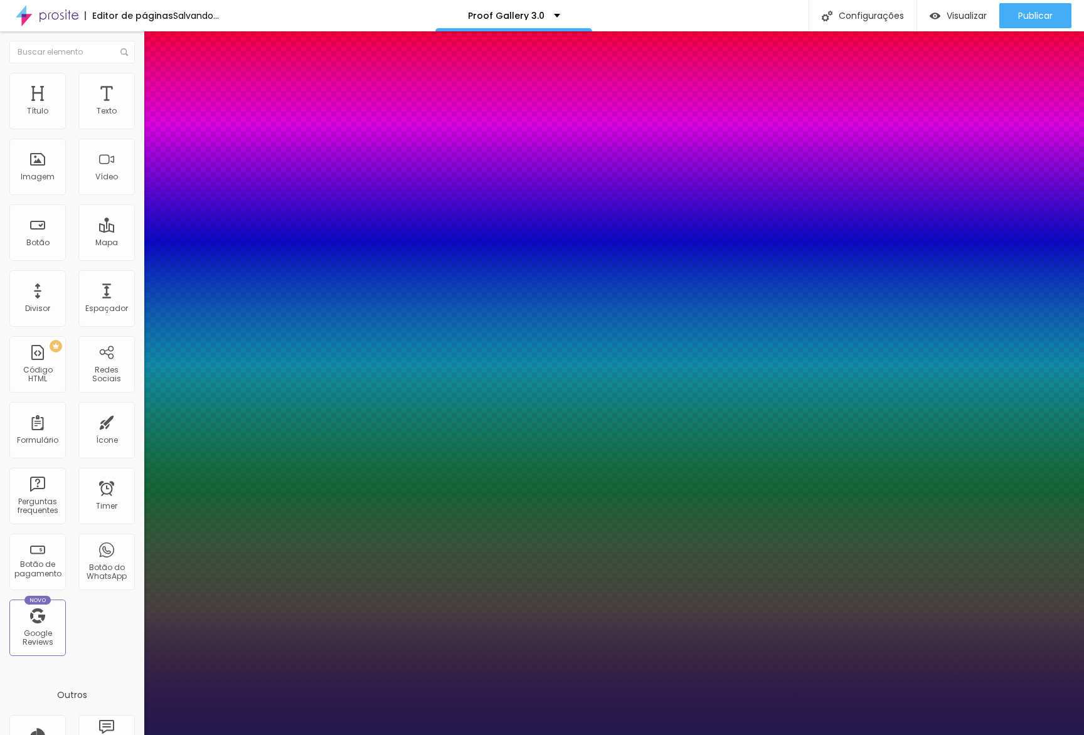
drag, startPoint x: 178, startPoint y: 354, endPoint x: 198, endPoint y: 300, distance: 57.9
click at [206, 735] on div at bounding box center [542, 735] width 1084 height 0
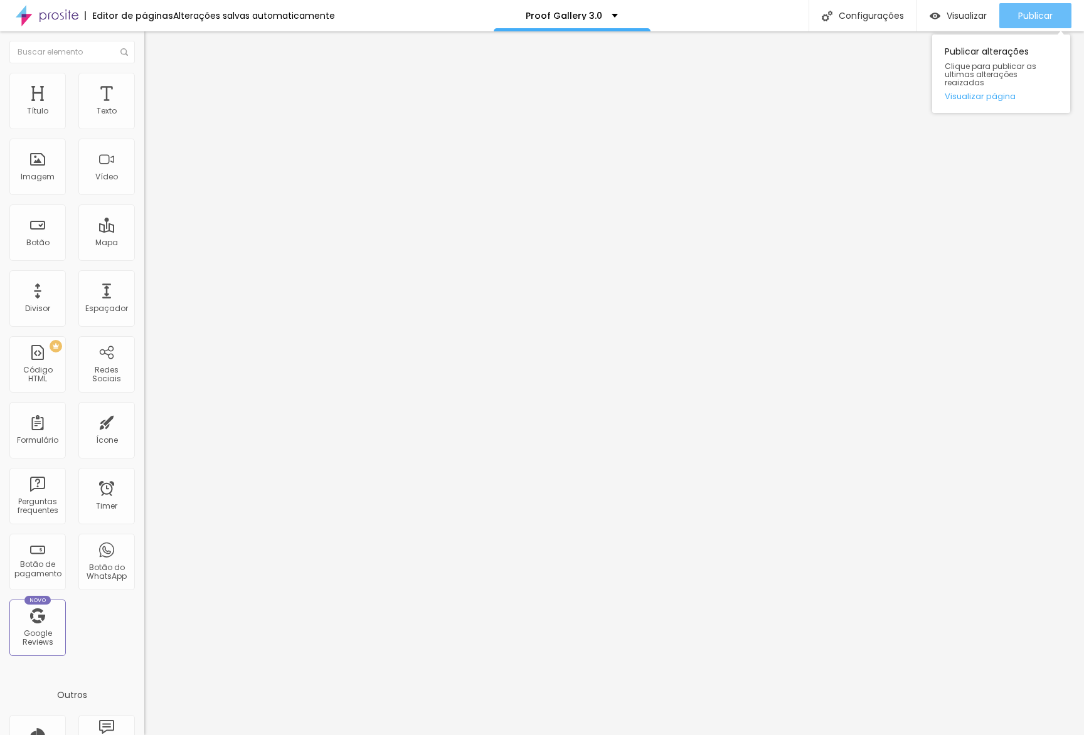
click at [1036, 21] on div "Publicar" at bounding box center [1035, 15] width 35 height 25
click at [144, 186] on button "button" at bounding box center [153, 179] width 18 height 13
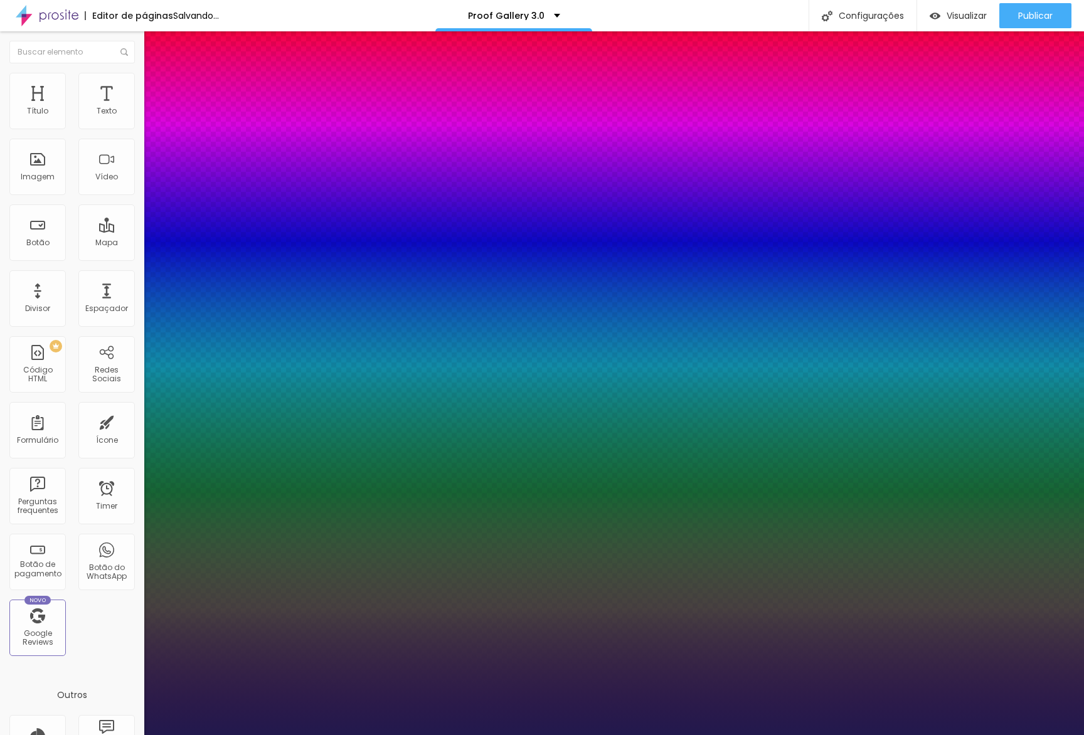
click at [208, 735] on div at bounding box center [542, 735] width 1084 height 0
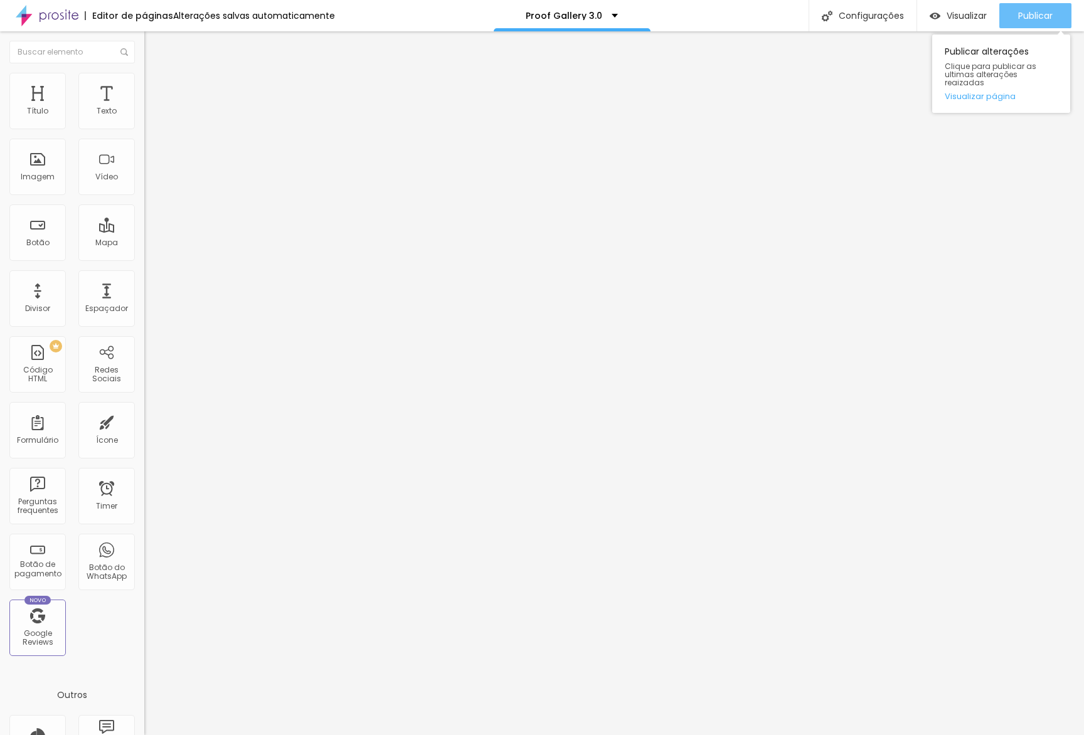
click at [1044, 8] on div "Publicar" at bounding box center [1035, 15] width 35 height 25
click at [156, 88] on span "Avançado" at bounding box center [176, 93] width 41 height 11
click at [144, 243] on input "range" at bounding box center [184, 248] width 81 height 10
click at [144, 186] on button "button" at bounding box center [153, 179] width 18 height 13
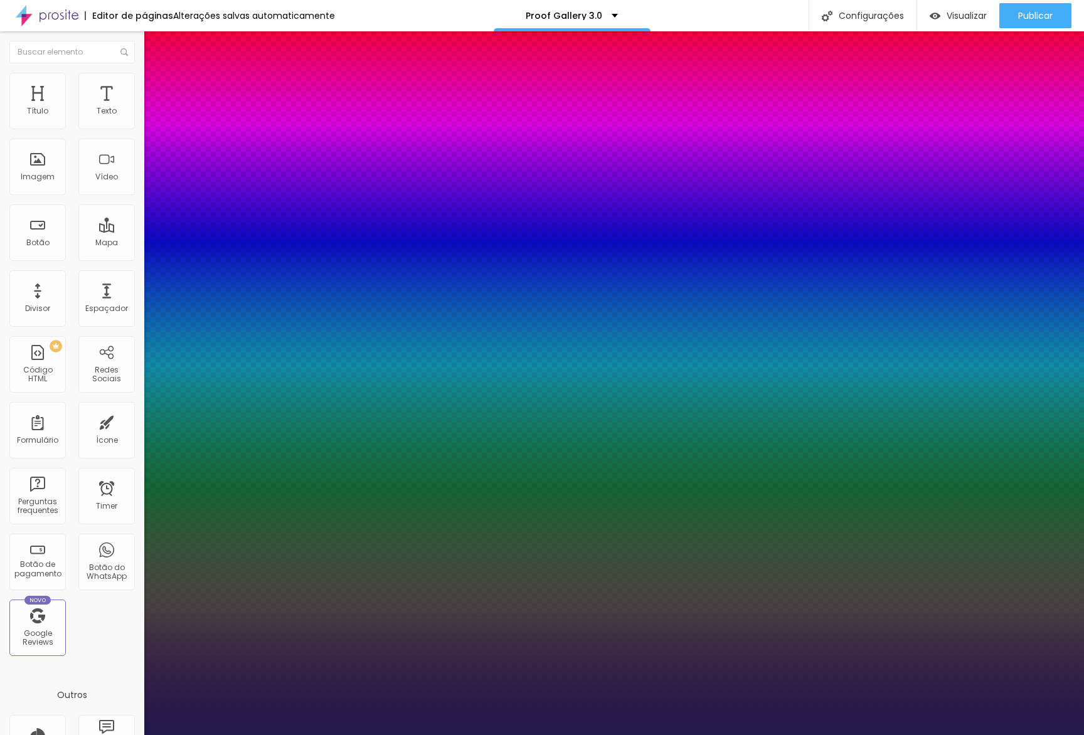
click at [180, 735] on div at bounding box center [542, 735] width 1084 height 0
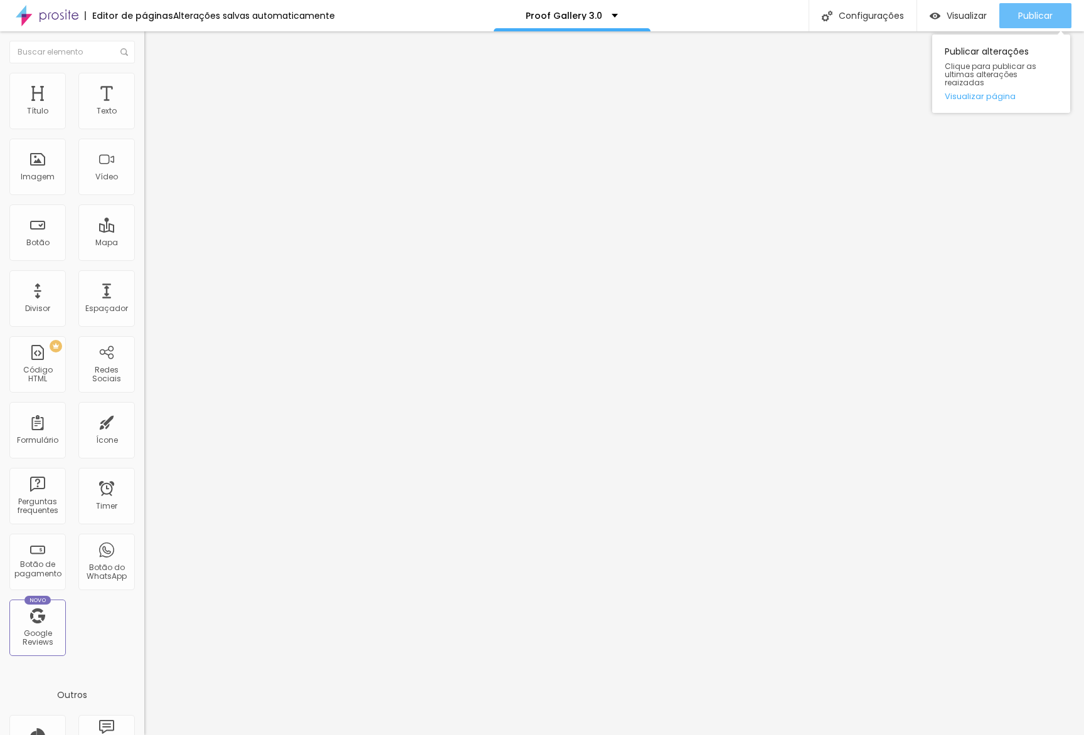
click at [1025, 21] on span "Publicar" at bounding box center [1035, 16] width 35 height 10
click at [1045, 11] on span "Publicar" at bounding box center [1035, 16] width 35 height 10
click at [144, 80] on li "Avançado" at bounding box center [216, 79] width 144 height 13
drag, startPoint x: 61, startPoint y: 122, endPoint x: 52, endPoint y: 124, distance: 9.6
click at [144, 231] on input "range" at bounding box center [184, 236] width 81 height 10
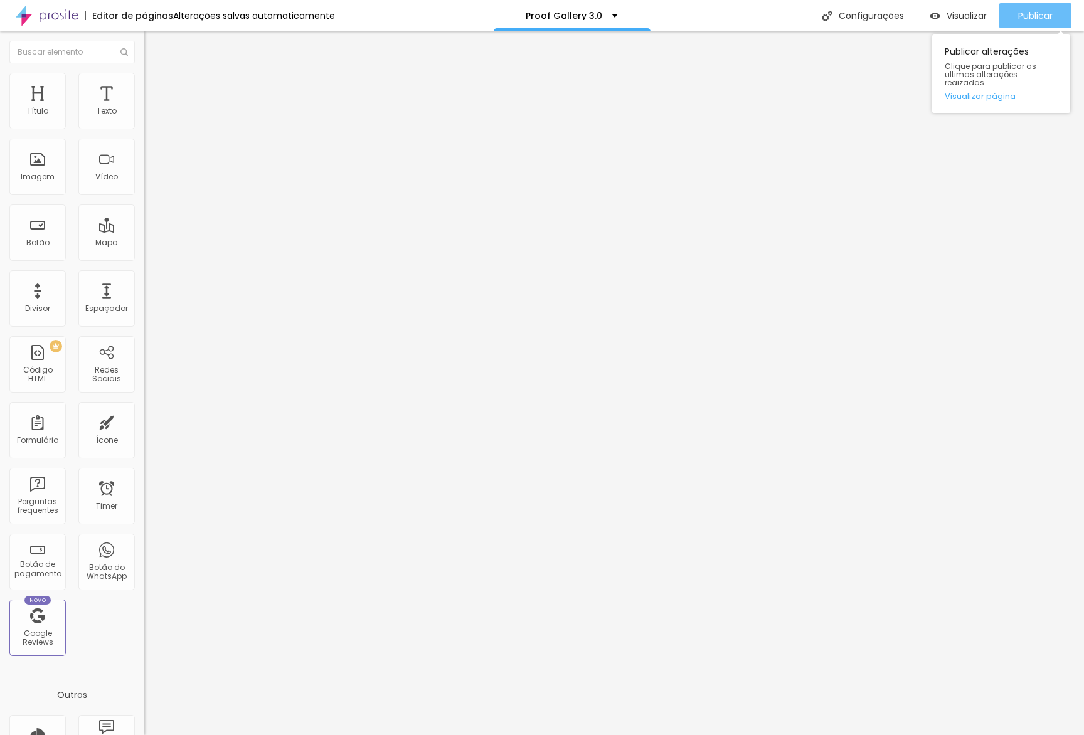
click at [1029, 18] on span "Publicar" at bounding box center [1035, 16] width 35 height 10
click at [1025, 11] on span "Publicar" at bounding box center [1035, 16] width 35 height 10
click at [144, 85] on img at bounding box center [149, 90] width 11 height 11
click at [144, 255] on input "0" at bounding box center [167, 261] width 47 height 13
click at [1052, 21] on span "Publicar" at bounding box center [1035, 16] width 35 height 10
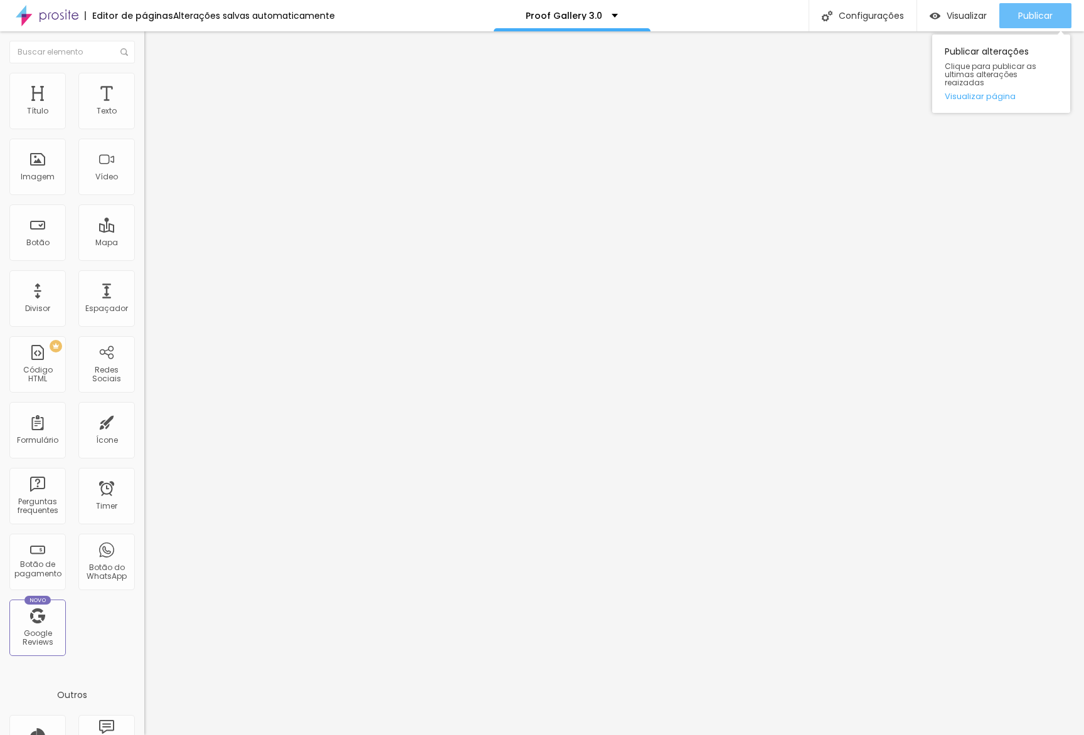
click at [1021, 16] on span "Publicar" at bounding box center [1035, 16] width 35 height 10
click at [1018, 17] on span "Publicar" at bounding box center [1035, 16] width 35 height 10
drag, startPoint x: 1033, startPoint y: 23, endPoint x: 990, endPoint y: 36, distance: 44.7
click at [1031, 25] on div "Publicar" at bounding box center [1035, 15] width 35 height 25
click at [149, 117] on icon "button" at bounding box center [153, 113] width 8 height 8
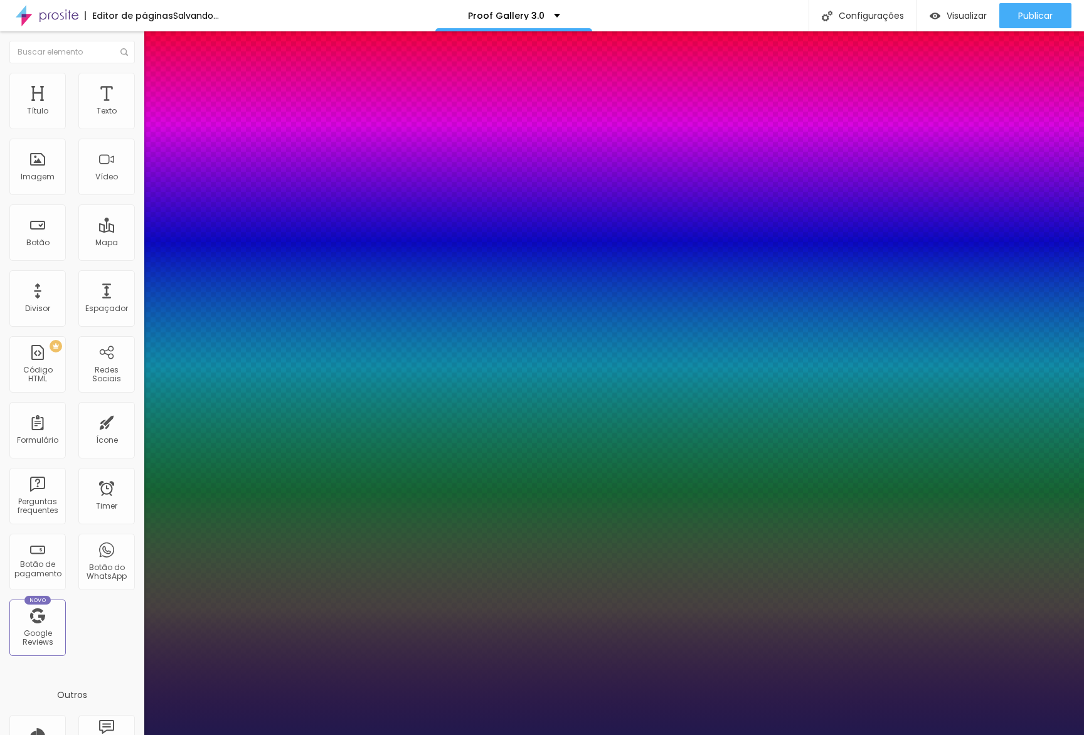
click at [307, 735] on div at bounding box center [542, 735] width 1084 height 0
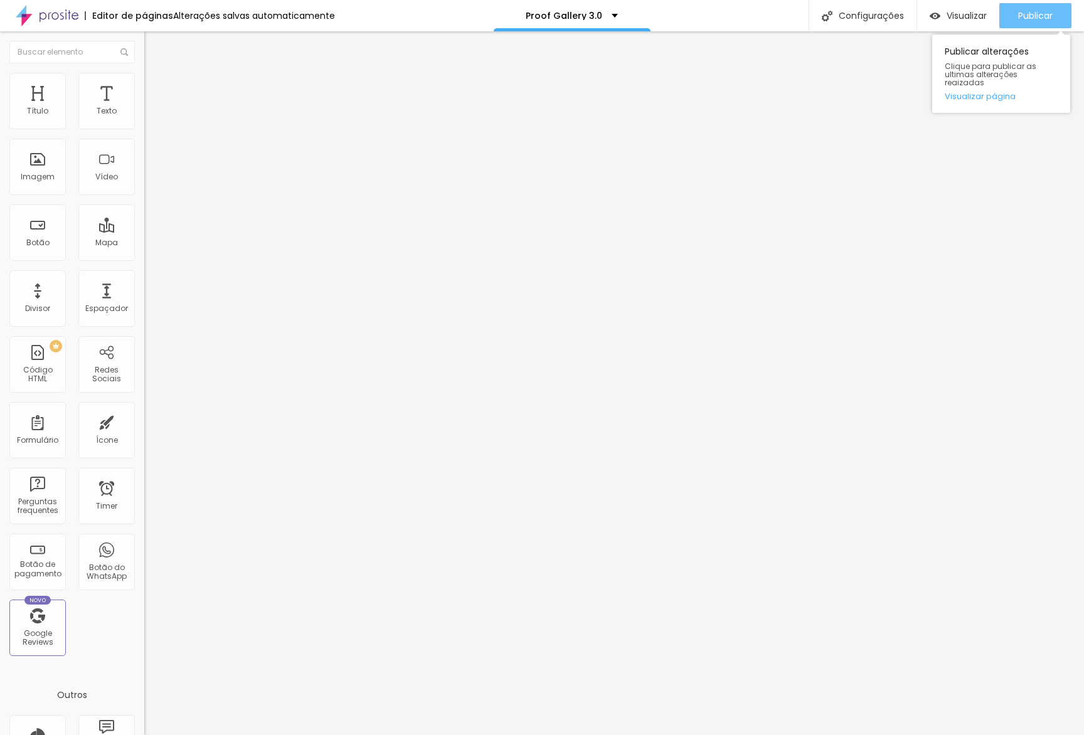
click at [1044, 16] on span "Publicar" at bounding box center [1035, 16] width 35 height 10
click at [144, 120] on button "button" at bounding box center [153, 113] width 18 height 13
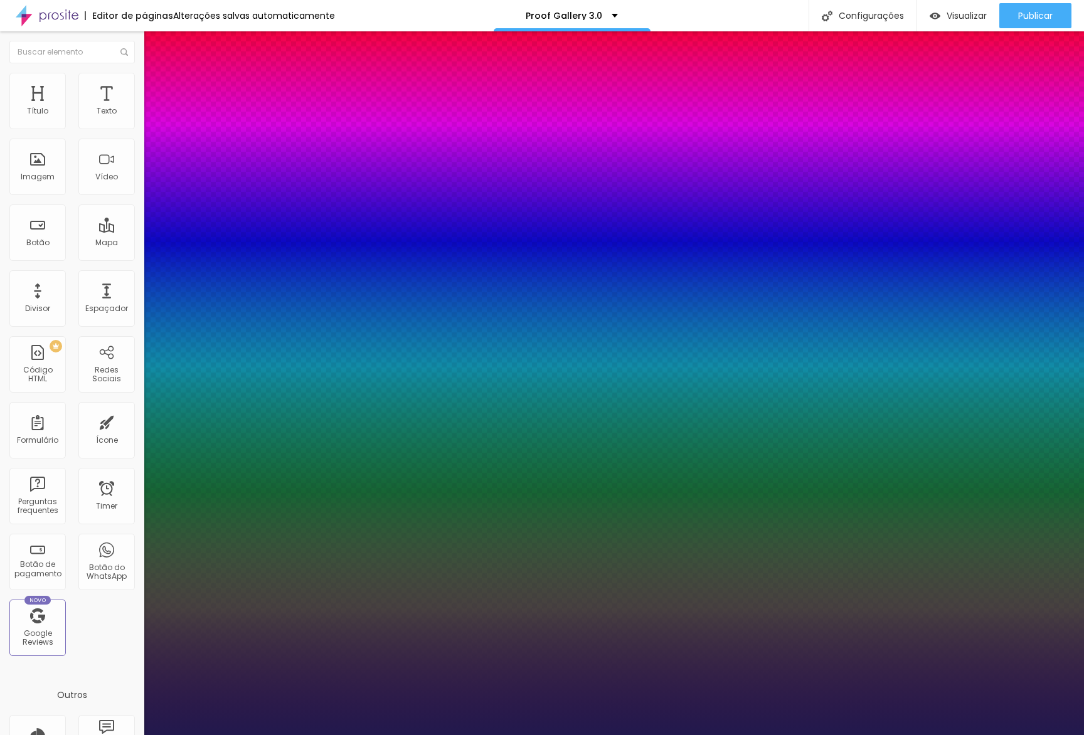
click at [586, 735] on div at bounding box center [542, 735] width 1084 height 0
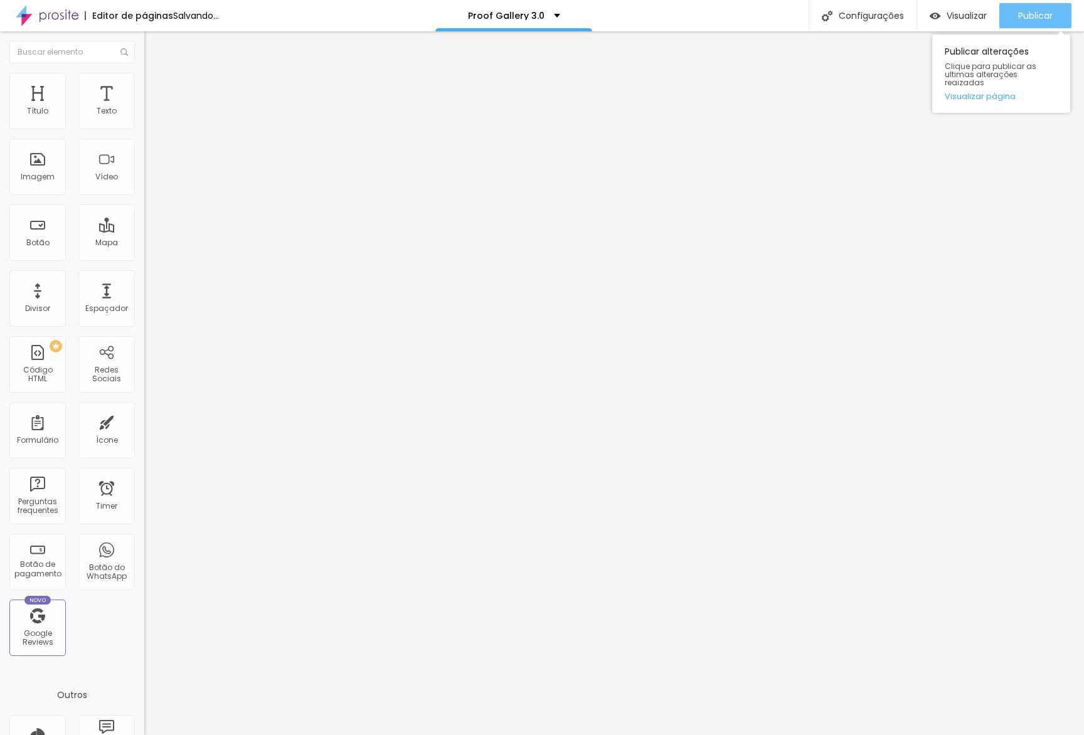
click at [1033, 18] on span "Publicar" at bounding box center [1035, 16] width 35 height 10
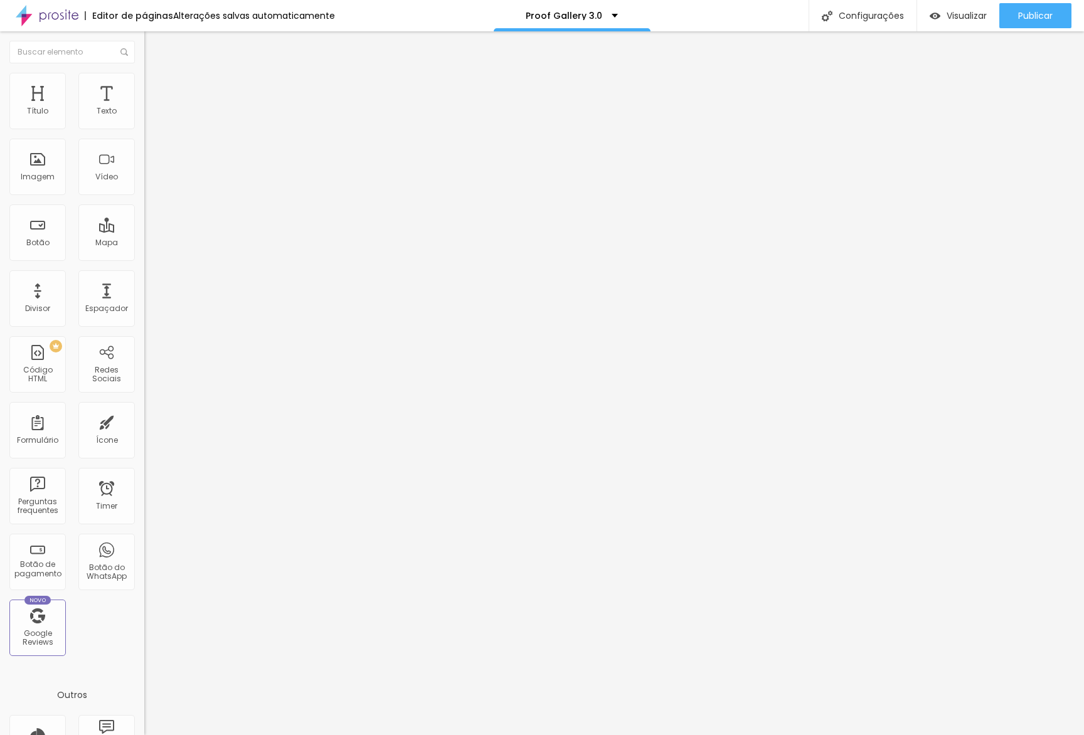
click at [144, 80] on img at bounding box center [149, 78] width 11 height 11
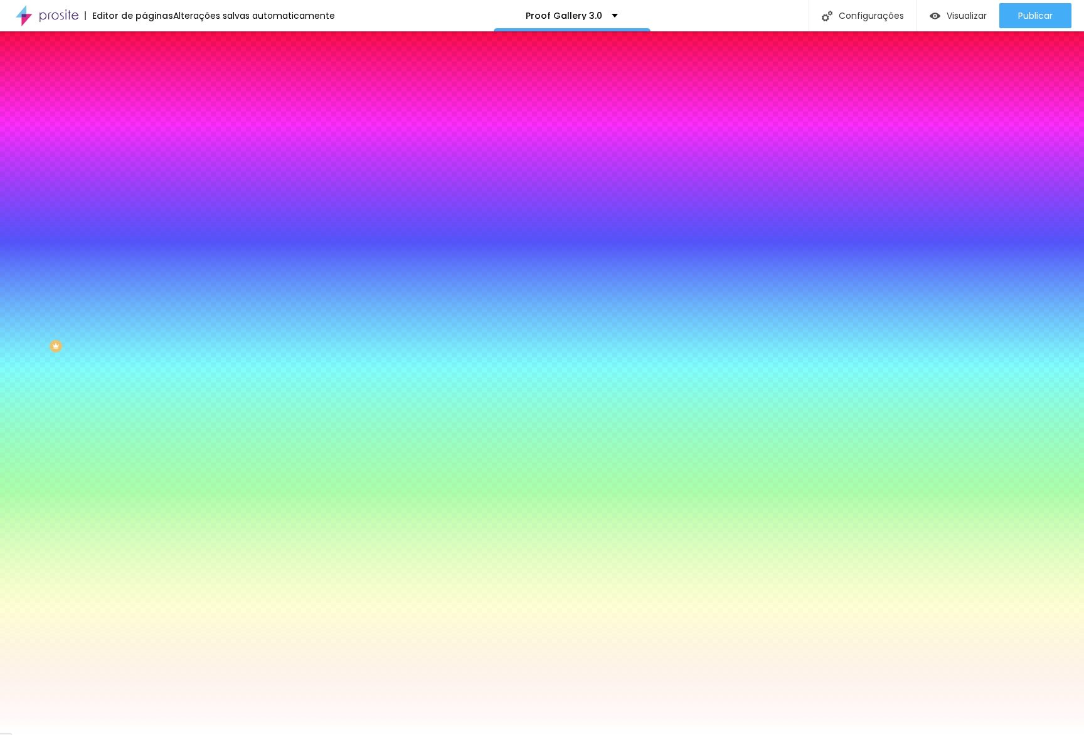
click at [144, 115] on span "Adicionar imagem" at bounding box center [184, 110] width 81 height 11
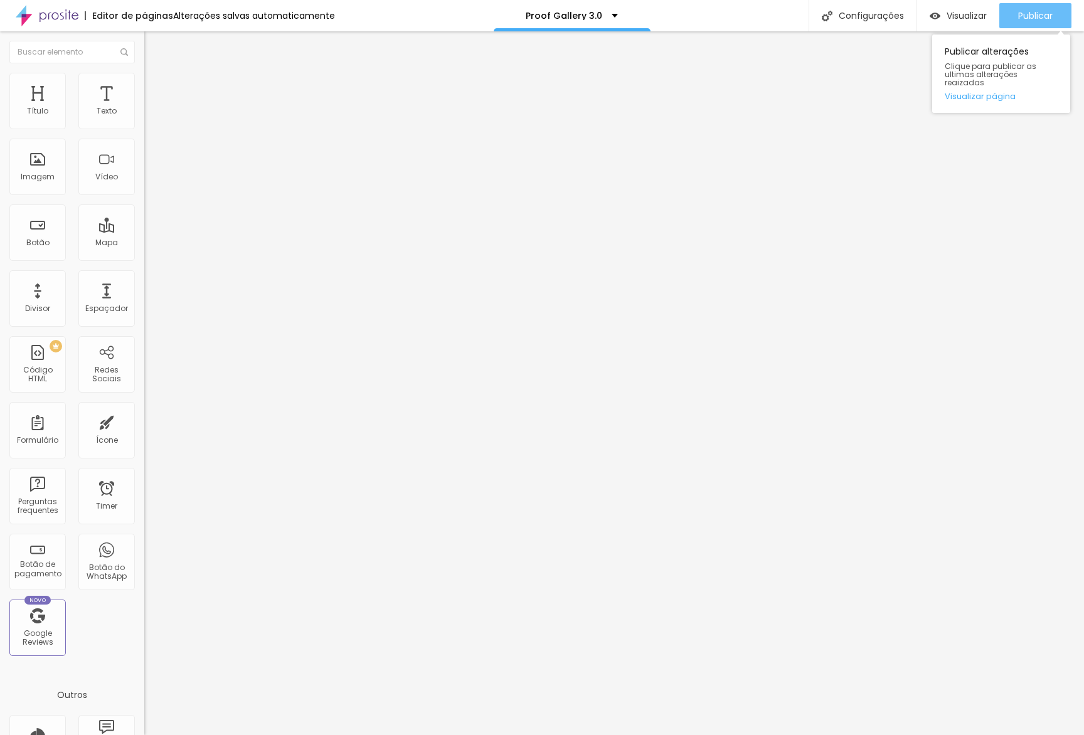
click at [1028, 23] on div "Publicar" at bounding box center [1035, 15] width 35 height 25
click at [144, 79] on img at bounding box center [149, 78] width 11 height 11
click at [144, 420] on input "0" at bounding box center [171, 426] width 54 height 13
click at [1045, 11] on span "Publicar" at bounding box center [1035, 16] width 35 height 10
click at [156, 87] on span "Avançado" at bounding box center [176, 81] width 41 height 11
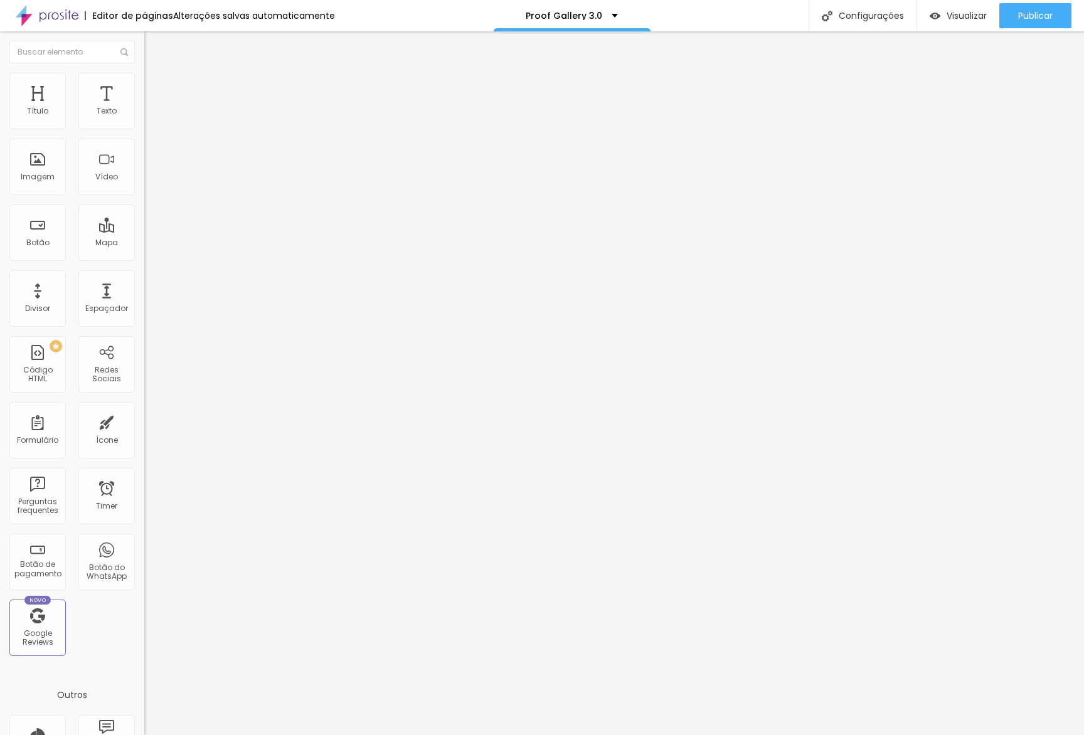
click at [144, 242] on input "30" at bounding box center [171, 248] width 54 height 13
click at [1031, 12] on span "Publicar" at bounding box center [1035, 16] width 35 height 10
click at [1036, 14] on span "Publicar" at bounding box center [1035, 16] width 35 height 10
click at [997, 82] on div "Publicar alterações Clique para publicar as ultimas alterações reaizadas Visual…" at bounding box center [1001, 74] width 138 height 78
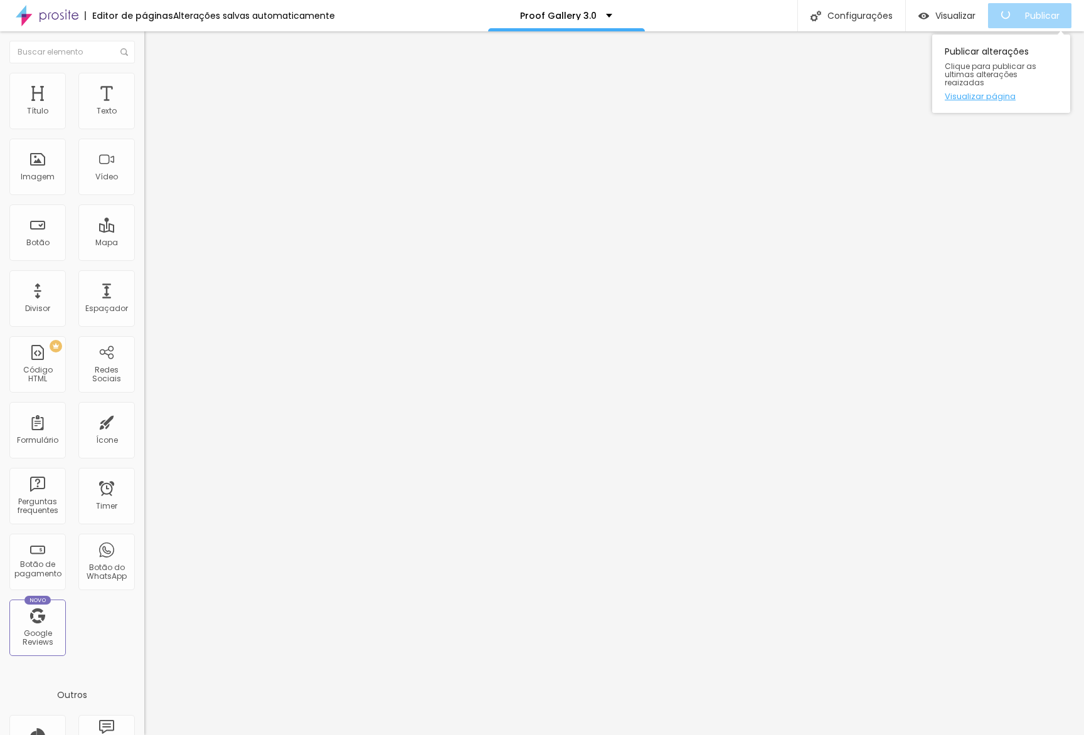
click at [996, 92] on link "Visualizar página" at bounding box center [1001, 96] width 113 height 8
click at [144, 83] on li "Avançado" at bounding box center [216, 79] width 144 height 13
drag, startPoint x: 127, startPoint y: 304, endPoint x: 128, endPoint y: 287, distance: 17.0
click at [144, 535] on div at bounding box center [216, 535] width 144 height 0
click at [144, 527] on div at bounding box center [216, 527] width 144 height 0
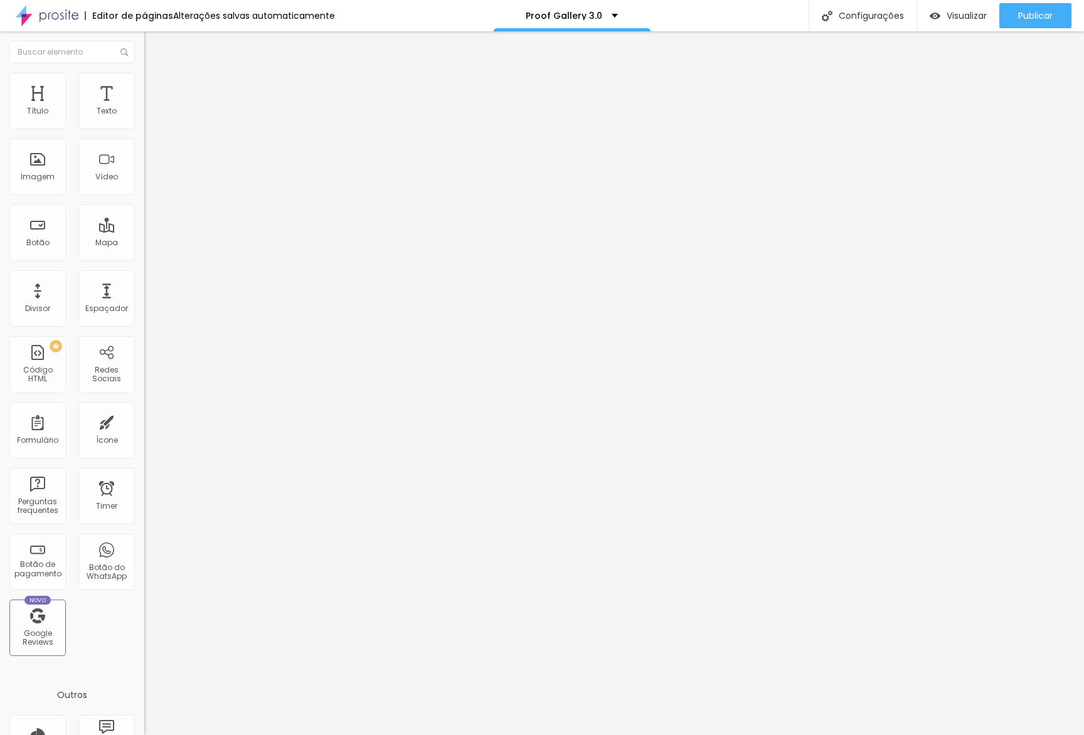
click at [144, 542] on div at bounding box center [216, 542] width 144 height 0
drag, startPoint x: 128, startPoint y: 303, endPoint x: 127, endPoint y: 285, distance: 17.6
click at [144, 527] on li "Tablet" at bounding box center [216, 531] width 144 height 8
click at [144, 527] on div at bounding box center [216, 527] width 144 height 0
click at [144, 527] on li "Tablet" at bounding box center [216, 531] width 144 height 8
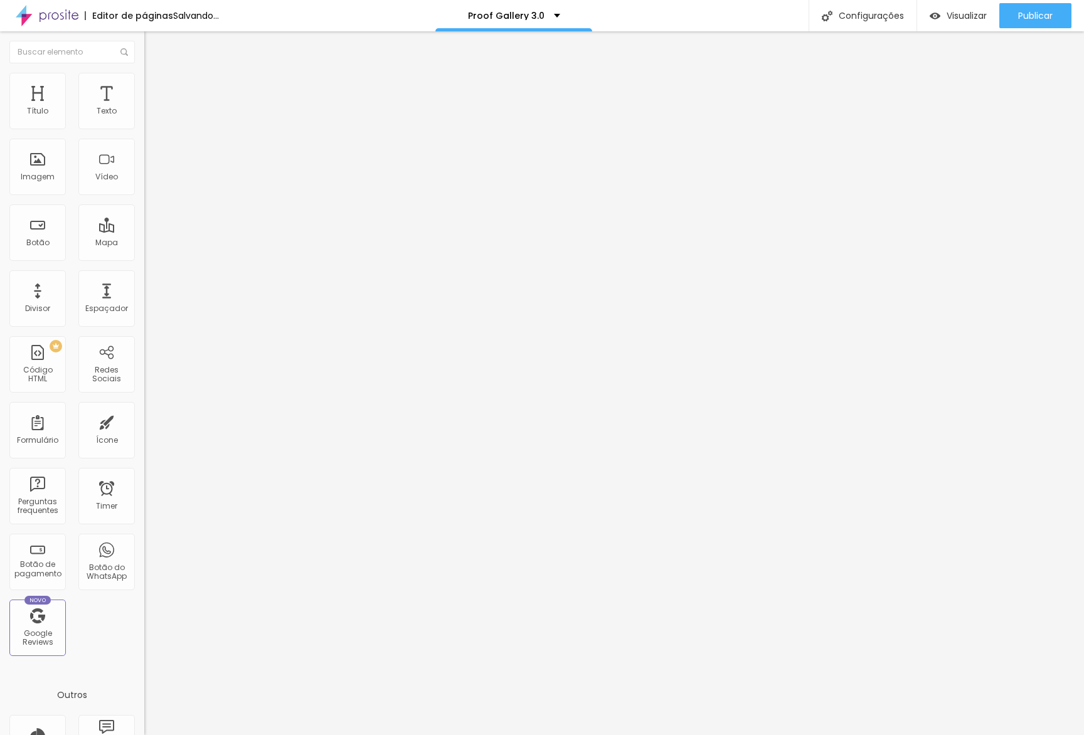
click at [144, 535] on div at bounding box center [216, 535] width 144 height 0
click at [144, 85] on ul "Estilo Avançado" at bounding box center [216, 72] width 144 height 25
click at [144, 83] on li "Avançado" at bounding box center [216, 79] width 144 height 13
drag, startPoint x: 122, startPoint y: 331, endPoint x: 125, endPoint y: 324, distance: 8.2
click at [144, 542] on div at bounding box center [216, 542] width 144 height 0
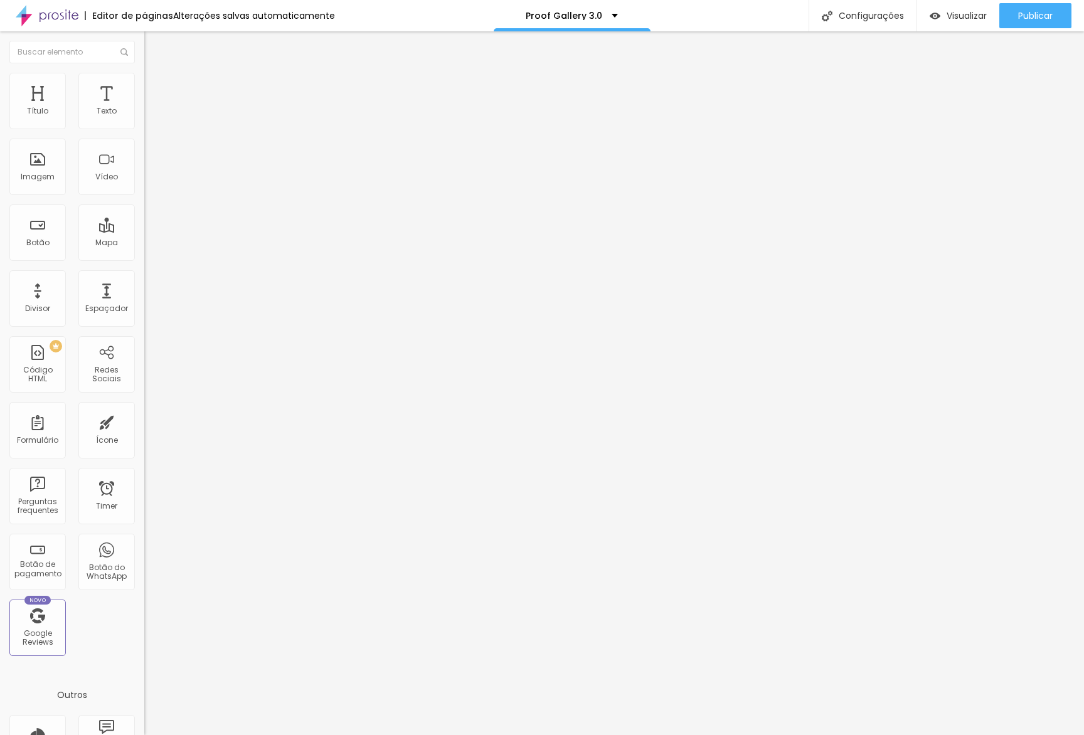
click at [144, 527] on li "Tablet" at bounding box center [216, 531] width 144 height 8
click at [144, 527] on div at bounding box center [216, 527] width 144 height 0
click at [144, 535] on div at bounding box center [216, 535] width 144 height 0
click at [144, 130] on div "Tipografia Voltar ao padrão Sombra DESATIVADO Voltar ao padrão" at bounding box center [216, 123] width 144 height 77
click at [144, 120] on button "button" at bounding box center [153, 113] width 18 height 13
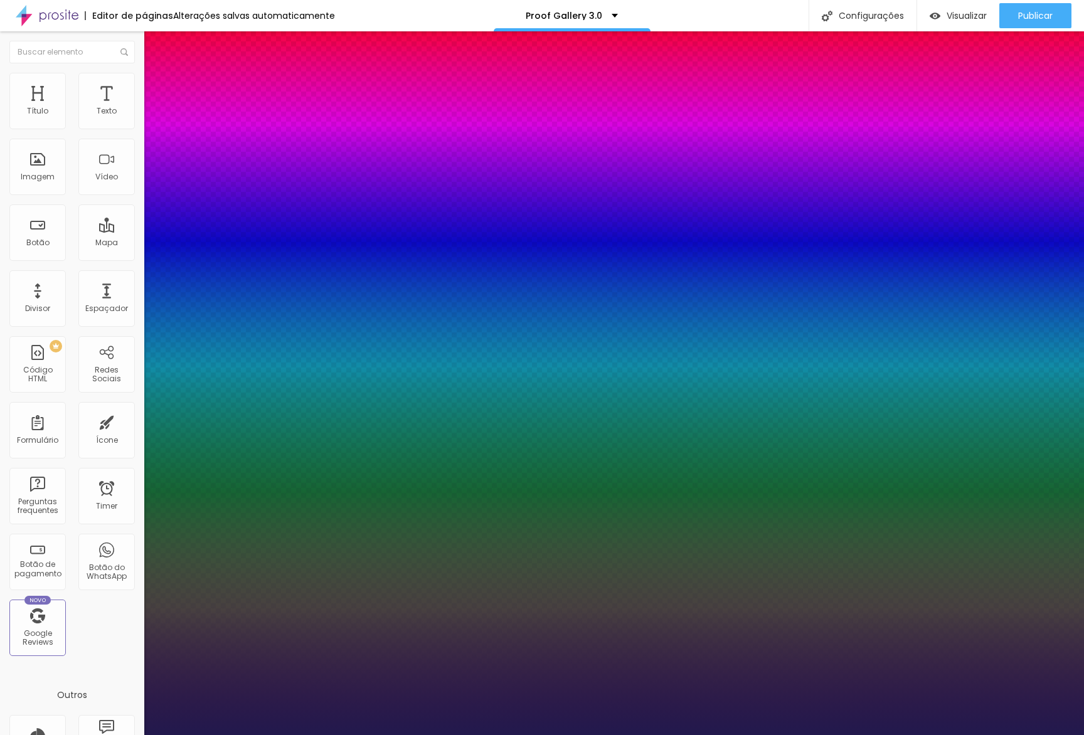
drag, startPoint x: 174, startPoint y: 210, endPoint x: 386, endPoint y: 272, distance: 221.0
click at [413, 735] on div at bounding box center [542, 735] width 1084 height 0
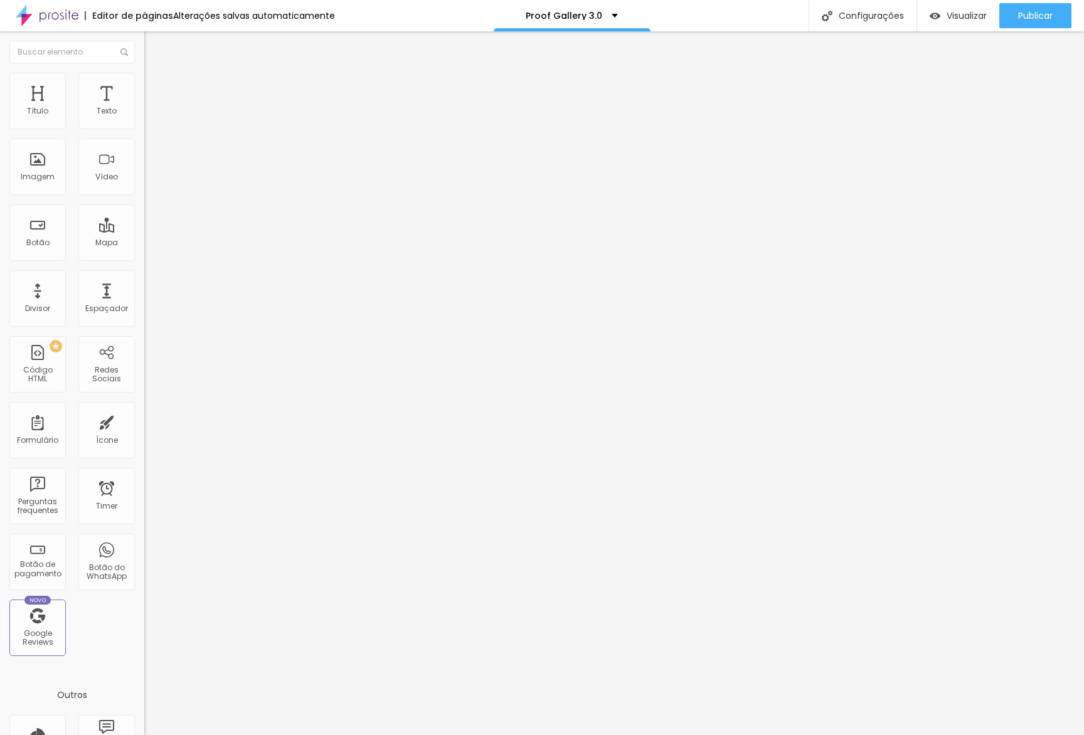
click at [144, 186] on button "button" at bounding box center [153, 179] width 18 height 13
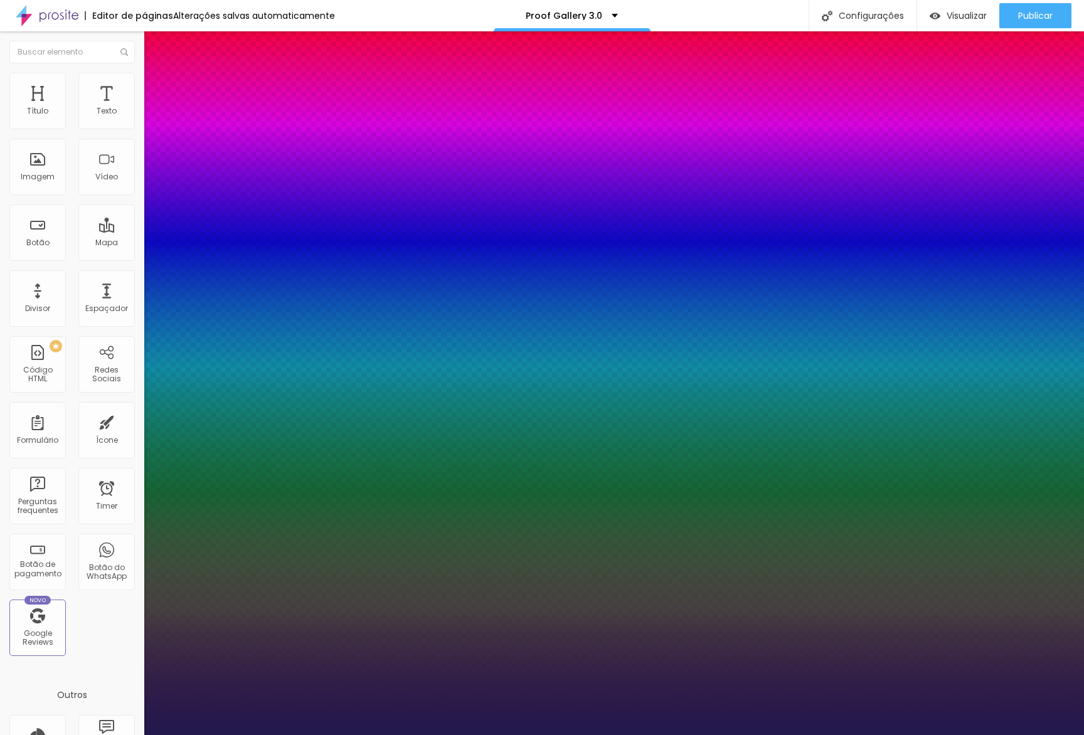
drag, startPoint x: 374, startPoint y: 402, endPoint x: 368, endPoint y: 400, distance: 6.6
click at [368, 735] on div at bounding box center [542, 735] width 1084 height 0
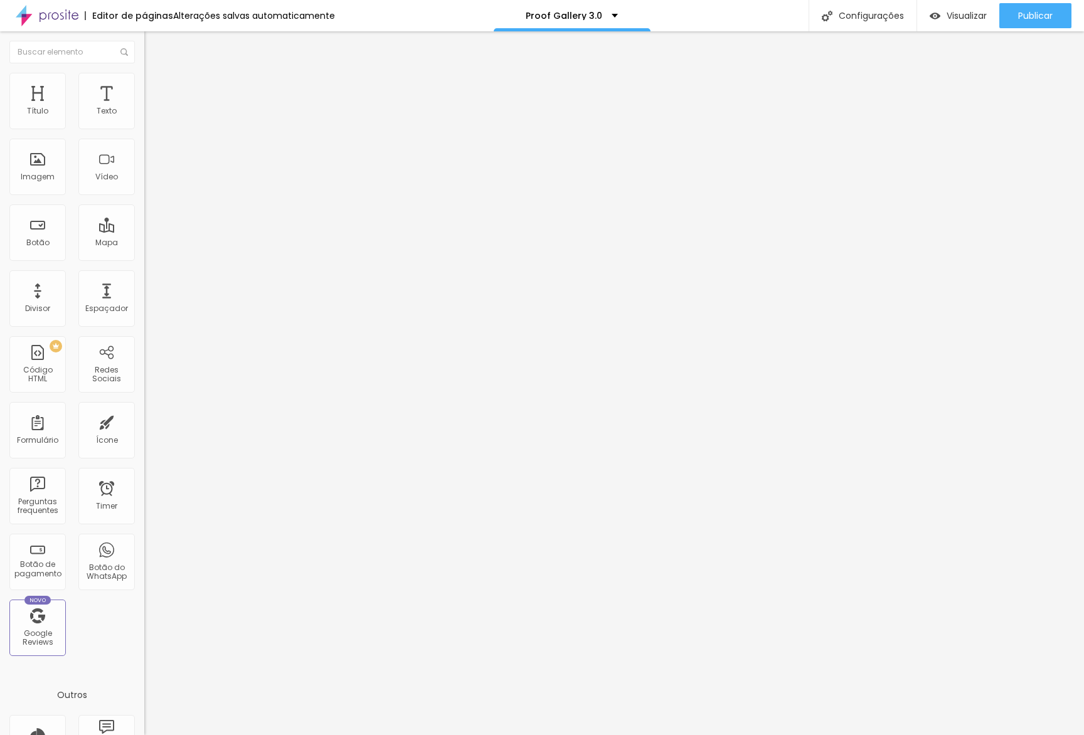
click at [144, 127] on div "Tipografia Voltar ao padrão Sombra DESATIVADO Voltar ao padrão" at bounding box center [216, 123] width 144 height 77
click at [144, 120] on button "button" at bounding box center [153, 113] width 18 height 13
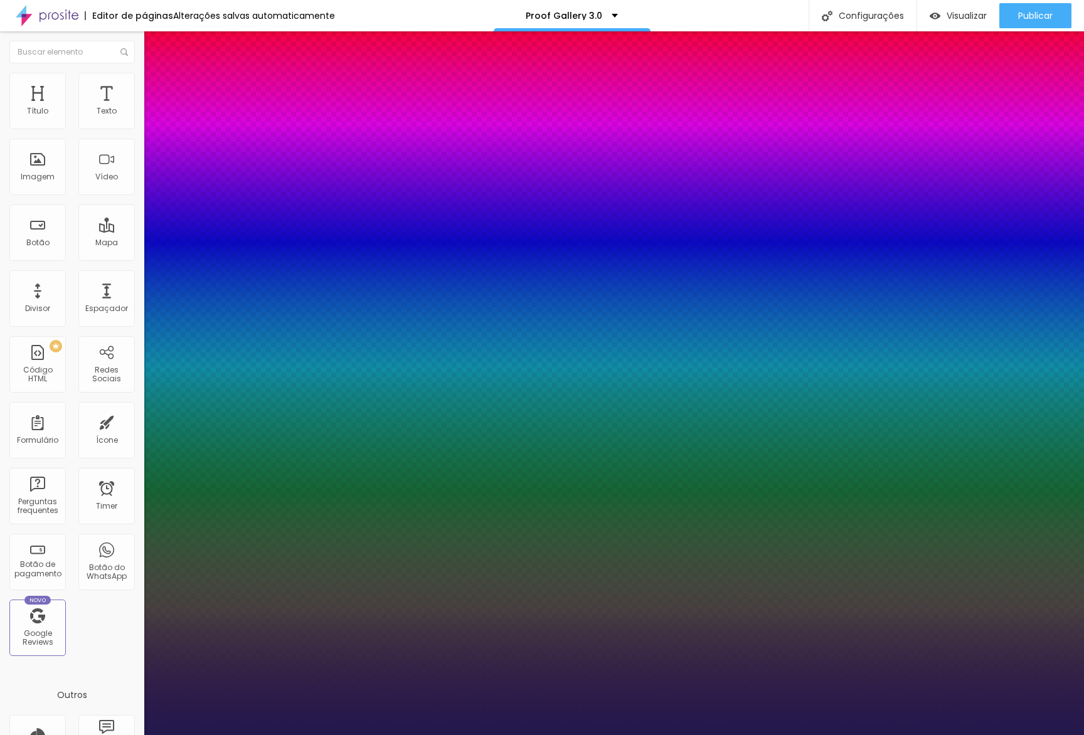
click at [379, 735] on div at bounding box center [542, 735] width 1084 height 0
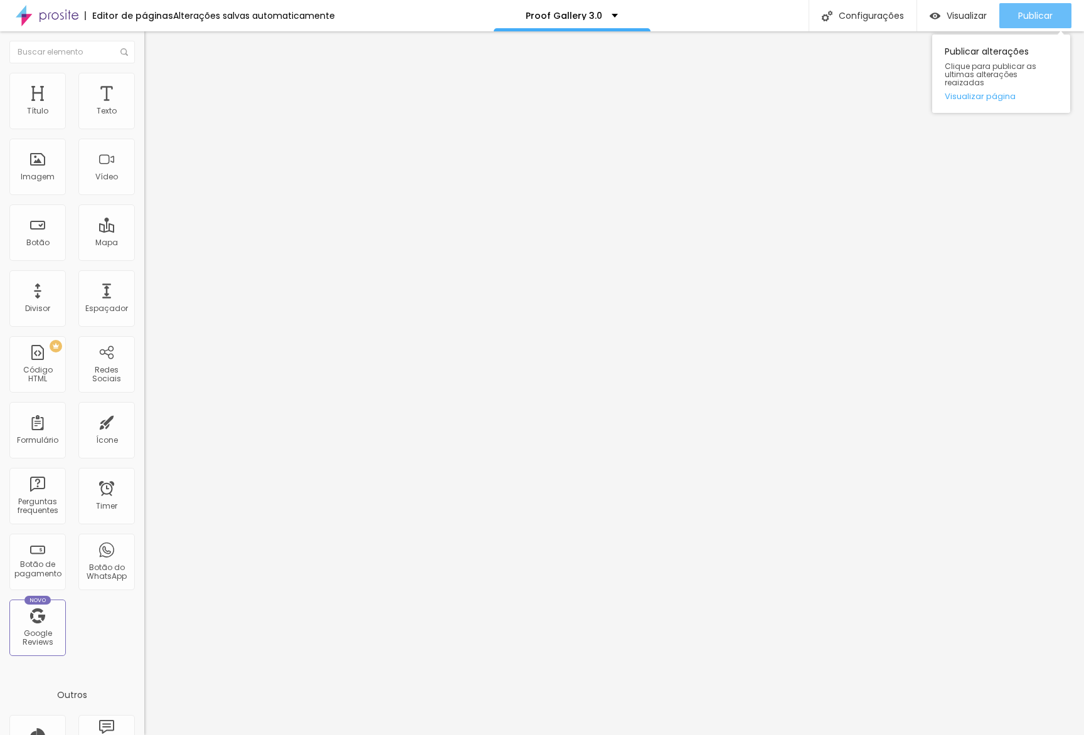
click at [1036, 26] on div "Publicar" at bounding box center [1035, 15] width 35 height 25
click at [996, 92] on link "Visualizar página" at bounding box center [1001, 96] width 113 height 8
click at [144, 85] on li "Avançado" at bounding box center [216, 79] width 144 height 13
drag, startPoint x: 35, startPoint y: 147, endPoint x: 88, endPoint y: 153, distance: 53.6
click at [144, 408] on input "range" at bounding box center [184, 413] width 81 height 10
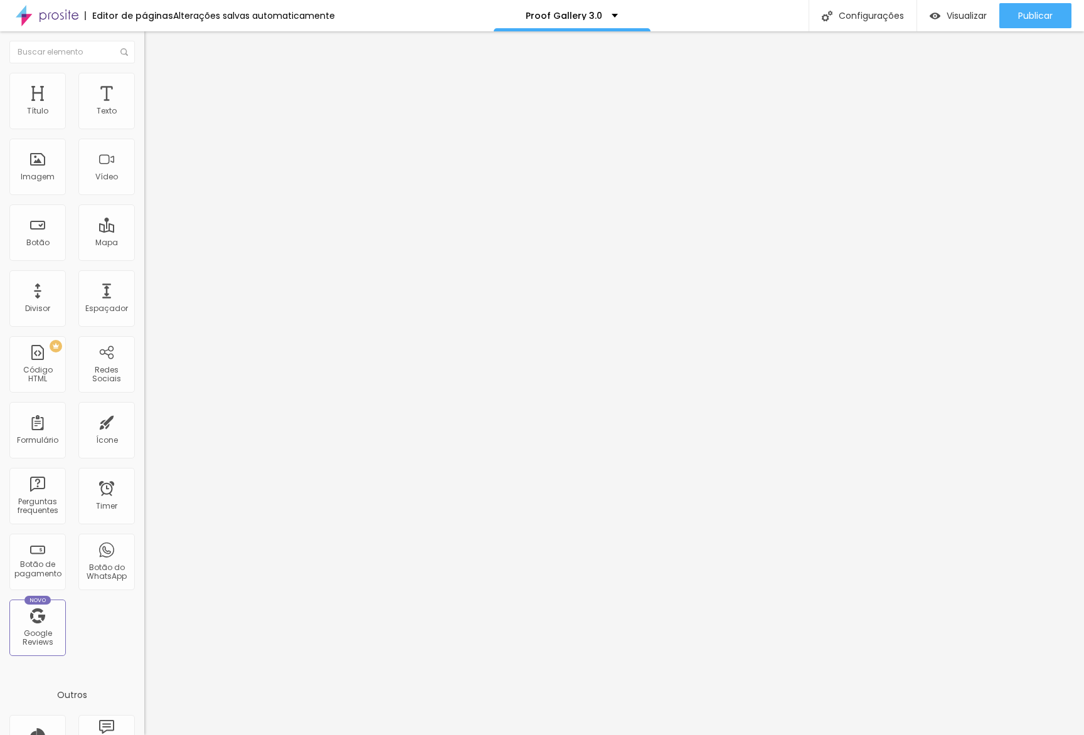
click at [144, 85] on li "Avançado" at bounding box center [216, 79] width 144 height 13
drag, startPoint x: 45, startPoint y: 121, endPoint x: 56, endPoint y: 120, distance: 10.7
click at [144, 231] on input "range" at bounding box center [184, 236] width 81 height 10
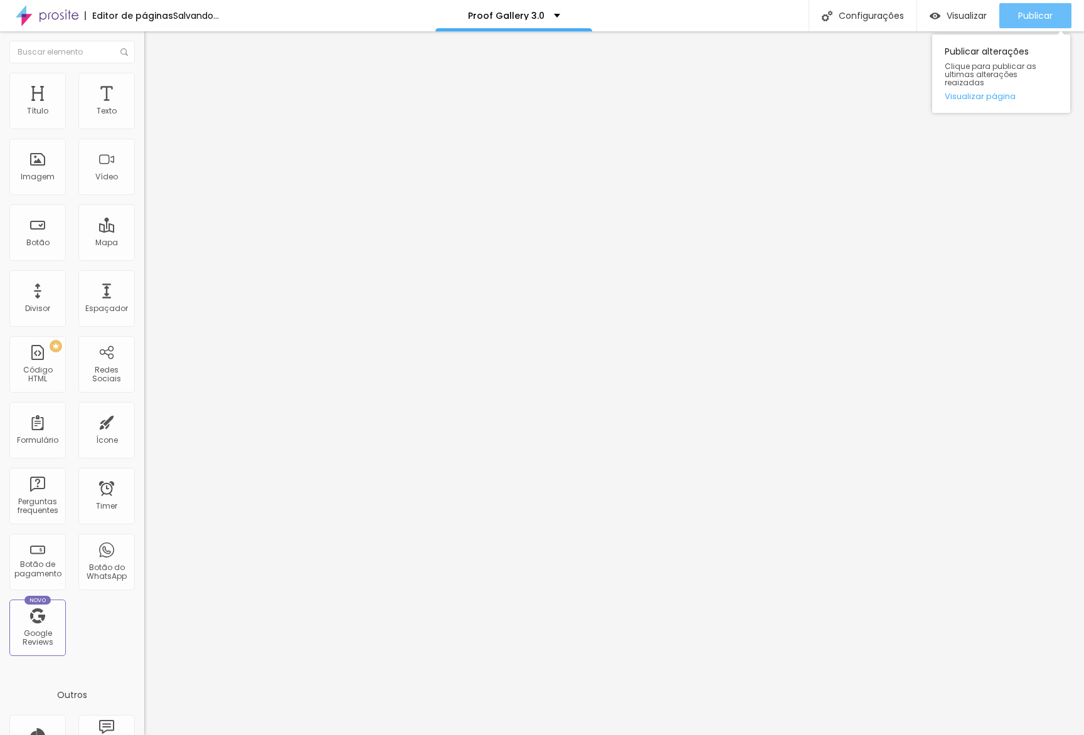
click at [1033, 21] on span "Publicar" at bounding box center [1035, 16] width 35 height 10
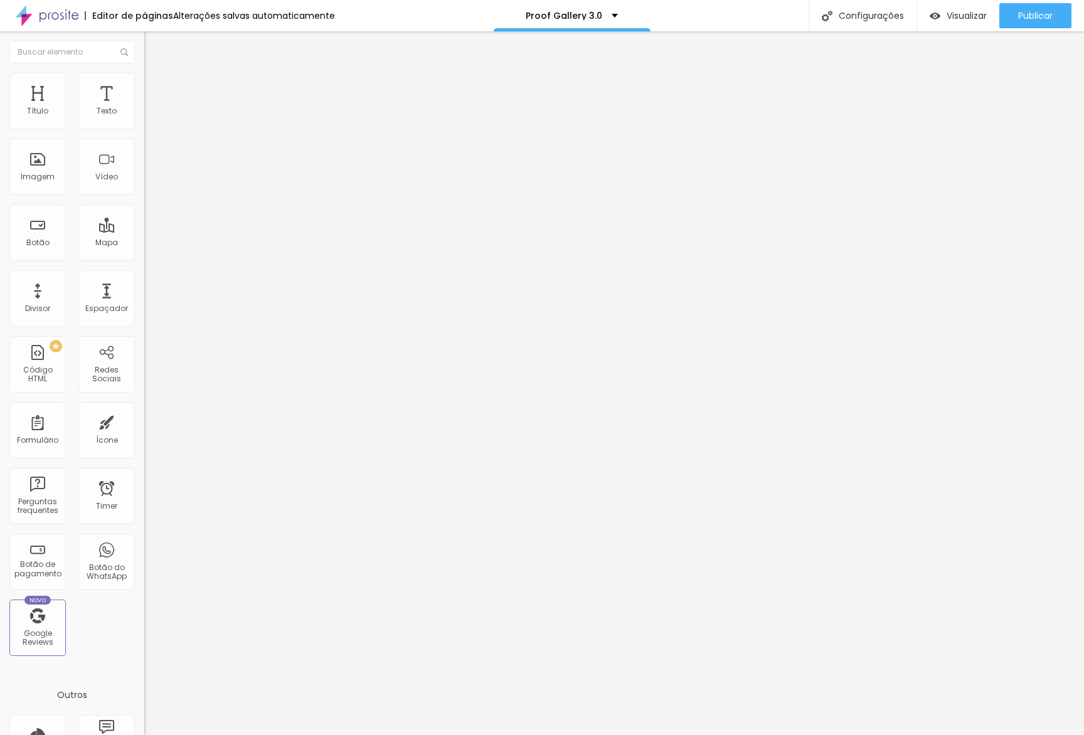
click at [144, 83] on li "Avançado" at bounding box center [216, 79] width 144 height 13
click at [144, 130] on div "43 Espaço de cima" at bounding box center [216, 174] width 144 height 178
click at [144, 129] on div "43 Espaço de cima" at bounding box center [216, 174] width 144 height 178
click at [144, 242] on input "43" at bounding box center [171, 248] width 54 height 13
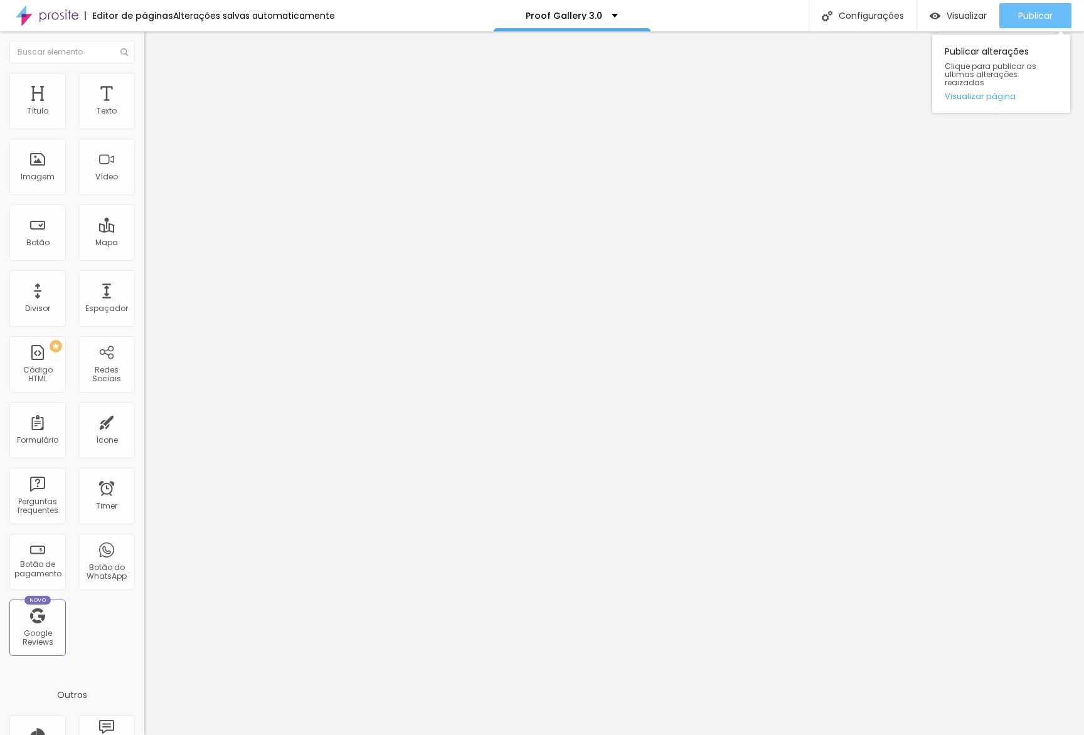
click at [1031, 23] on div "Publicar" at bounding box center [1035, 15] width 35 height 25
click at [144, 85] on li "Avançado" at bounding box center [216, 79] width 144 height 13
click at [144, 263] on div "30 Espaço de baixo" at bounding box center [216, 352] width 144 height 178
drag, startPoint x: 119, startPoint y: 150, endPoint x: 139, endPoint y: 149, distance: 20.7
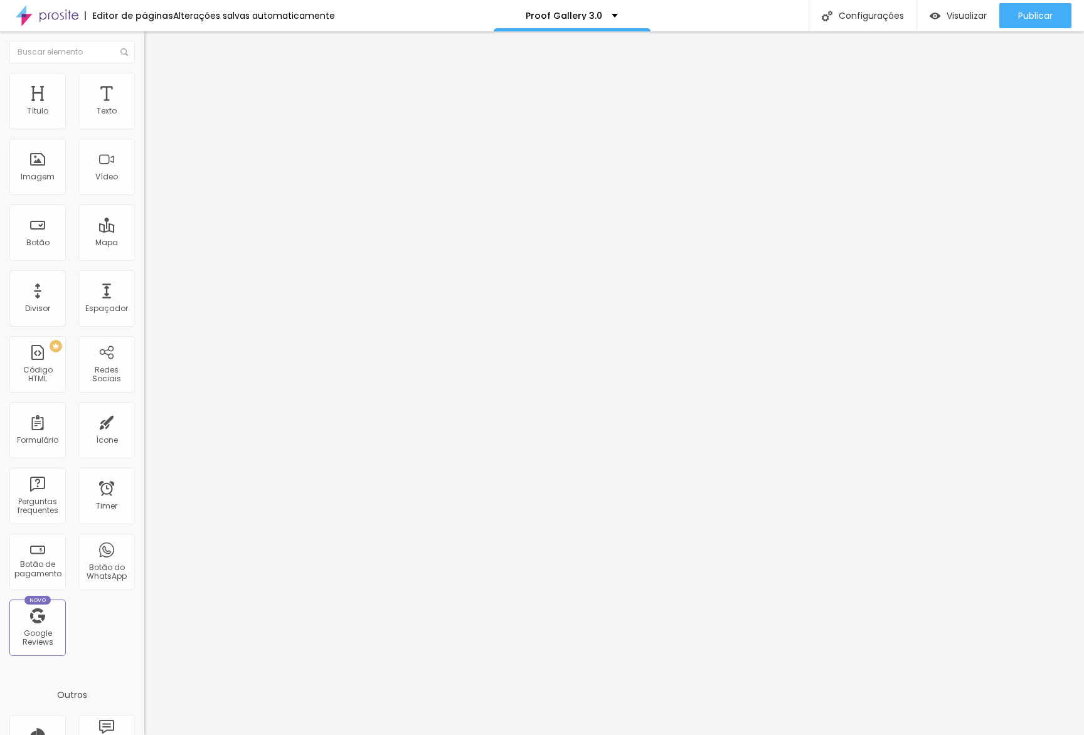
click at [144, 263] on div "30 Espaço de baixo" at bounding box center [216, 352] width 144 height 178
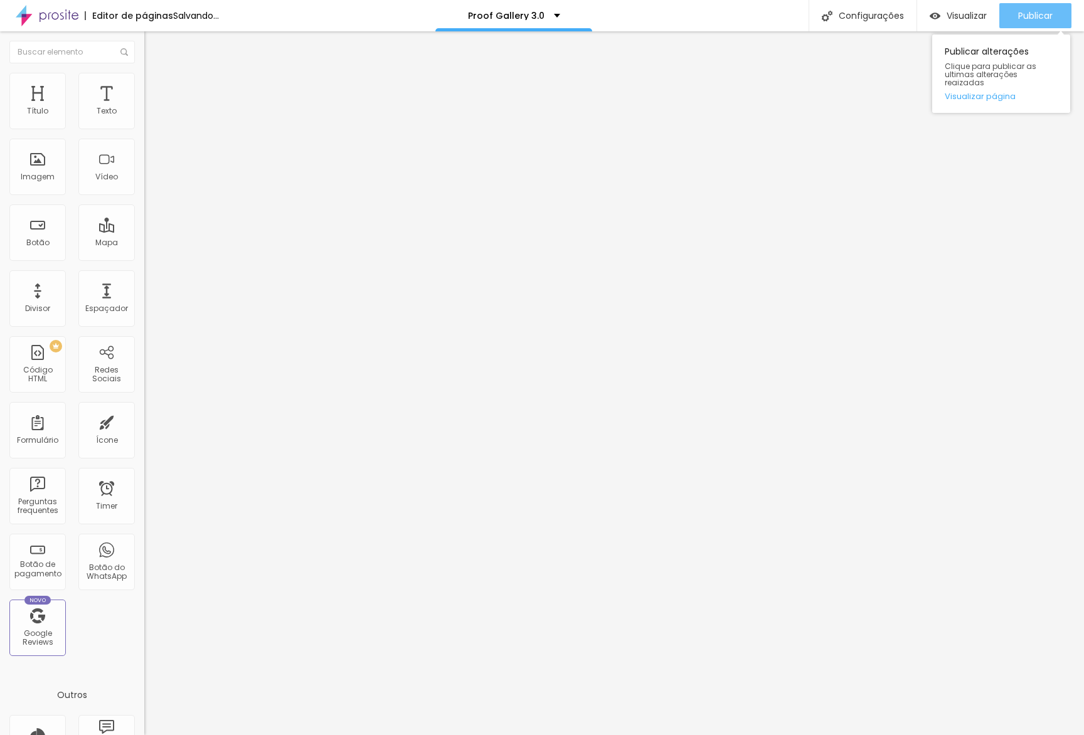
click at [1062, 13] on button "Publicar" at bounding box center [1035, 15] width 72 height 25
click at [998, 92] on link "Visualizar página" at bounding box center [1001, 96] width 113 height 8
click at [144, 85] on li "Avançado" at bounding box center [216, 91] width 144 height 13
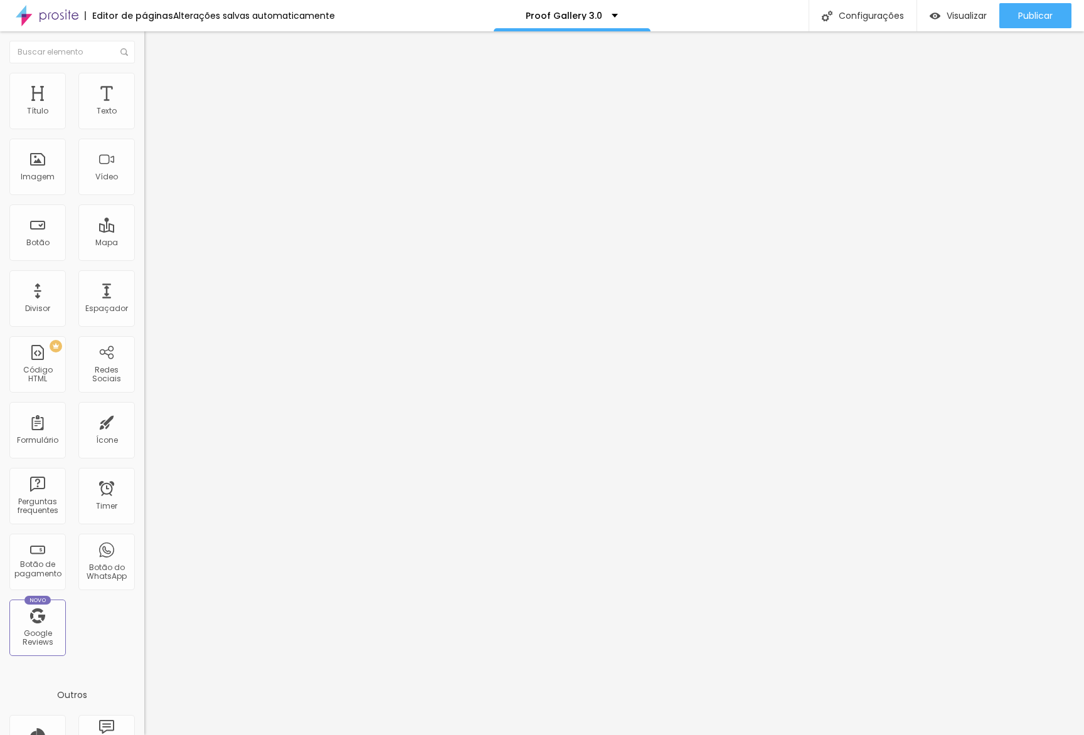
click at [144, 610] on div "0 caracteres" at bounding box center [216, 618] width 144 height 16
click at [144, 626] on div at bounding box center [216, 674] width 144 height 97
drag, startPoint x: 56, startPoint y: 405, endPoint x: 0, endPoint y: 253, distance: 162.6
click at [144, 253] on div "10 Espaço de cima 10 Espaço de baixo ID Html Classes Html Visível nos dispositi…" at bounding box center [216, 362] width 144 height 528
click at [144, 75] on ul "Conteúdo Estilo Avançado" at bounding box center [216, 79] width 144 height 38
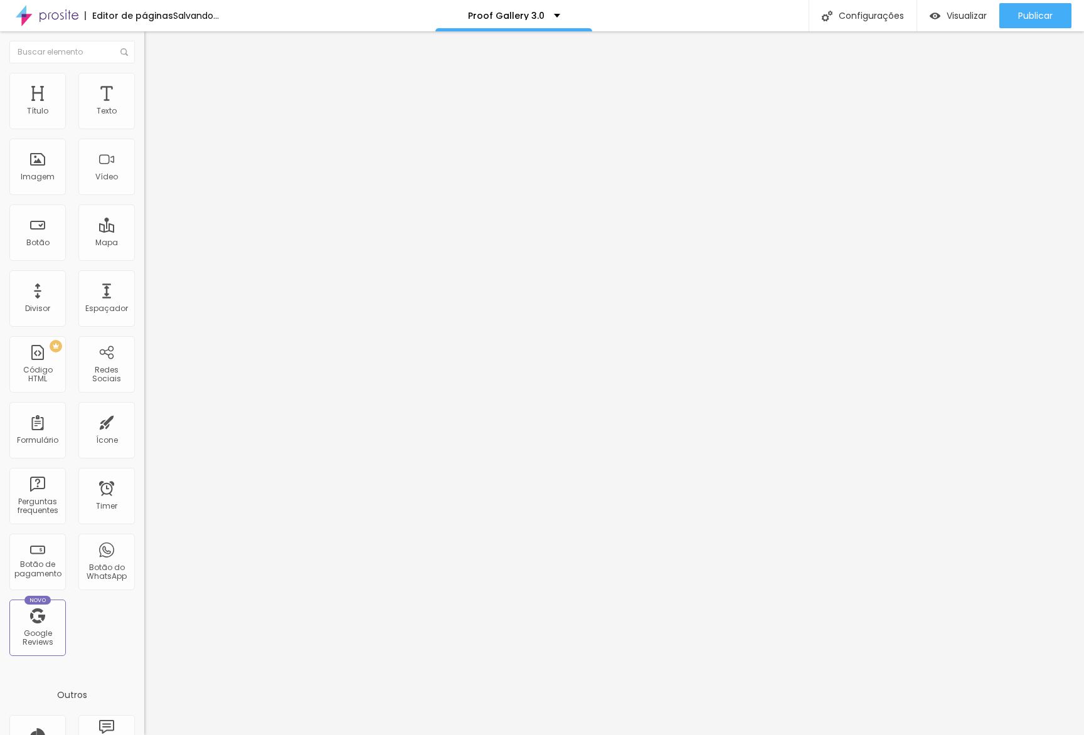
click at [144, 75] on li "Estilo" at bounding box center [216, 79] width 144 height 13
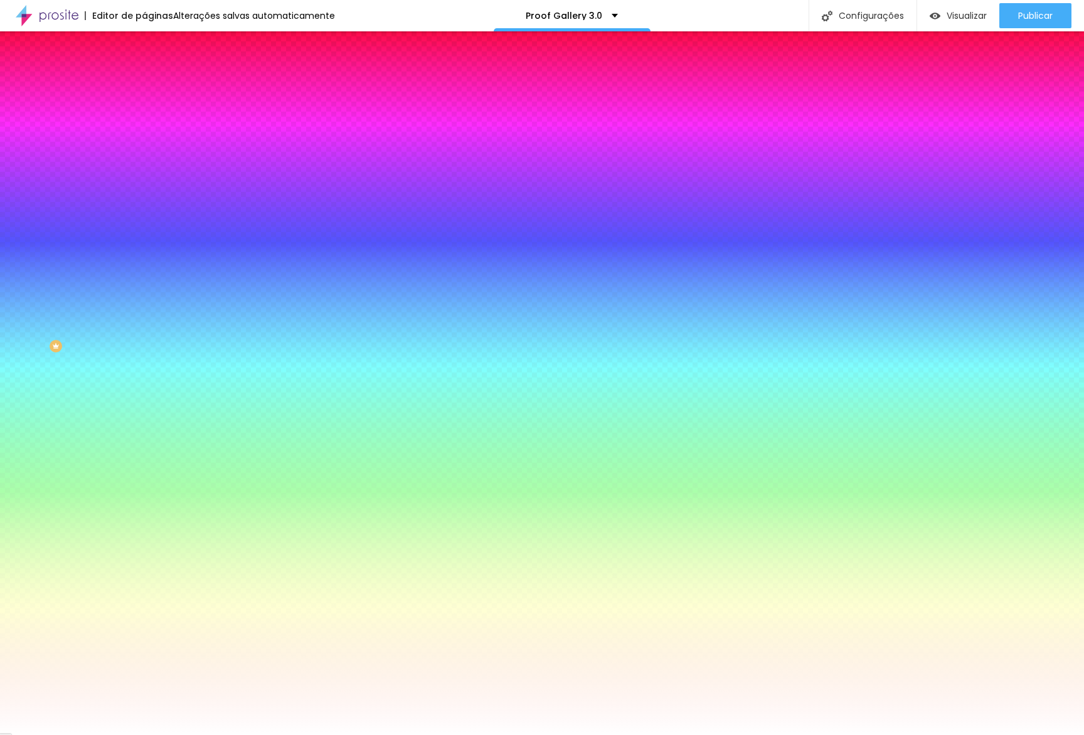
click at [149, 159] on icon "button" at bounding box center [153, 160] width 8 height 8
click at [129, 735] on div at bounding box center [542, 735] width 1084 height 0
click at [144, 189] on button "button" at bounding box center [153, 195] width 18 height 13
click at [122, 735] on div at bounding box center [542, 735] width 1084 height 0
click at [144, 121] on input "#FFFFFF" at bounding box center [219, 126] width 151 height 13
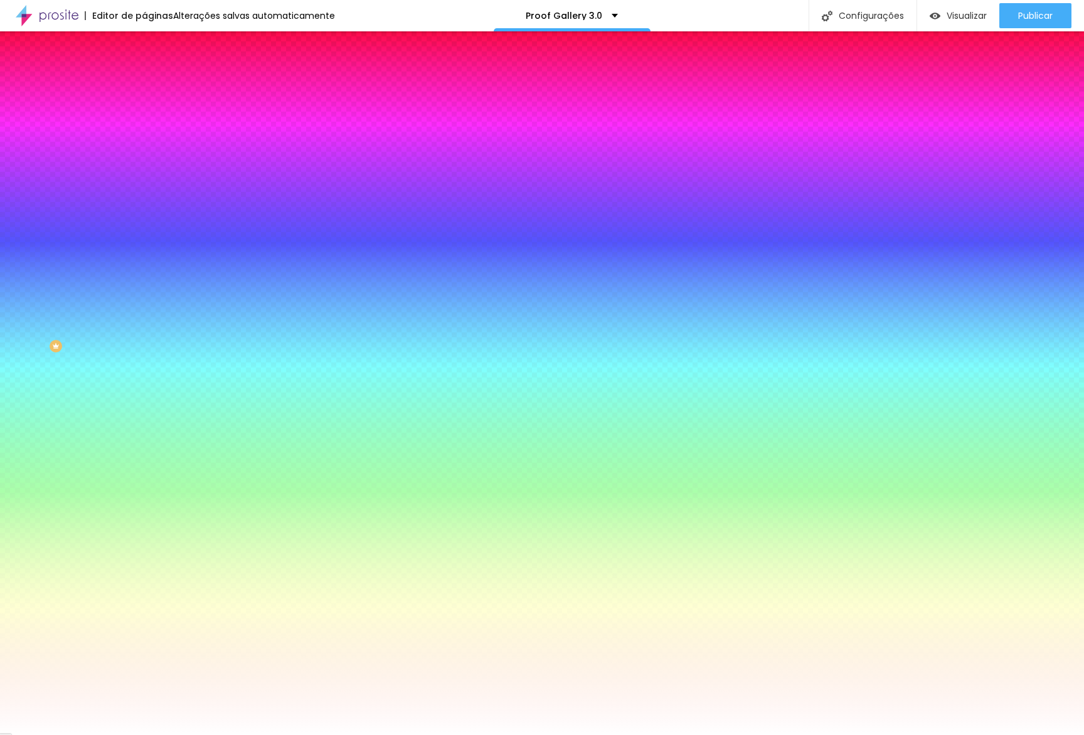
click at [144, 125] on input "#FFFFFF" at bounding box center [219, 126] width 151 height 13
click at [156, 88] on span "Avançado" at bounding box center [176, 93] width 41 height 11
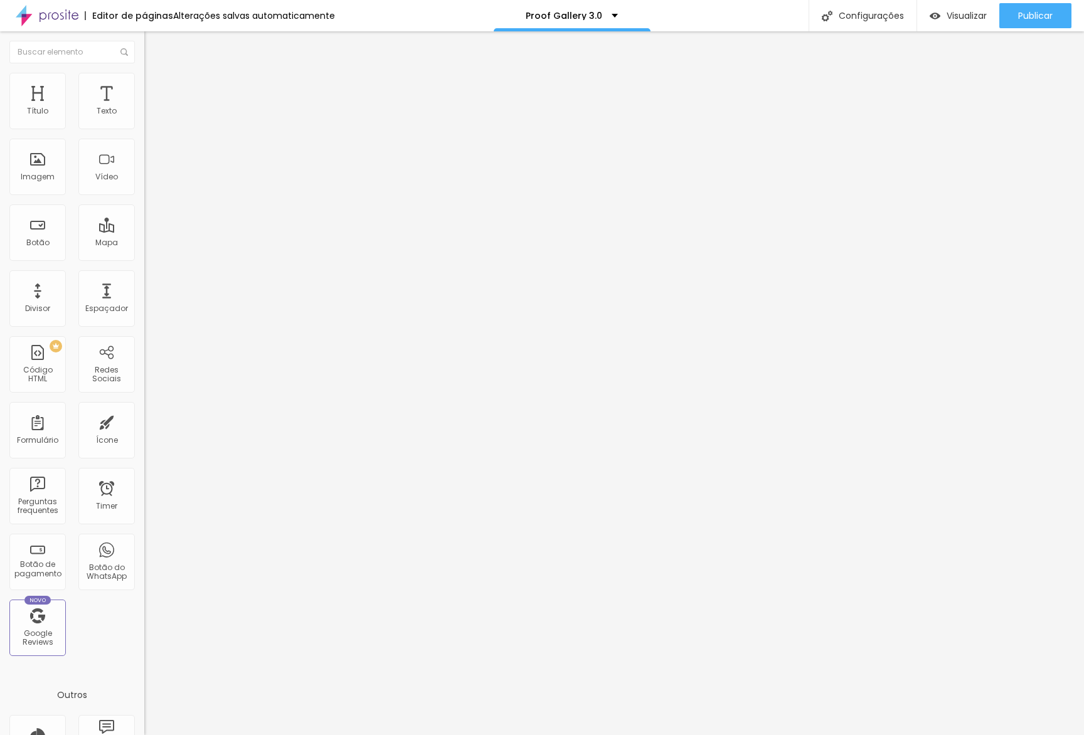
click at [144, 626] on div at bounding box center [216, 674] width 144 height 97
drag, startPoint x: 66, startPoint y: 90, endPoint x: 90, endPoint y: 109, distance: 30.8
click at [156, 87] on span "Estilo" at bounding box center [165, 81] width 19 height 11
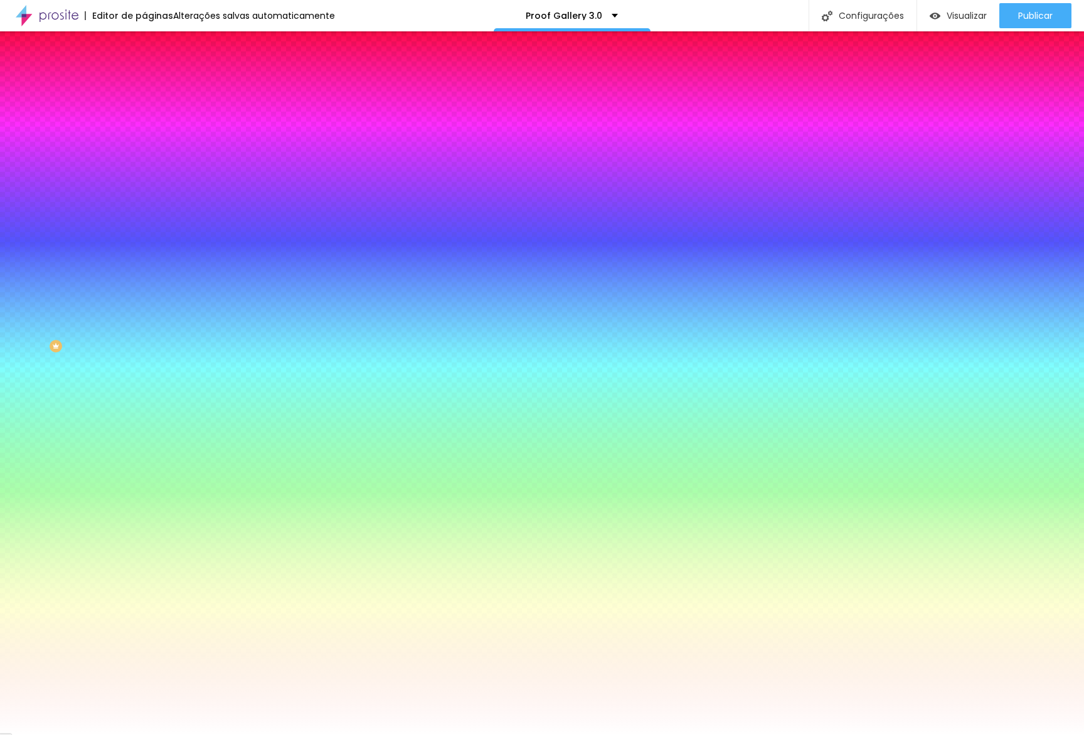
click at [144, 127] on input "#FFFFFF" at bounding box center [219, 126] width 151 height 13
paste input "5F3390"
click at [151, 157] on icon "button" at bounding box center [153, 159] width 5 height 5
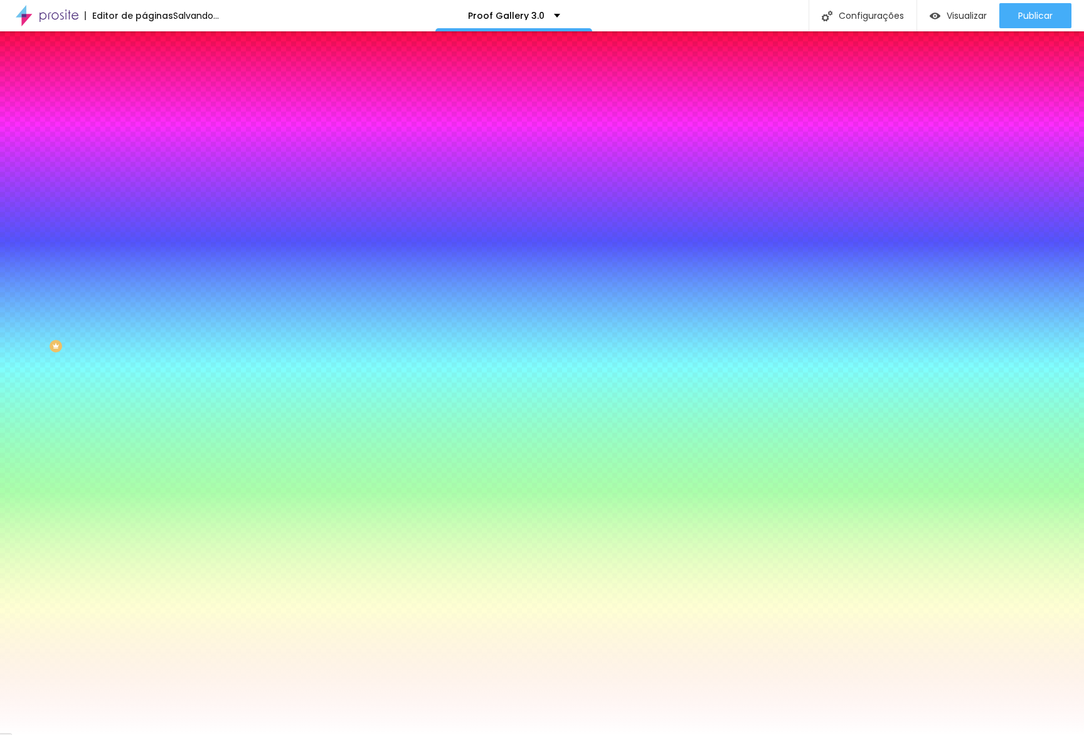
drag, startPoint x: 189, startPoint y: 242, endPoint x: 204, endPoint y: 242, distance: 15.1
click at [116, 735] on div at bounding box center [542, 735] width 1084 height 0
click at [144, 128] on input "#5F3390" at bounding box center [219, 126] width 151 height 13
paste input "00BDAA"
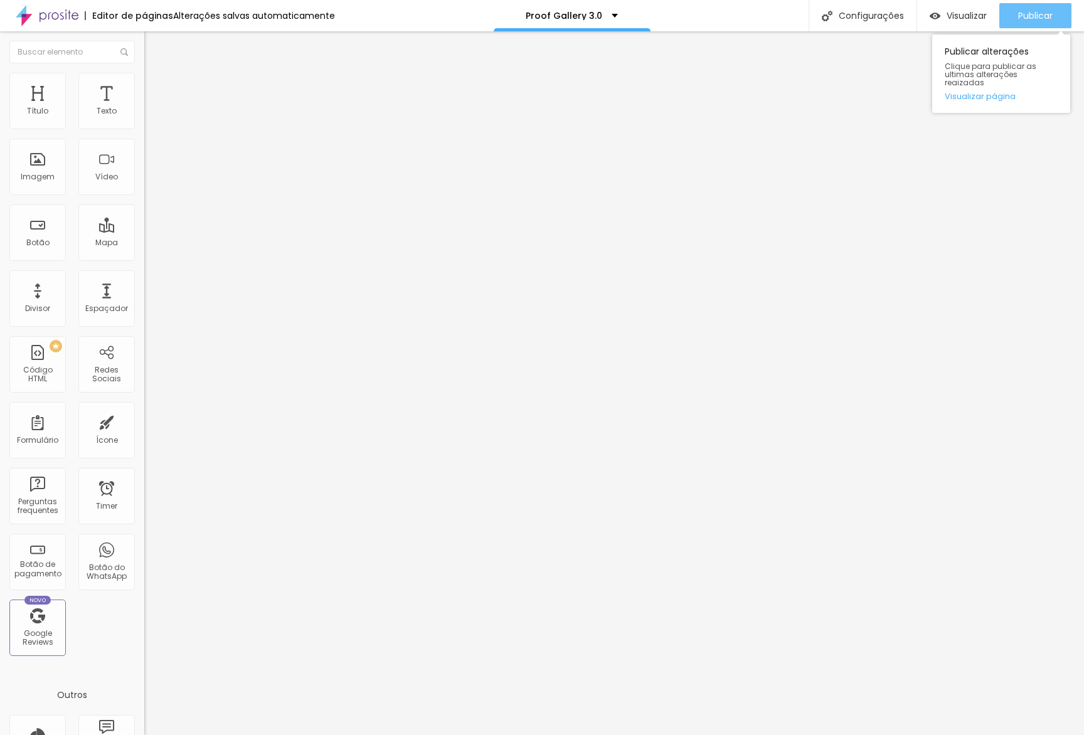
click at [1055, 13] on button "Publicar" at bounding box center [1035, 15] width 72 height 25
click at [971, 92] on link "Visualizar página" at bounding box center [1001, 96] width 113 height 8
click at [1025, 20] on span "Publicar" at bounding box center [1035, 16] width 35 height 10
click at [1028, 26] on div "Publicar" at bounding box center [1035, 15] width 35 height 25
click at [156, 90] on span "Avançado" at bounding box center [176, 93] width 41 height 11
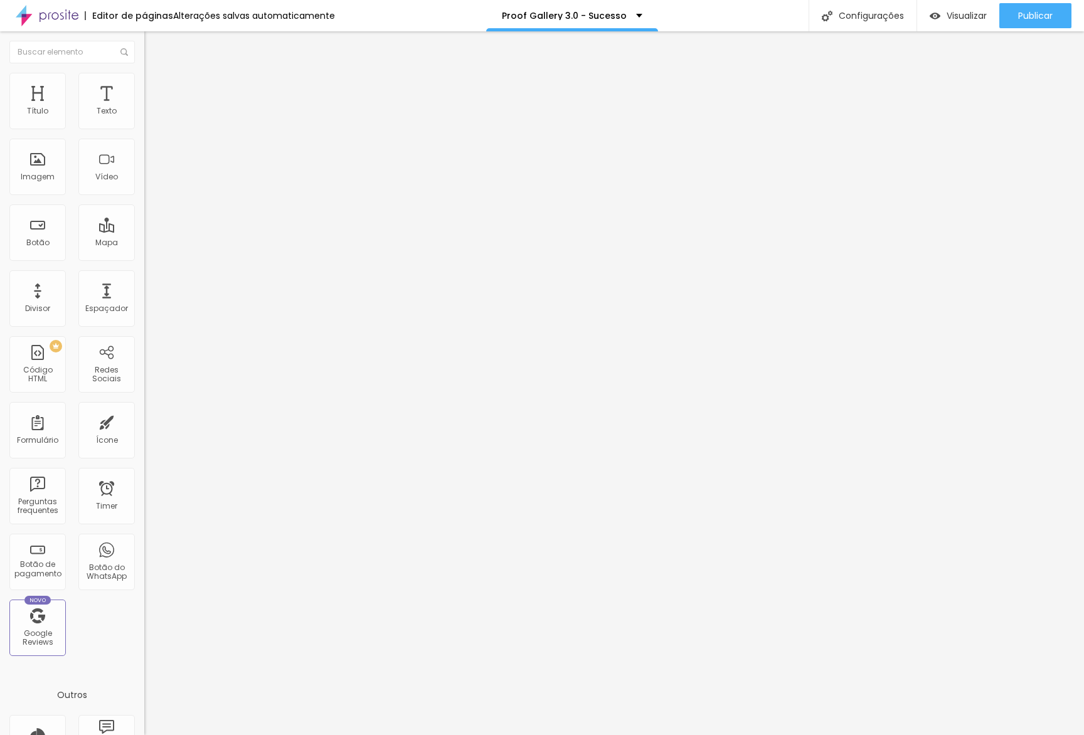
drag, startPoint x: 120, startPoint y: 327, endPoint x: 122, endPoint y: 307, distance: 20.2
click at [144, 547] on li "Desktop" at bounding box center [216, 551] width 144 height 8
drag, startPoint x: 122, startPoint y: 306, endPoint x: 119, endPoint y: 279, distance: 27.2
click at [144, 547] on div at bounding box center [216, 547] width 144 height 0
drag, startPoint x: 122, startPoint y: 279, endPoint x: 144, endPoint y: 306, distance: 35.3
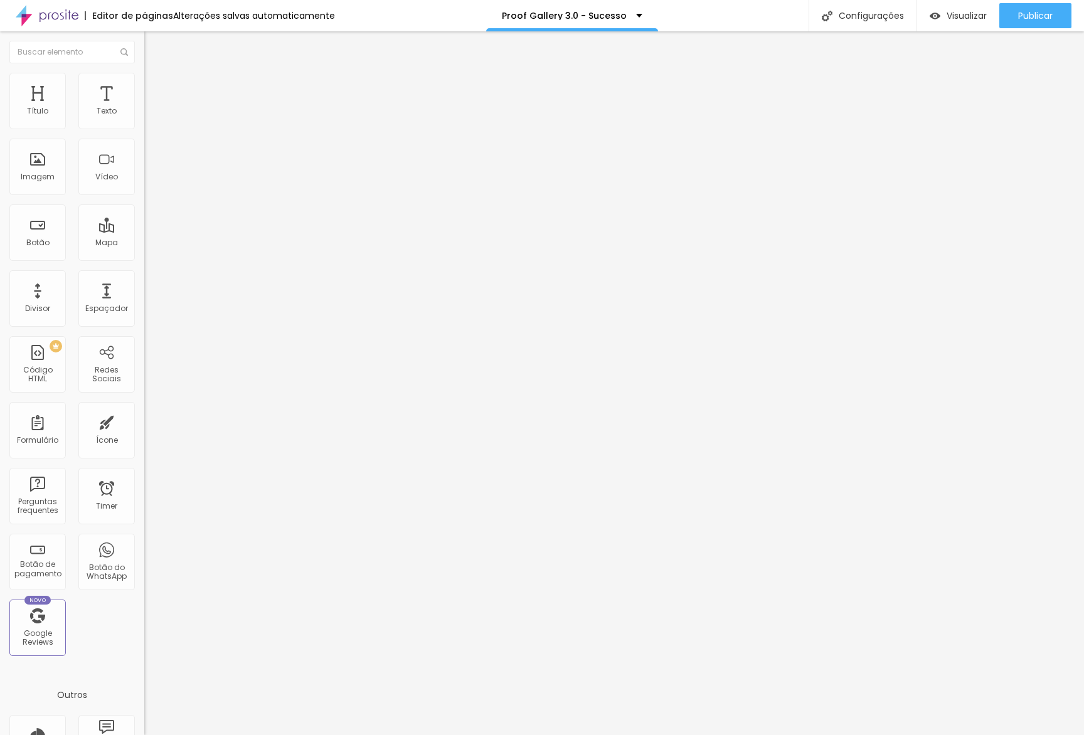
click at [144, 540] on div at bounding box center [216, 540] width 144 height 0
drag, startPoint x: 130, startPoint y: 328, endPoint x: 141, endPoint y: 327, distance: 10.7
click at [144, 555] on div at bounding box center [216, 555] width 144 height 0
click at [1033, 13] on span "Publicar" at bounding box center [1035, 16] width 35 height 10
click at [982, 92] on link "Visualizar página" at bounding box center [1001, 96] width 113 height 8
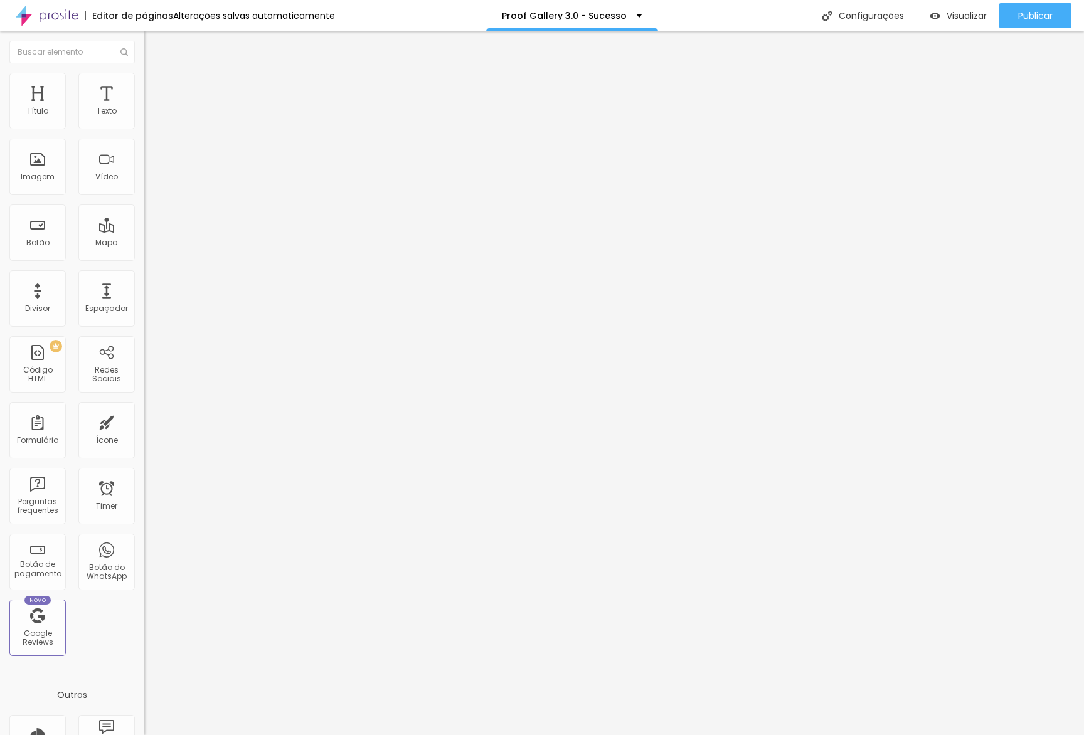
click at [144, 105] on div "Texto" at bounding box center [216, 102] width 144 height 8
click at [144, 118] on input "Click me" at bounding box center [219, 111] width 151 height 13
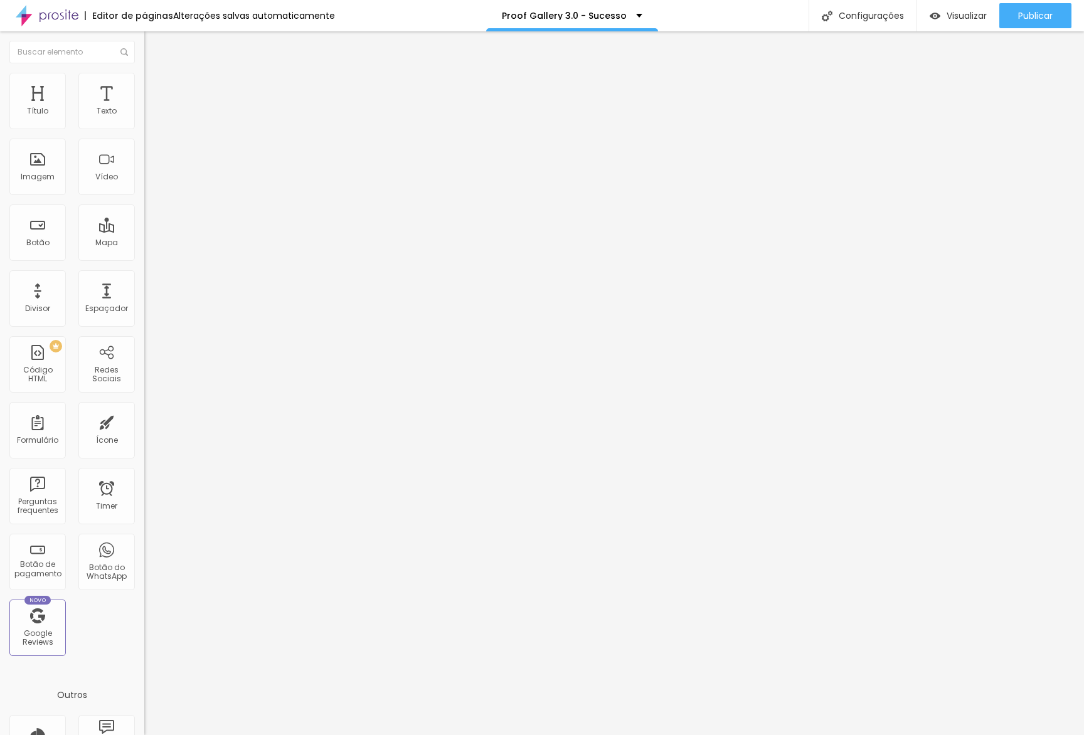
type input "A"
type input "Entrar no grupo de WhatsApp"
click at [144, 96] on li "Avançado" at bounding box center [216, 91] width 144 height 13
type input "13"
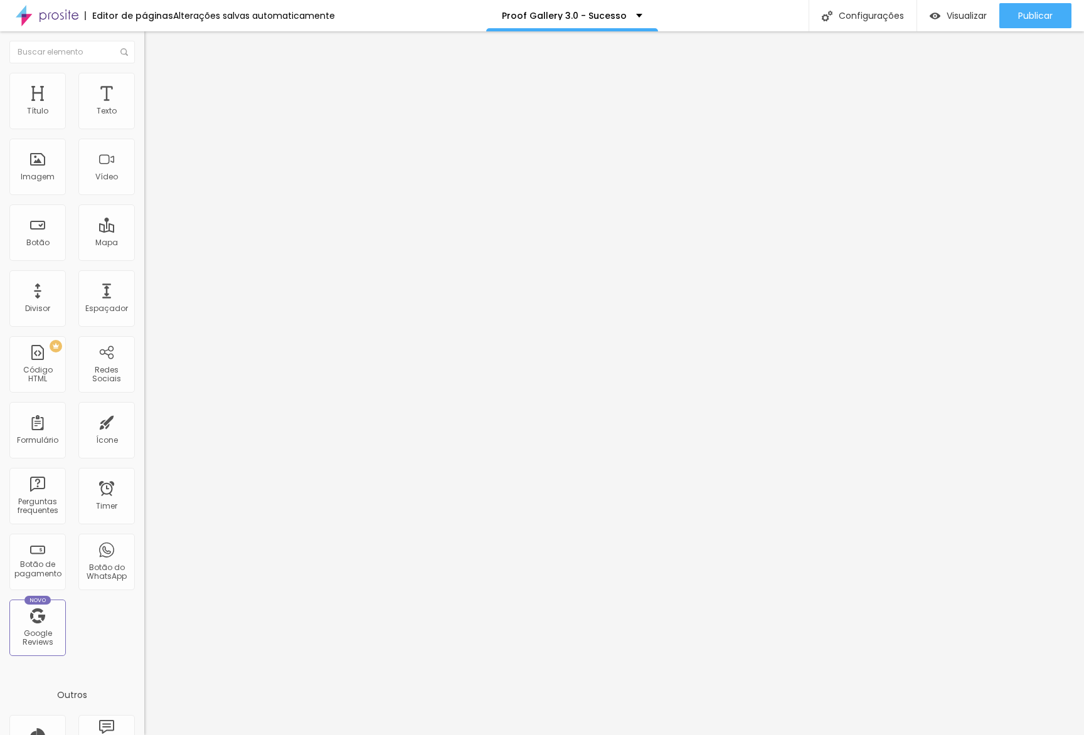
type input "16"
type input "23"
type input "35"
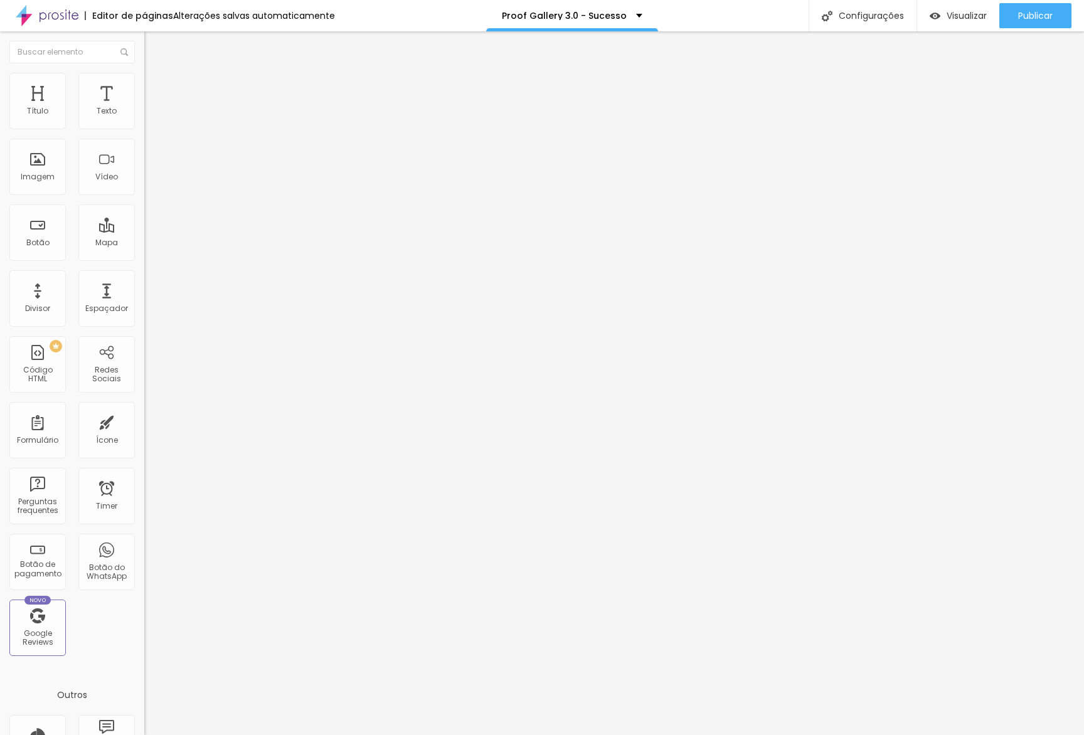
type input "35"
type input "55"
type input "83"
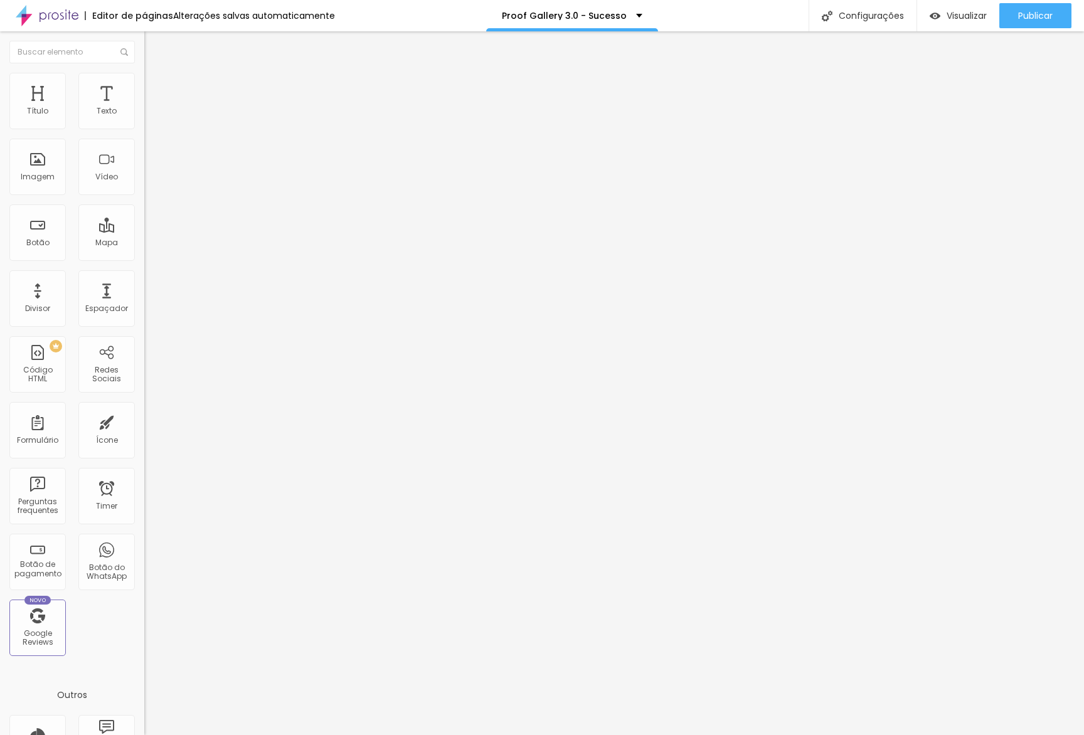
type input "100"
click at [1058, 13] on button "Publicar" at bounding box center [1035, 15] width 72 height 25
click at [1003, 92] on link "Visualizar página" at bounding box center [1001, 96] width 113 height 8
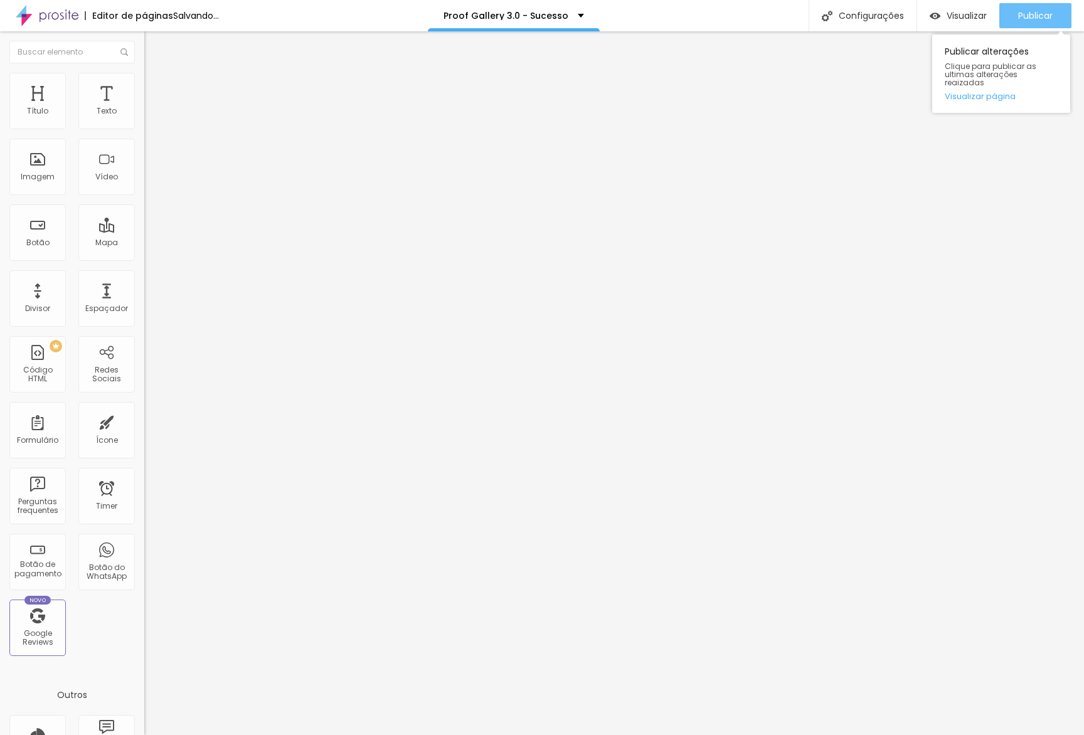
click at [1024, 11] on span "Publicar" at bounding box center [1035, 16] width 35 height 10
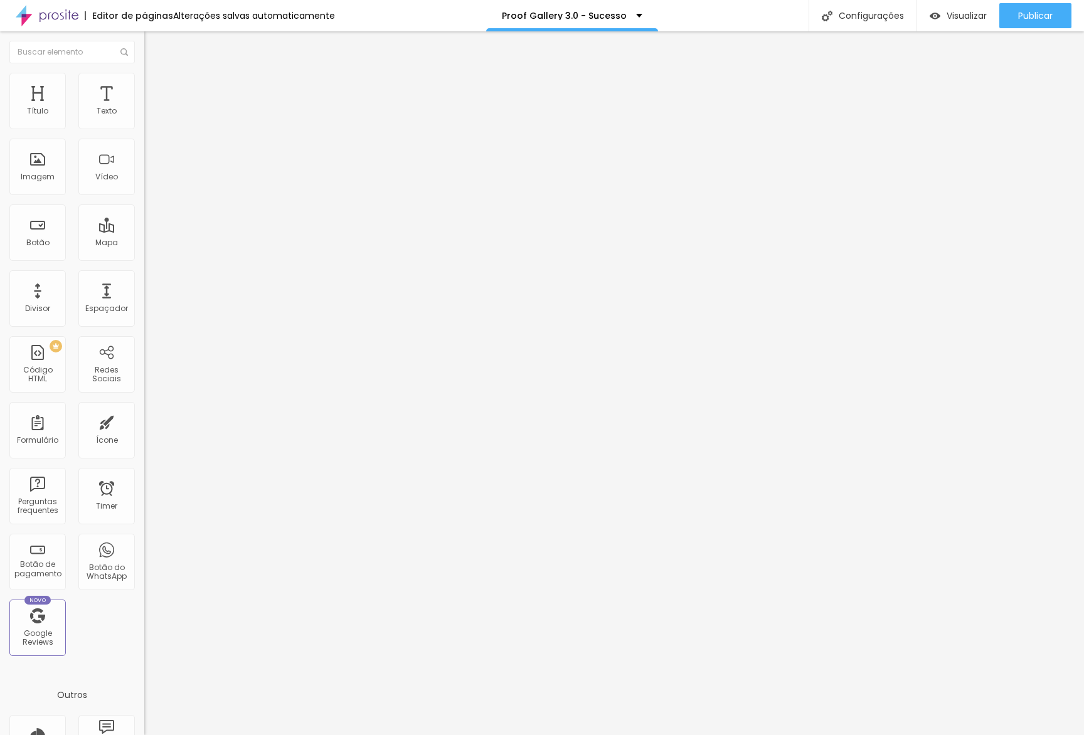
click at [144, 255] on input "https://" at bounding box center [219, 252] width 151 height 13
paste input "chat.whatsapp.com/Ijpo89zJgd1AspjlKwldVX?mode=ems_copy_c"
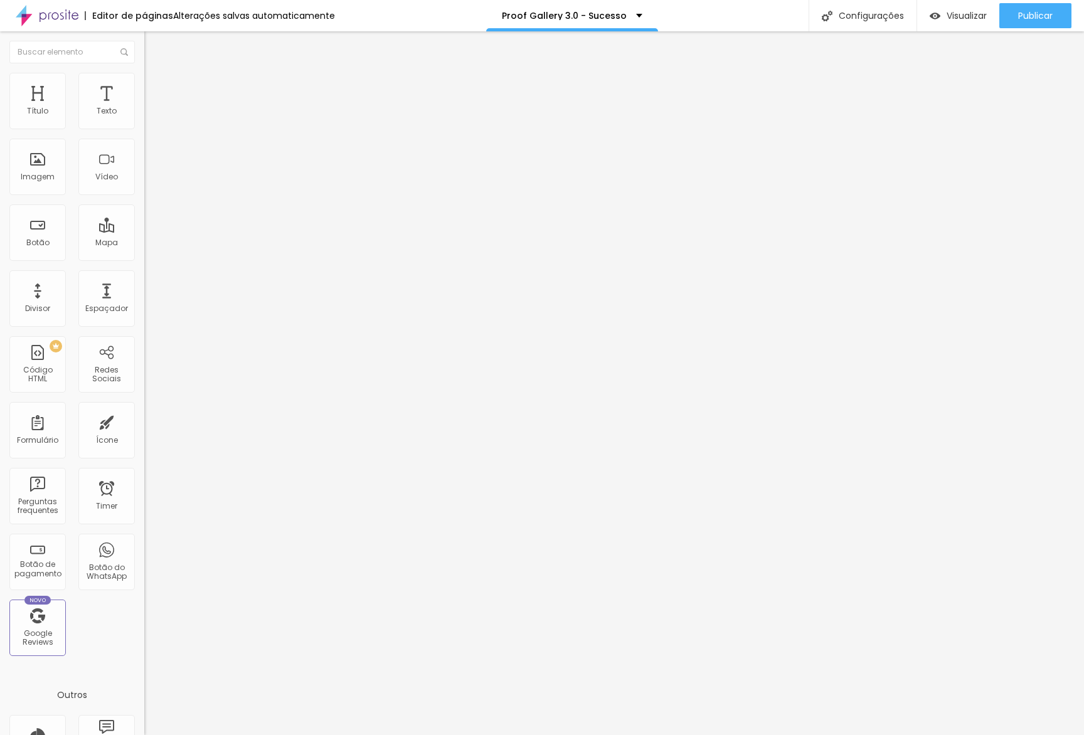
type input "https://chat.whatsapp.com/Ijpo89zJgd1AspjlKwldVX?mode=ems_copy_c"
click at [144, 279] on div "Abrir em uma nova aba" at bounding box center [216, 277] width 144 height 6
drag, startPoint x: 26, startPoint y: 274, endPoint x: 85, endPoint y: 266, distance: 60.1
click at [144, 269] on div "URL https://" at bounding box center [216, 253] width 144 height 31
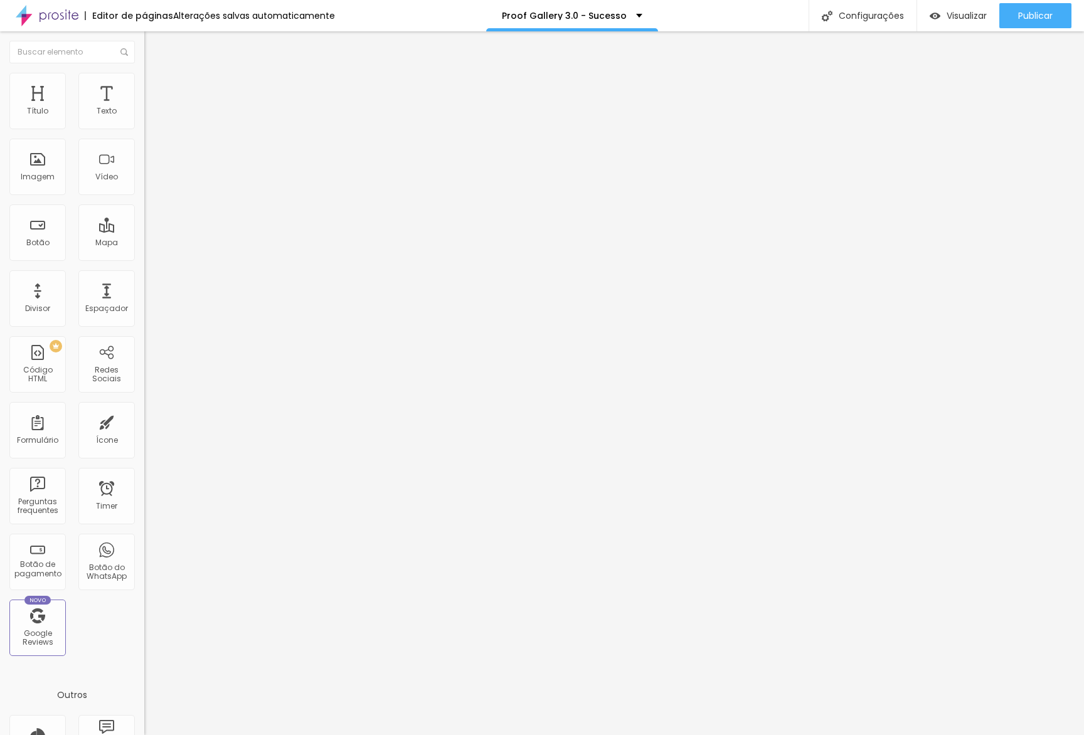
click at [144, 278] on div "Abrir em uma nova aba" at bounding box center [216, 277] width 144 height 6
click at [144, 258] on input "https://" at bounding box center [219, 252] width 151 height 13
paste input "chat.whatsapp.com/Ijpo89zJgd1AspjlKwldVX?mode=ems_copy_c"
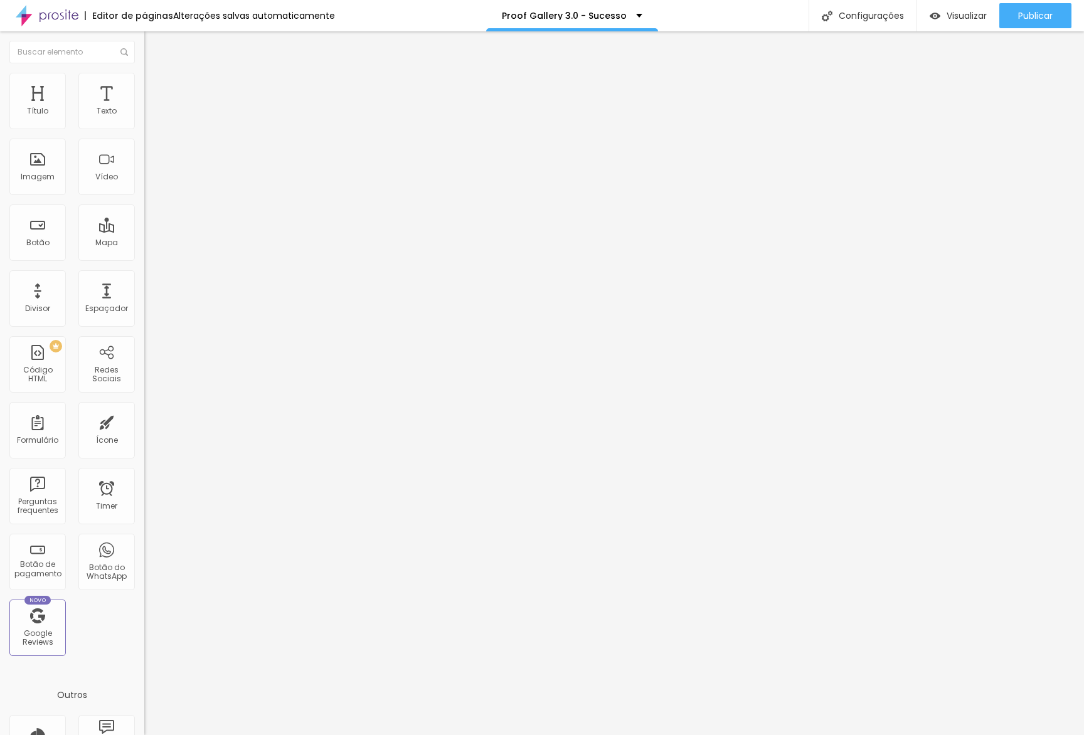
scroll to position [0, 166]
type input "https://chat.whatsapp.com/Ijpo89zJgd1AspjlKwldVX?mode=ems_copy_c"
click at [1040, 13] on span "Publicar" at bounding box center [1035, 16] width 35 height 10
click at [851, 11] on div "Configurações" at bounding box center [863, 15] width 108 height 31
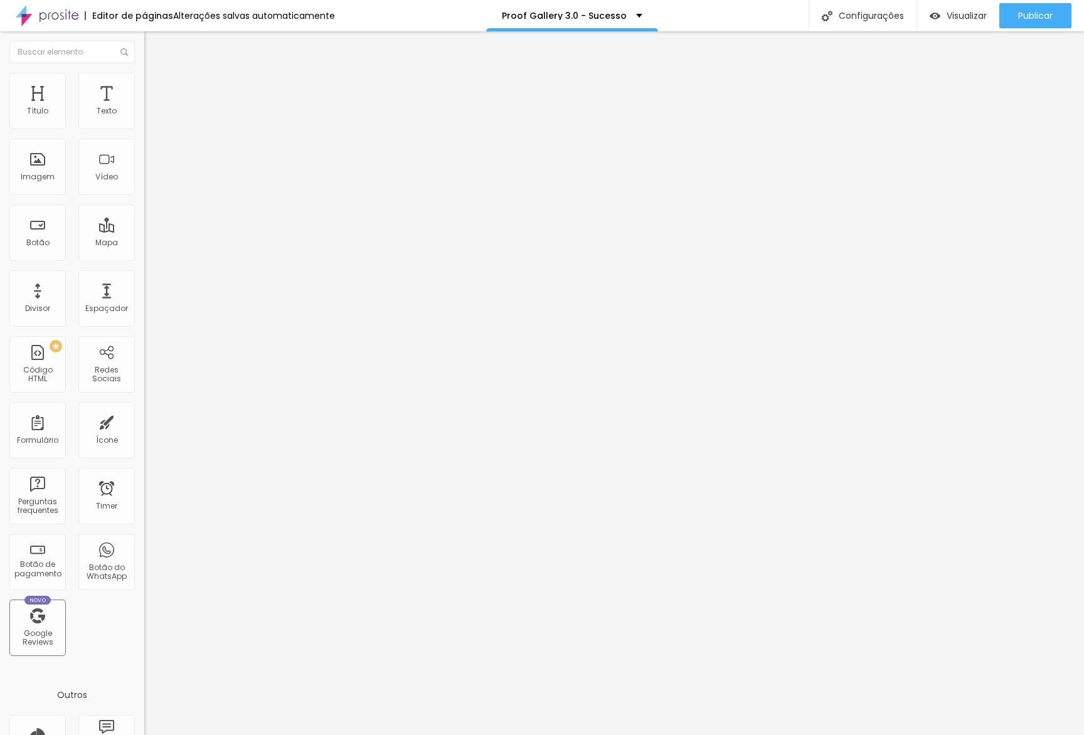
type input "A"
type input "C"
type input "P"
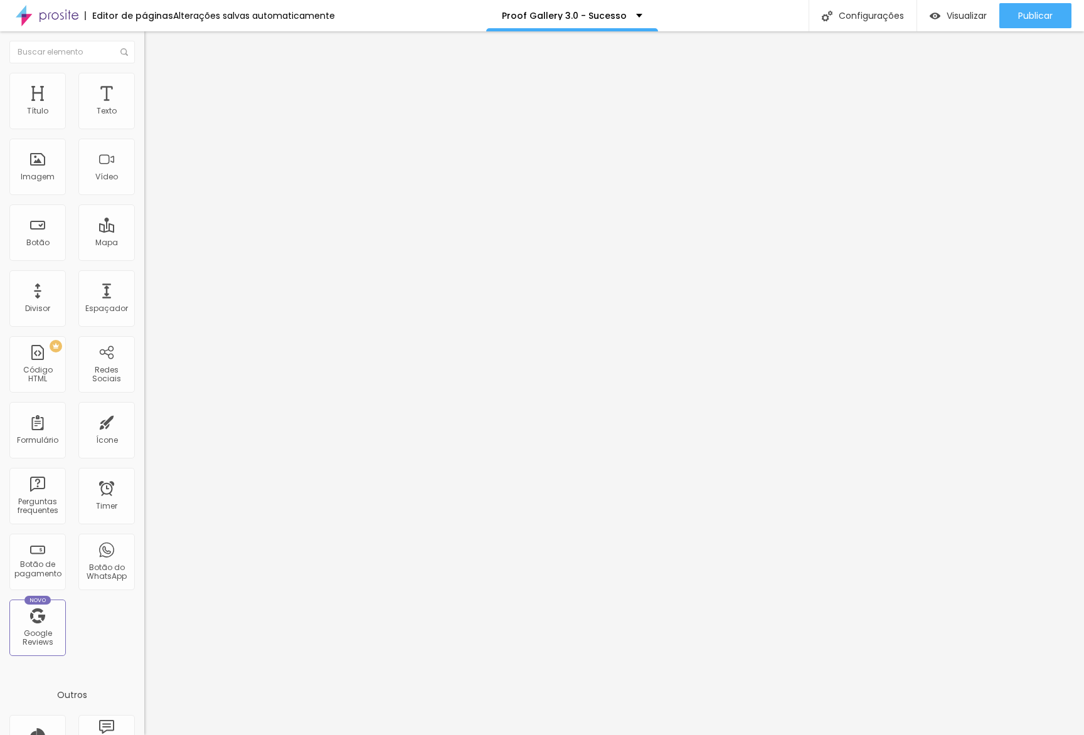
paste input "| Alboom"
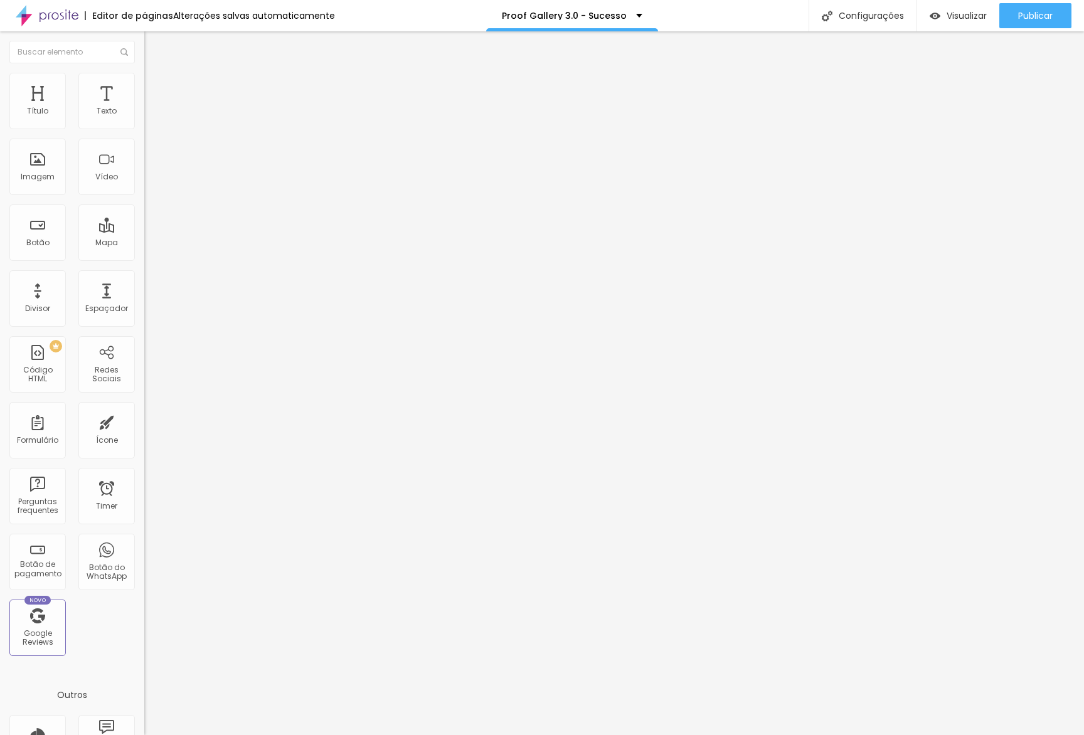
type input "Lançamento Proof Gallery 3.0 | Alboom"
paste textarea "Participe grátis do evento ao vivo da nova geração de galerias de fotos online.…"
type textarea "Participe grátis do evento ao vivo da nova geração de galerias de fotos online.…"
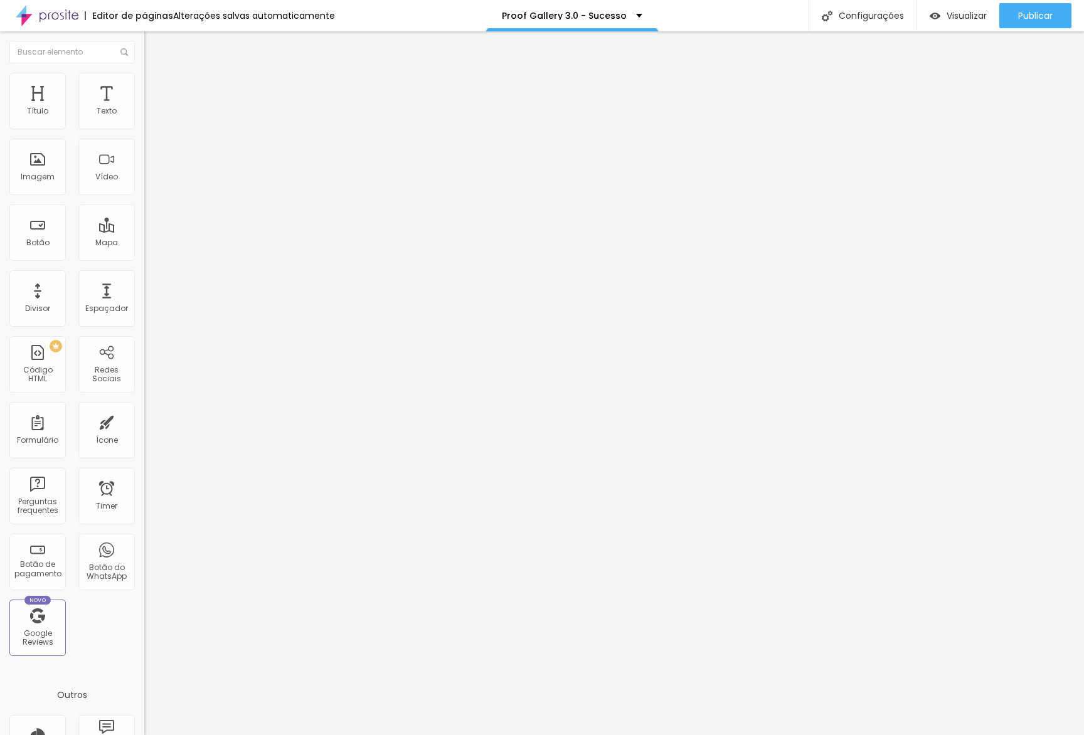
paste input "Lançamento Proof Gallery 3.0 | Alboom"
type input "Lançamento Proof Gallery 3.0 | Alboom"
drag, startPoint x: 497, startPoint y: 479, endPoint x: 496, endPoint y: 492, distance: 12.6
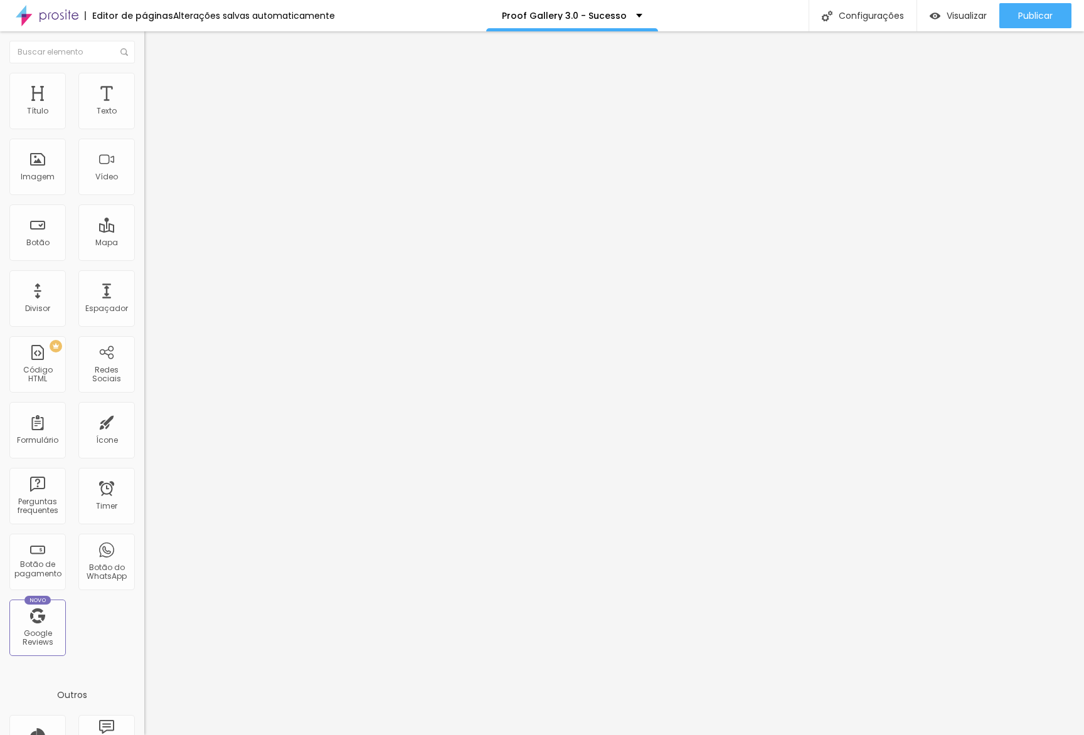
paste textarea "Participe grátis do evento ao vivo da nova geração de galerias de fotos online.…"
type textarea "Participe grátis do evento ao vivo da nova geração de galerias de fotos online.…"
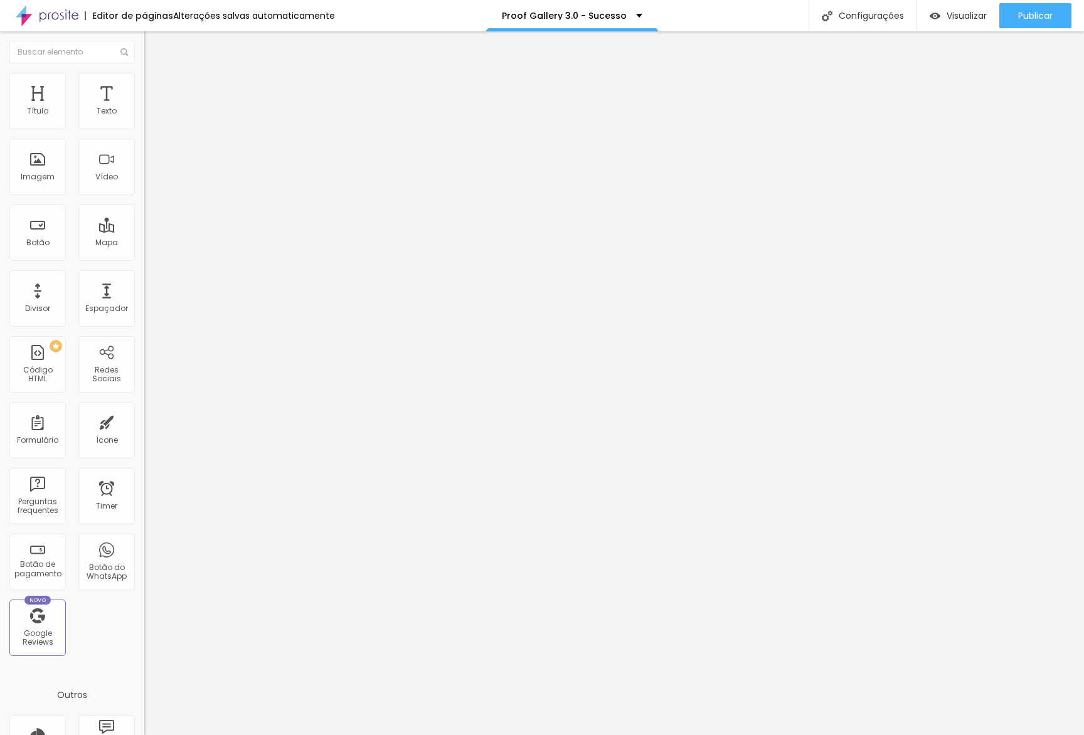
paste textarea "proof gallery, alboom proof gallery, galeria de fotos online, prova de fotos pa…"
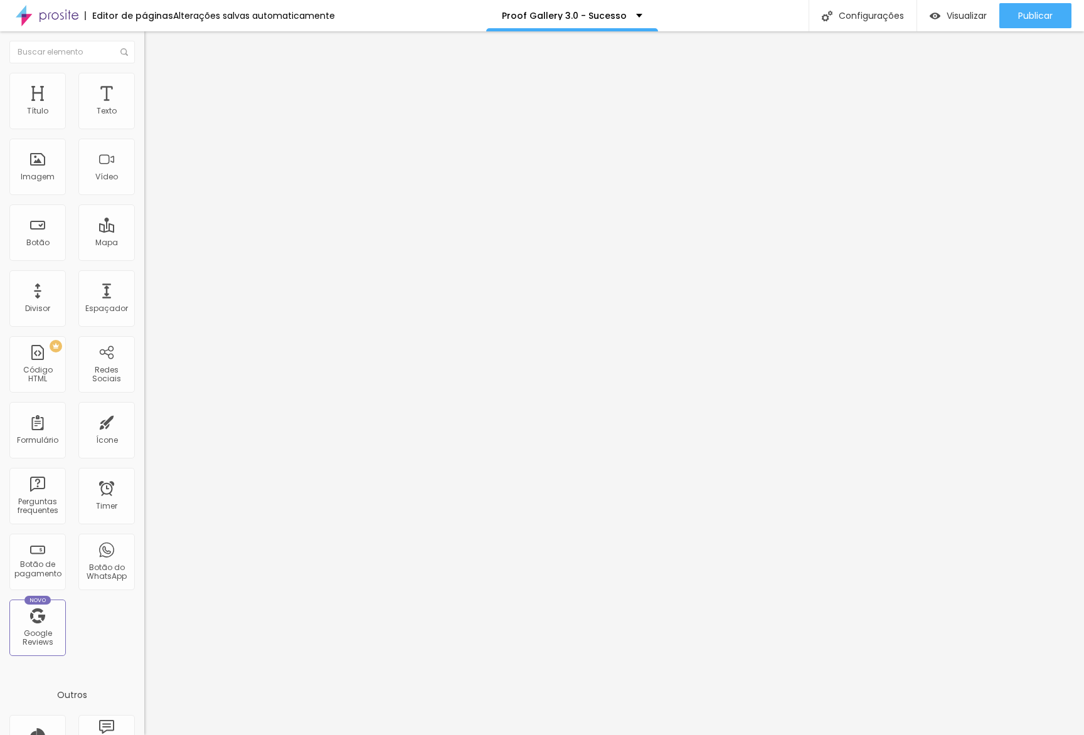
type textarea "proof gallery, alboom proof gallery, galeria de fotos online, prova de fotos pa…"
click at [778, 735] on div at bounding box center [542, 748] width 1084 height 11
click at [856, 11] on div "Configurações" at bounding box center [863, 15] width 108 height 31
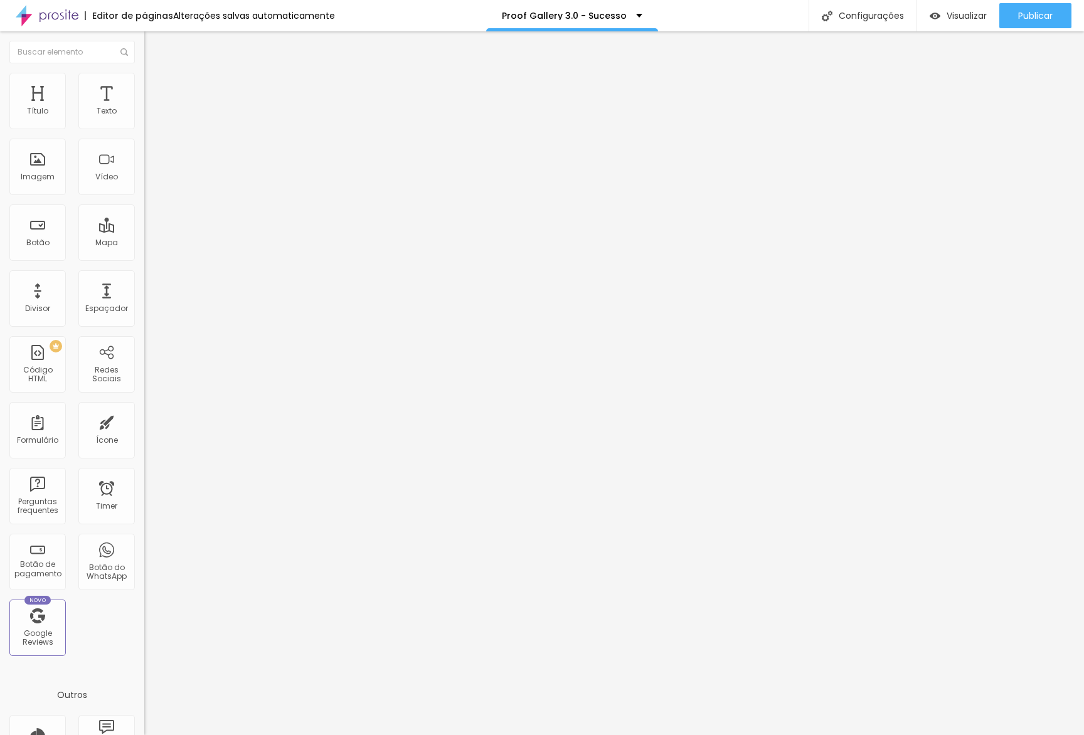
click at [848, 21] on div "Configurações" at bounding box center [863, 15] width 108 height 31
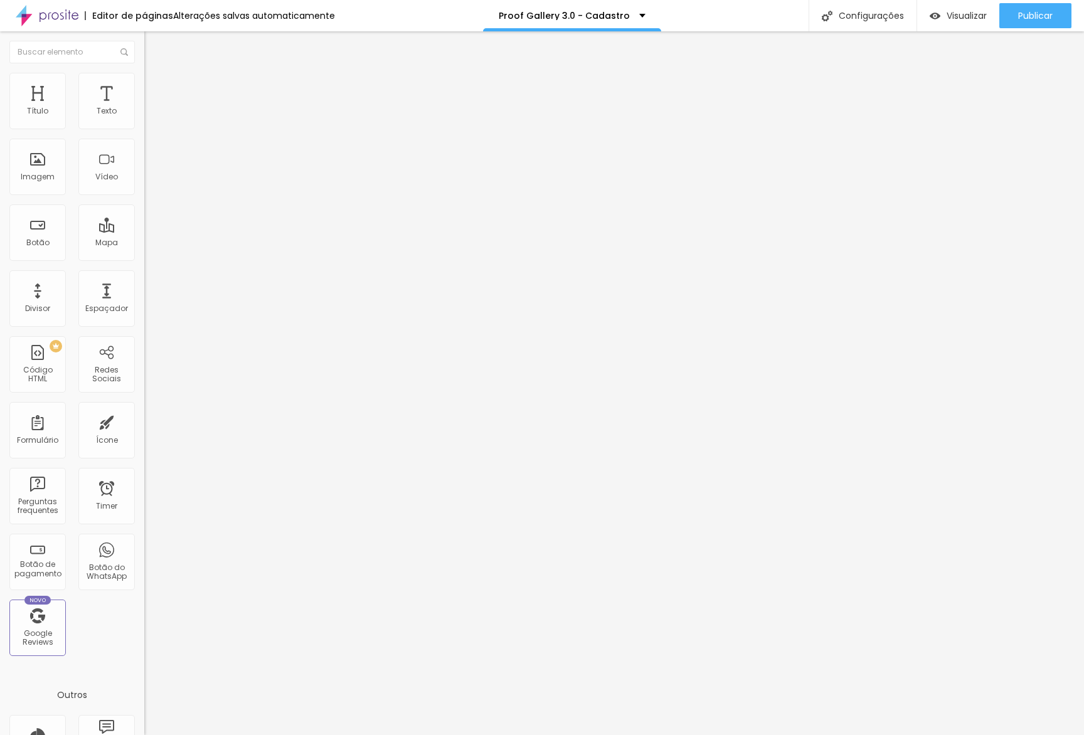
paste input "Lançamento Proof Gallery 3.0 | Alboom"
type input "Lançamento Proof Gallery 3.0 | Alboom"
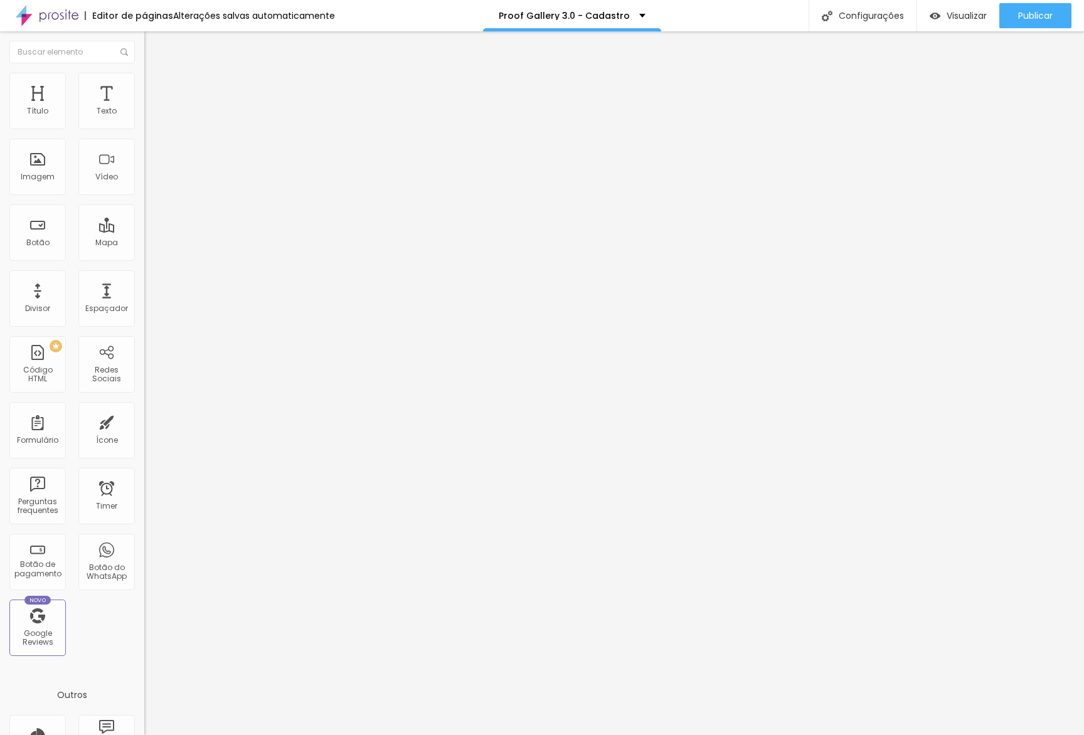
paste textarea "Participe grátis do evento ao vivo da nova geração de galerias de fotos online.…"
type textarea "Participe grátis do evento ao vivo da nova geração de galerias de fotos online.…"
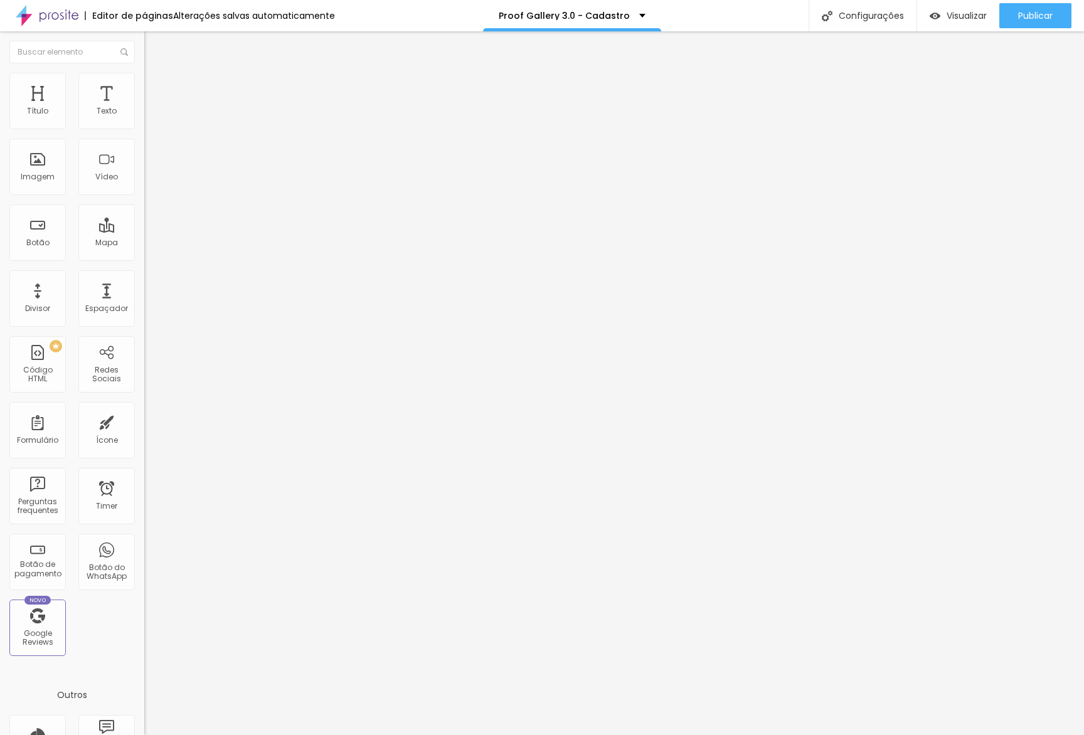
paste input "Lançamento Proof Gallery 3.0 | Alboom"
type input "Lançamento Proof Gallery 3.0 | Alboom"
paste textarea "Participe grátis do evento ao vivo da nova geração de galerias de fotos online.…"
type textarea "Participe grátis do evento ao vivo da nova geração de galerias de fotos online.…"
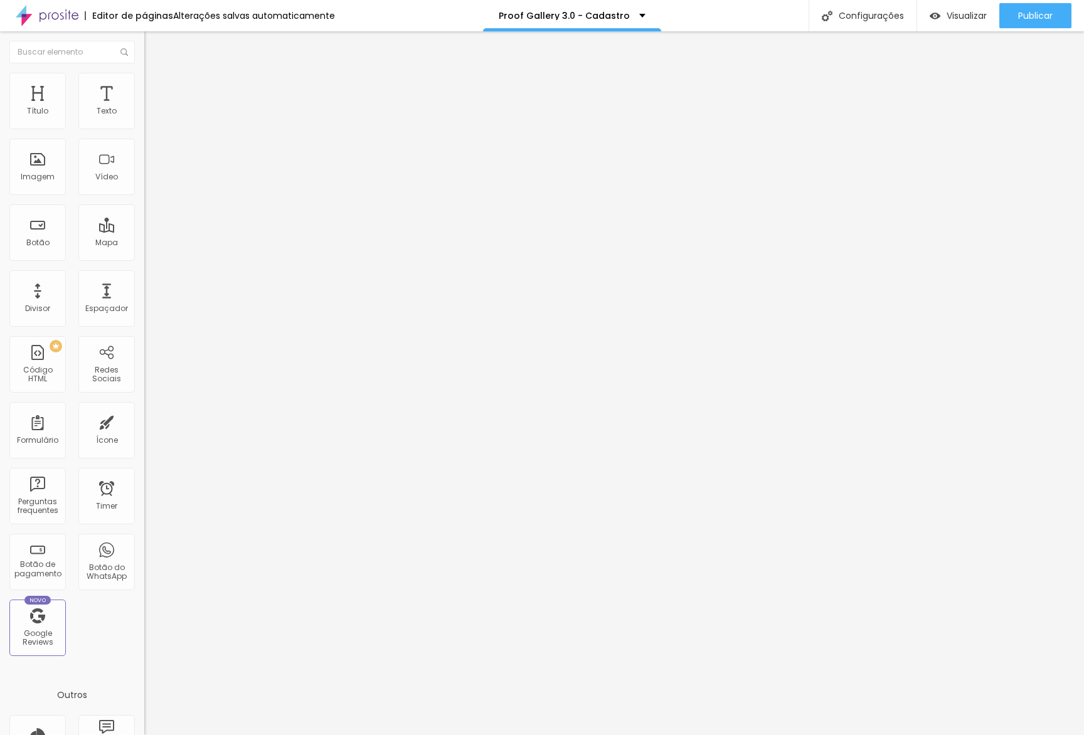
paste textarea "proof gallery, alboom proof gallery, galeria de fotos online, prova de fotos pa…"
type textarea "proof gallery, alboom proof gallery, galeria de fotos online, prova de fotos pa…"
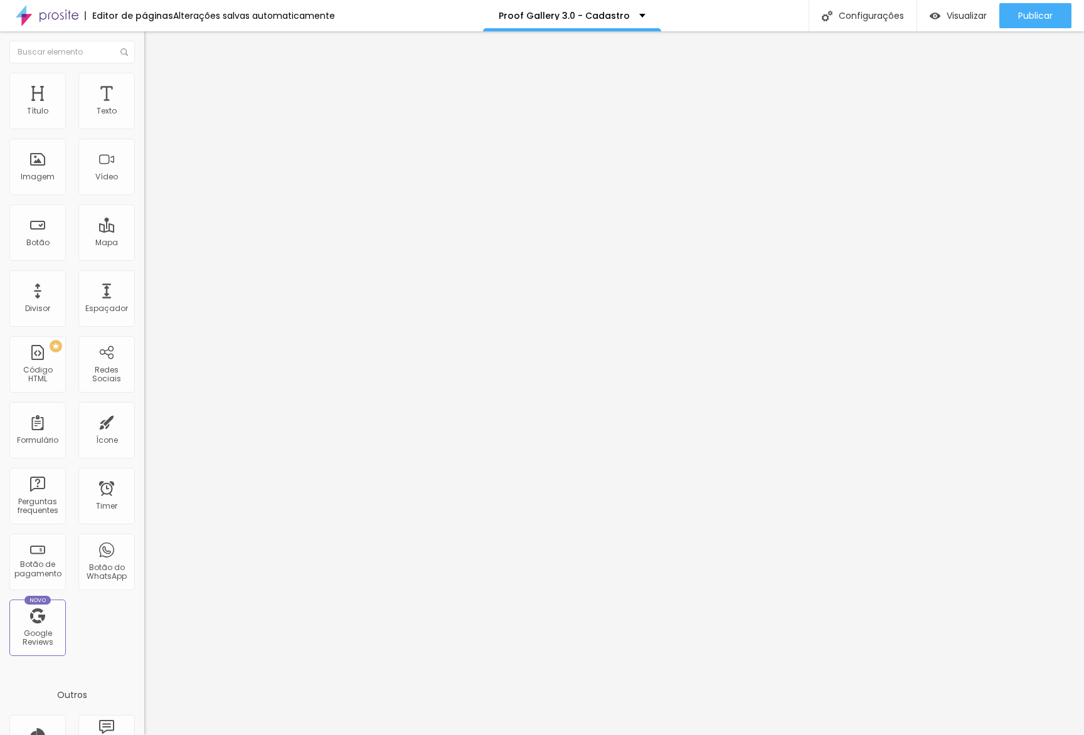
click at [769, 735] on div at bounding box center [542, 748] width 1084 height 11
click at [1051, 14] on span "Publicar" at bounding box center [1035, 16] width 35 height 10
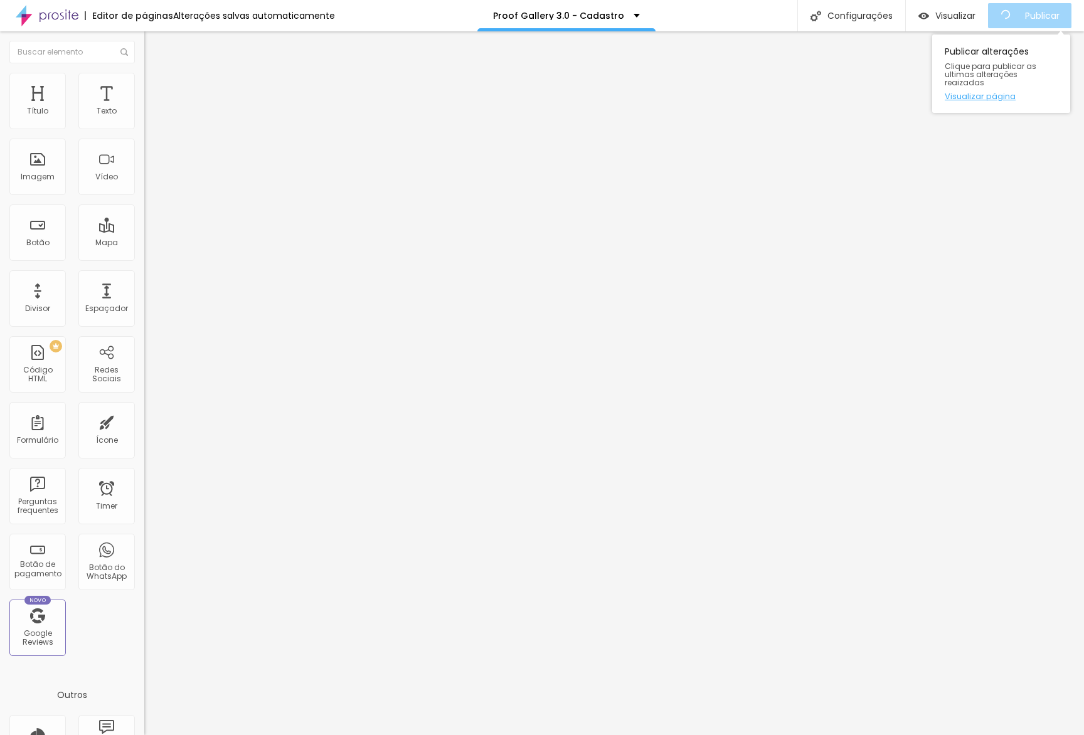
click at [1001, 92] on link "Visualizar página" at bounding box center [1001, 96] width 113 height 8
click at [1043, 21] on span "Publicar" at bounding box center [1035, 16] width 35 height 10
click at [1033, 21] on div "Publicar" at bounding box center [1035, 15] width 35 height 25
click at [984, 92] on link "Visualizar página" at bounding box center [1001, 96] width 113 height 8
